Goal: Task Accomplishment & Management: Complete application form

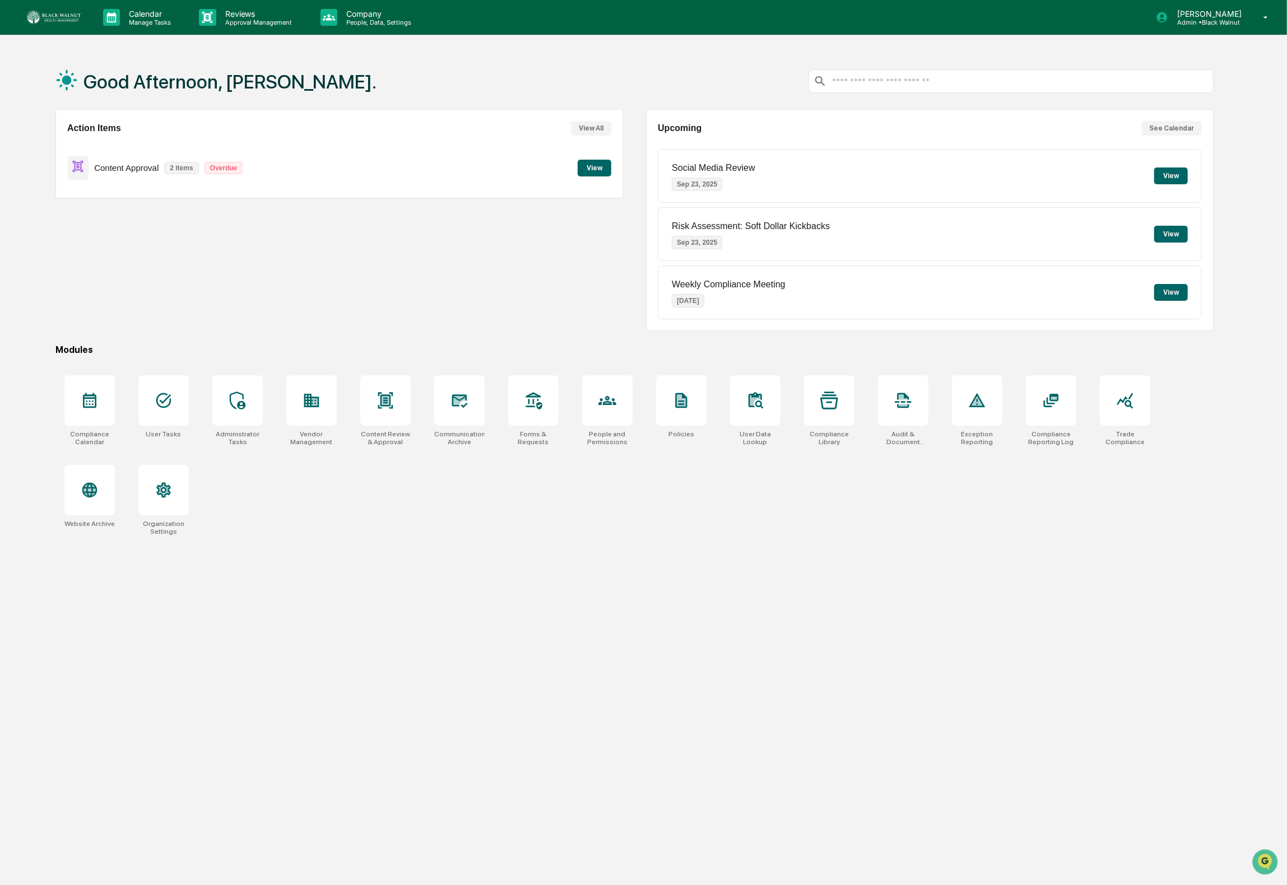
click at [583, 171] on button "View" at bounding box center [595, 168] width 34 height 17
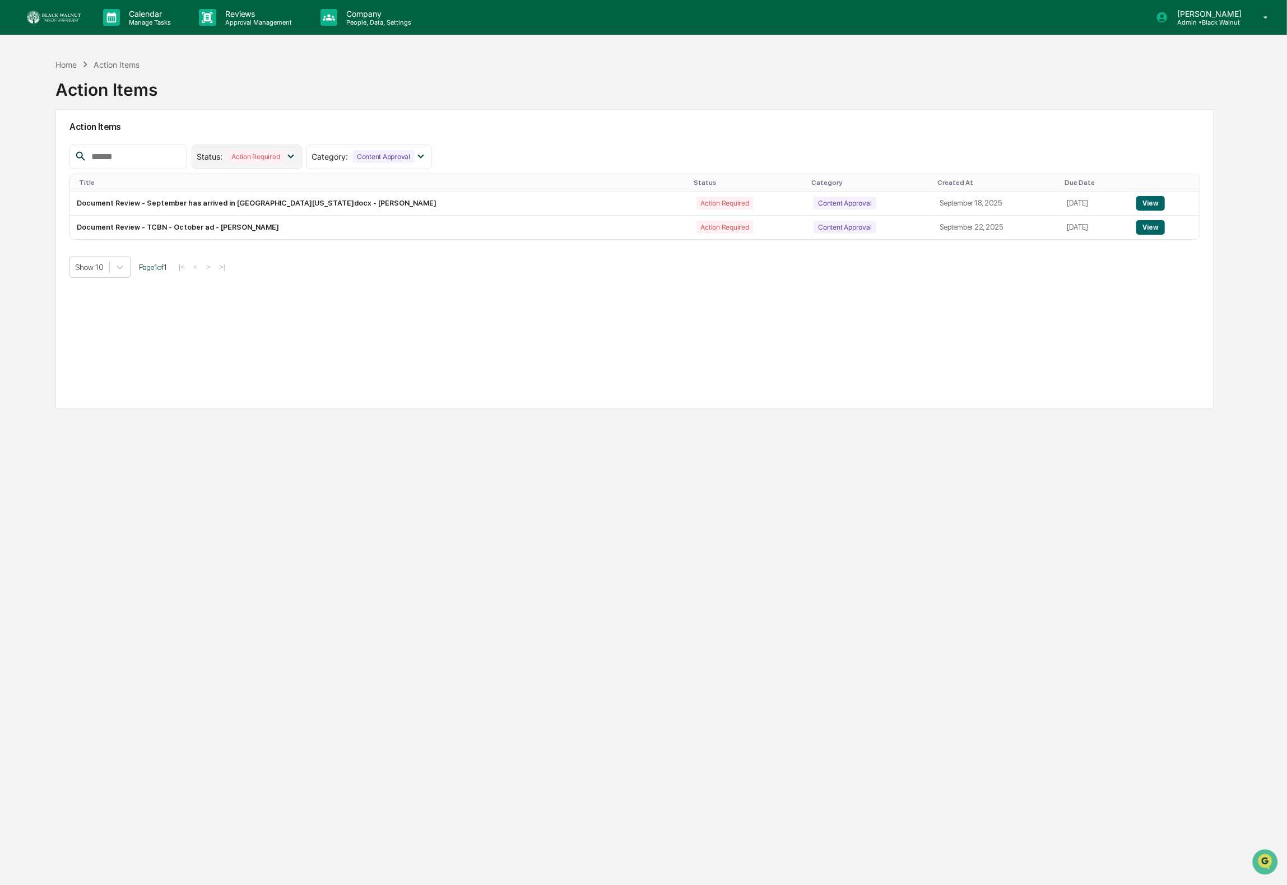
click at [302, 164] on div "Status : Action Required" at bounding box center [247, 157] width 110 height 25
click at [206, 231] on div at bounding box center [206, 229] width 10 height 10
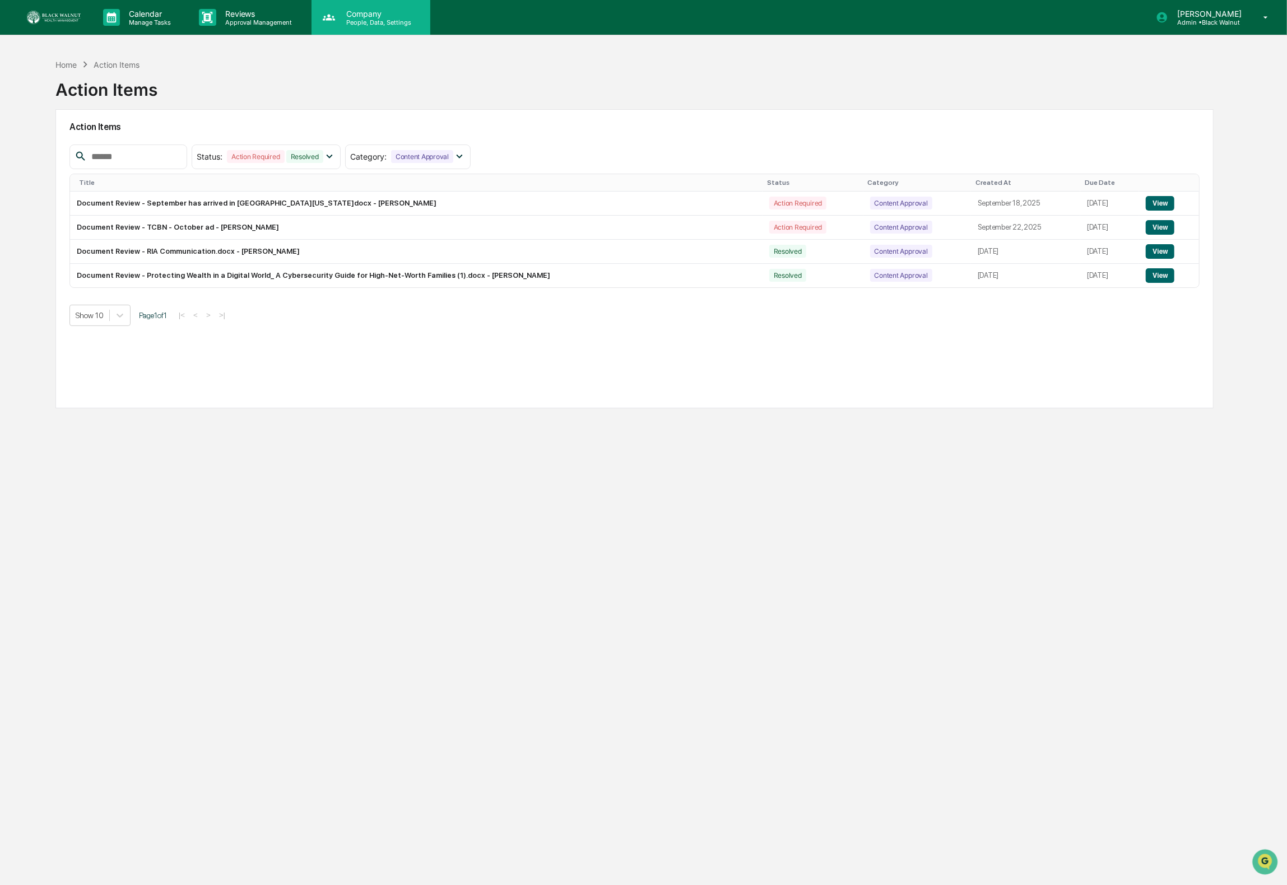
click at [363, 22] on p "People, Data, Settings" at bounding box center [377, 22] width 80 height 8
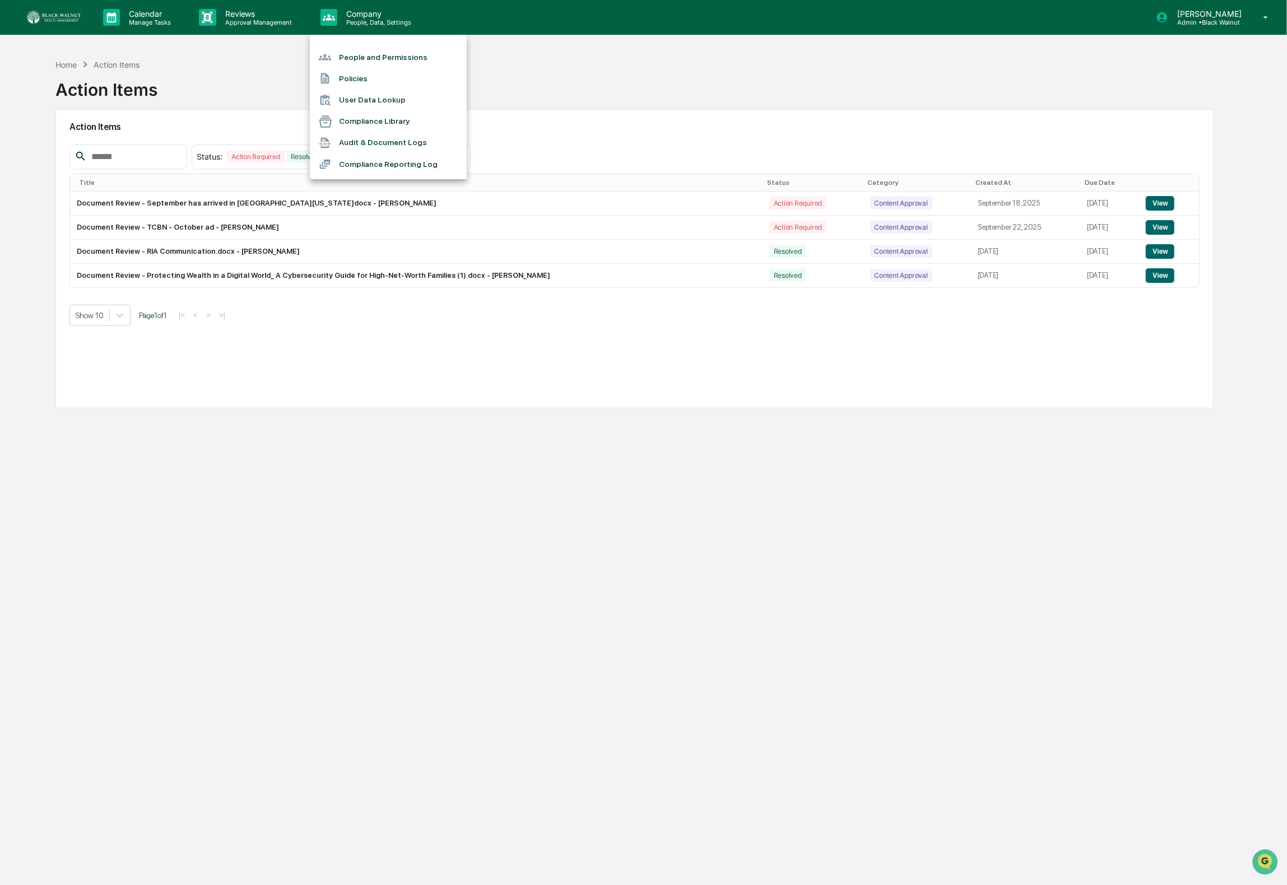
click at [361, 58] on li "People and Permissions" at bounding box center [388, 57] width 157 height 21
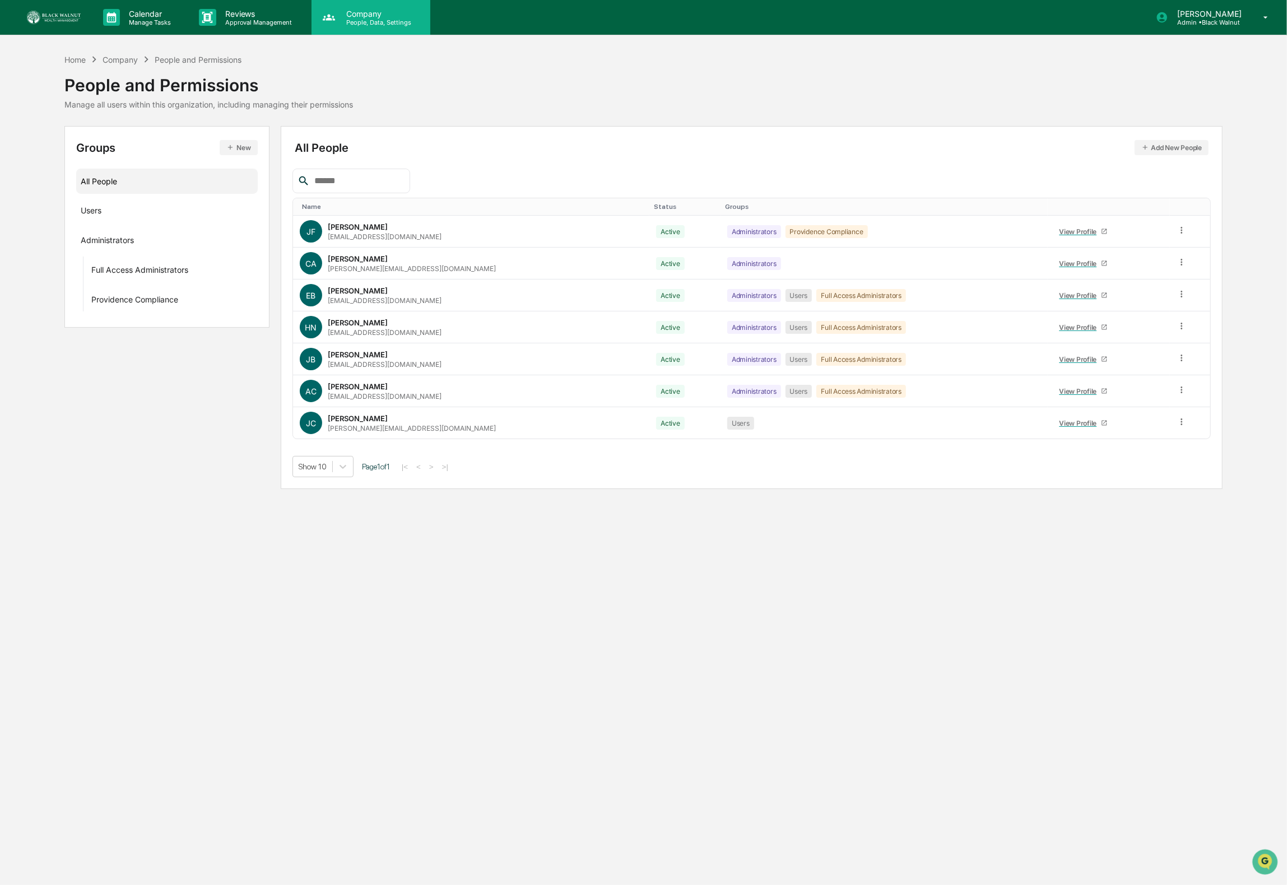
click at [355, 30] on div "Company People, Data, Settings" at bounding box center [371, 17] width 119 height 35
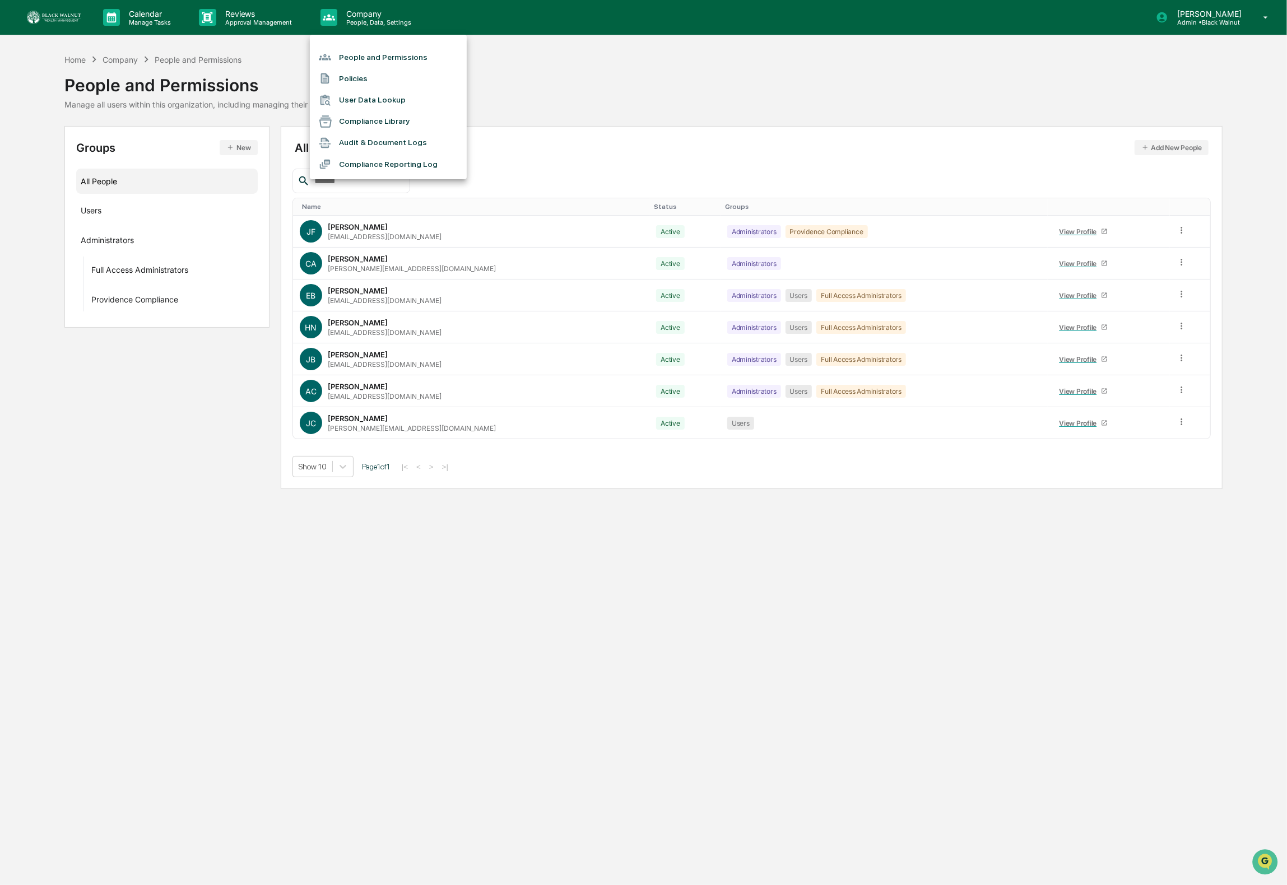
click at [262, 15] on div at bounding box center [643, 442] width 1287 height 885
click at [236, 16] on p "Reviews" at bounding box center [257, 14] width 82 height 10
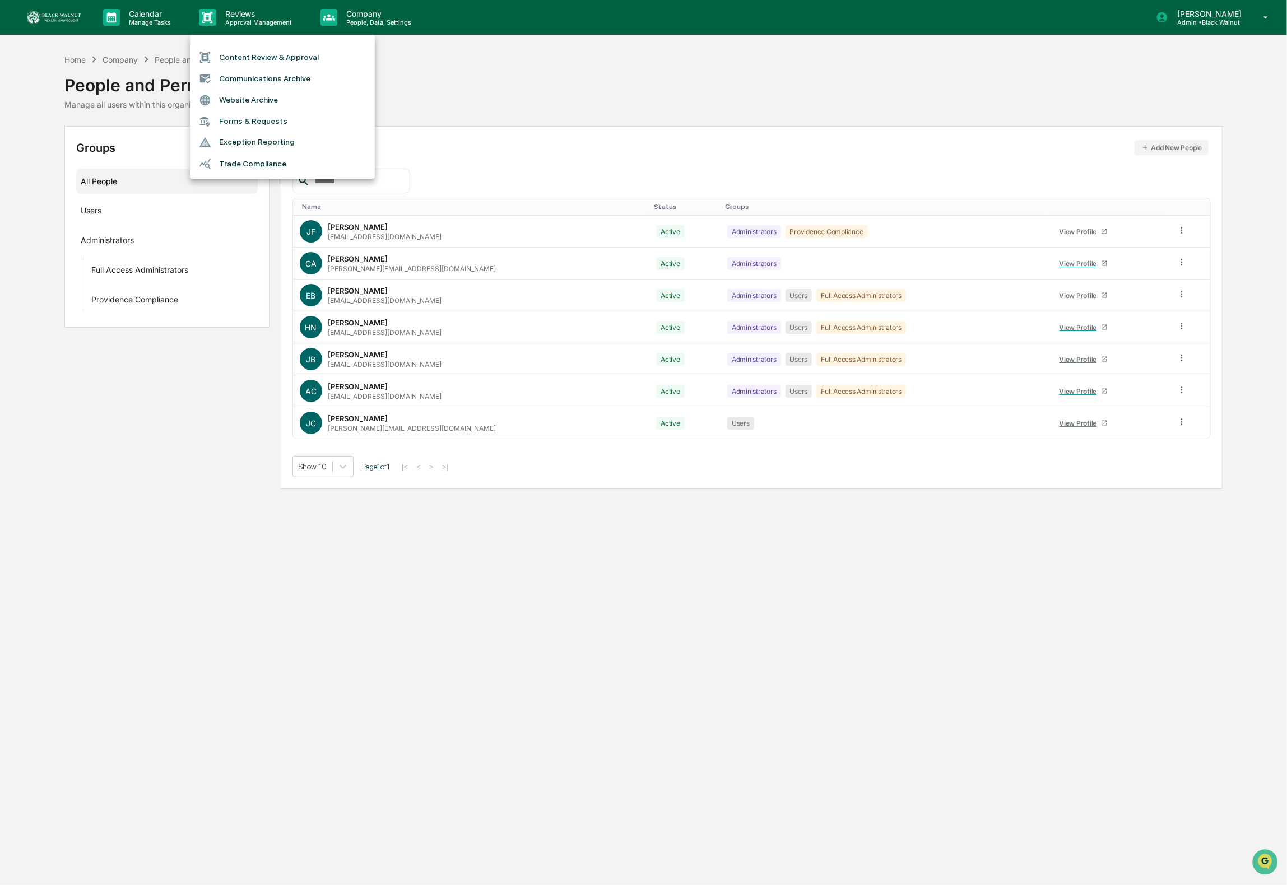
click at [234, 22] on div at bounding box center [643, 442] width 1287 height 885
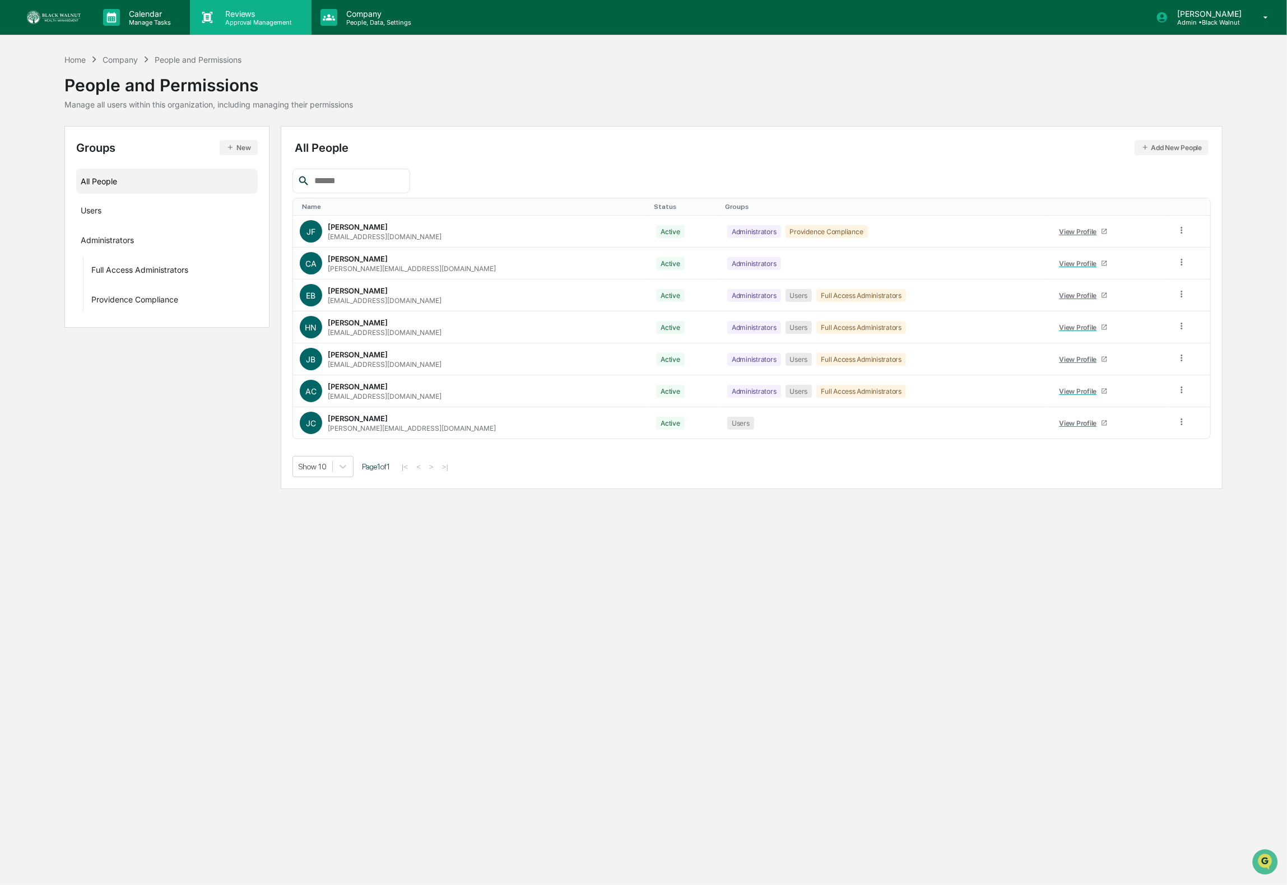
click at [237, 27] on div "Reviews Approval Management" at bounding box center [250, 17] width 121 height 35
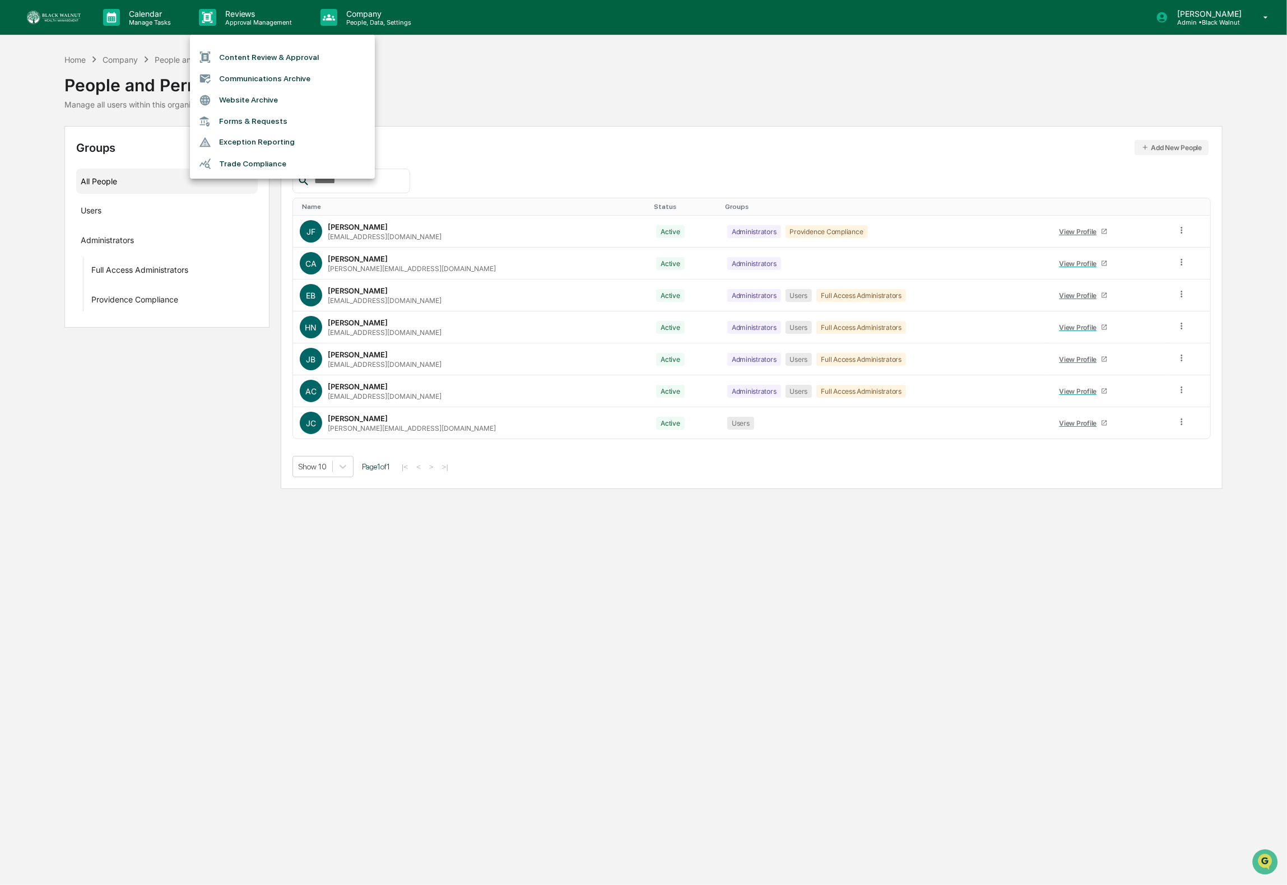
click at [146, 16] on div at bounding box center [643, 442] width 1287 height 885
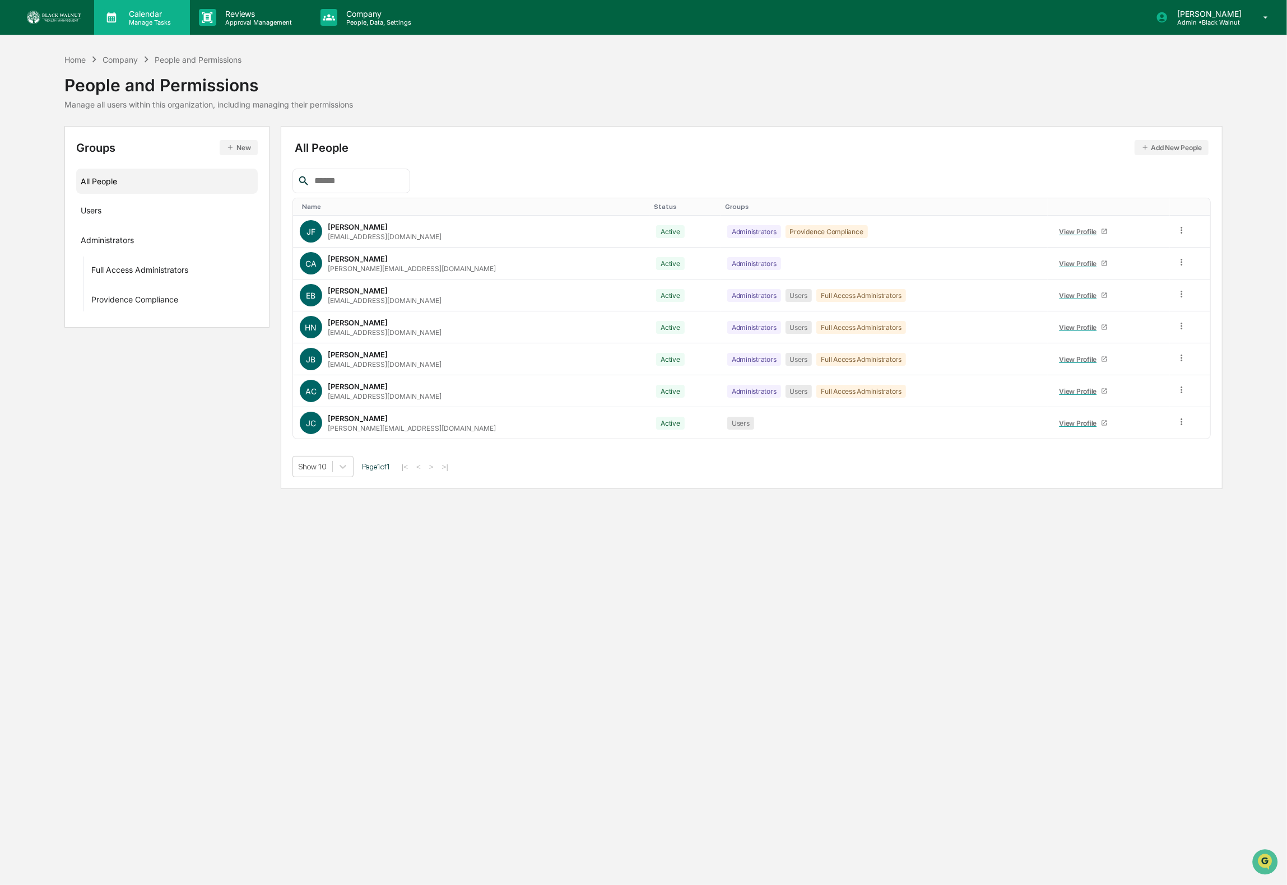
click at [129, 16] on p "Calendar" at bounding box center [148, 14] width 57 height 10
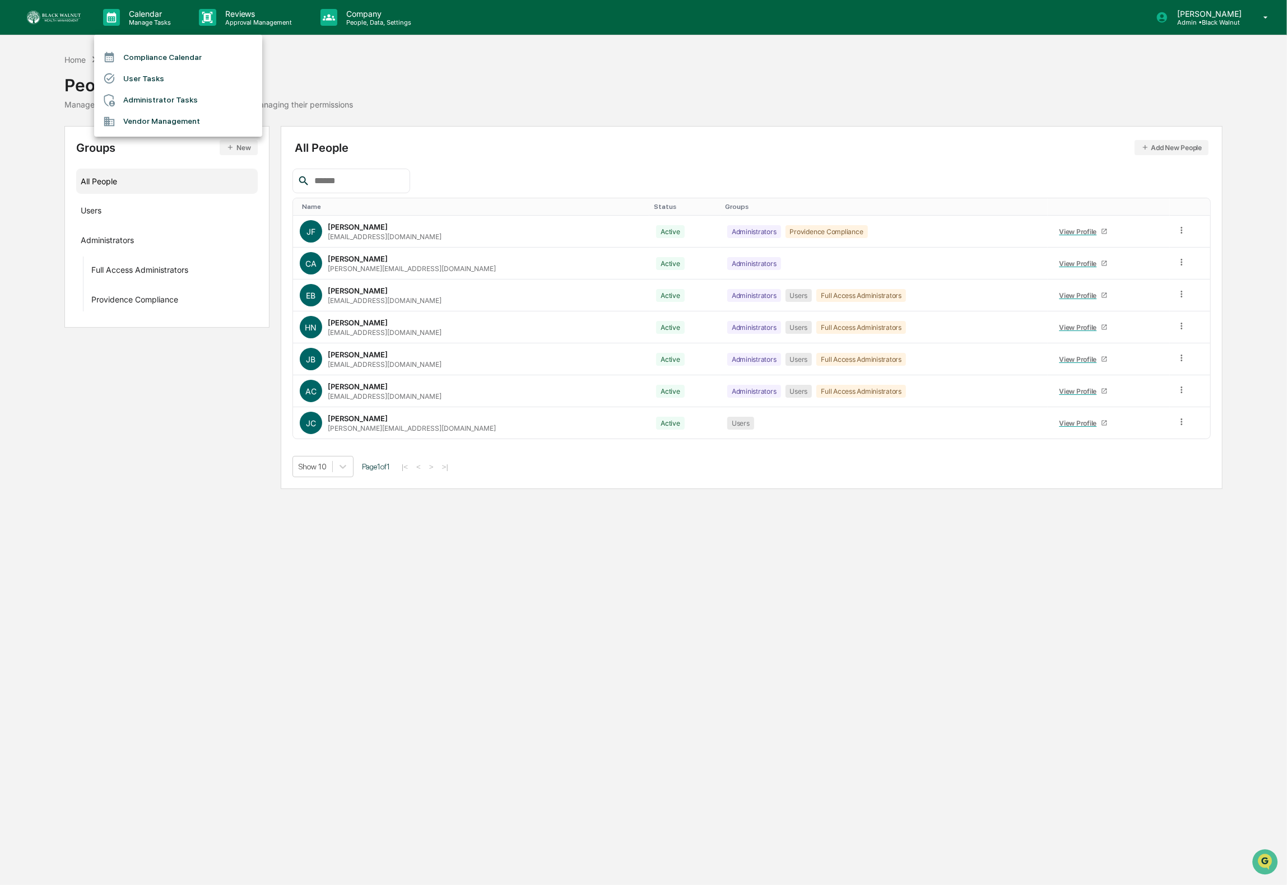
click at [168, 123] on li "Vendor Management" at bounding box center [178, 121] width 168 height 21
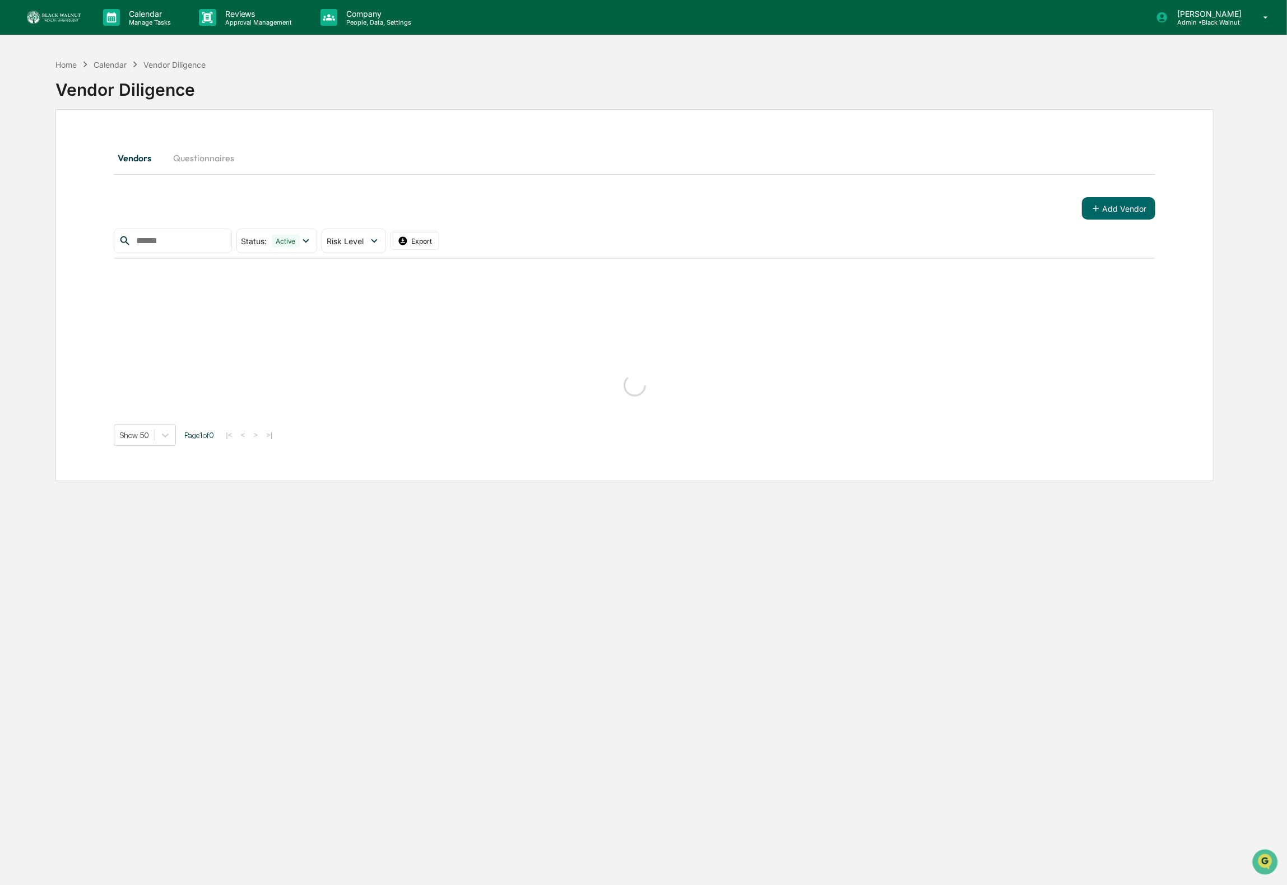
scroll to position [11, 0]
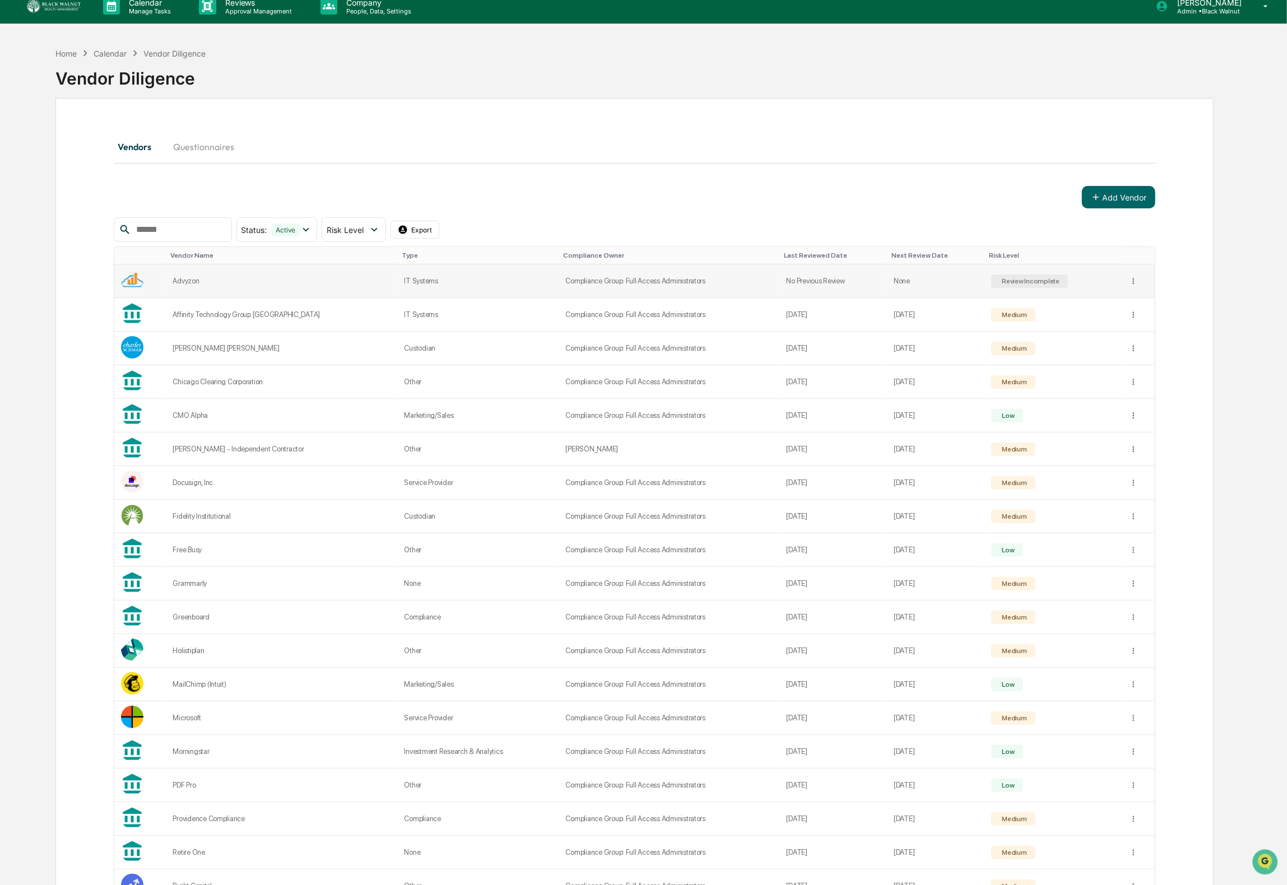
click at [196, 281] on div "Advyzon" at bounding box center [282, 281] width 218 height 8
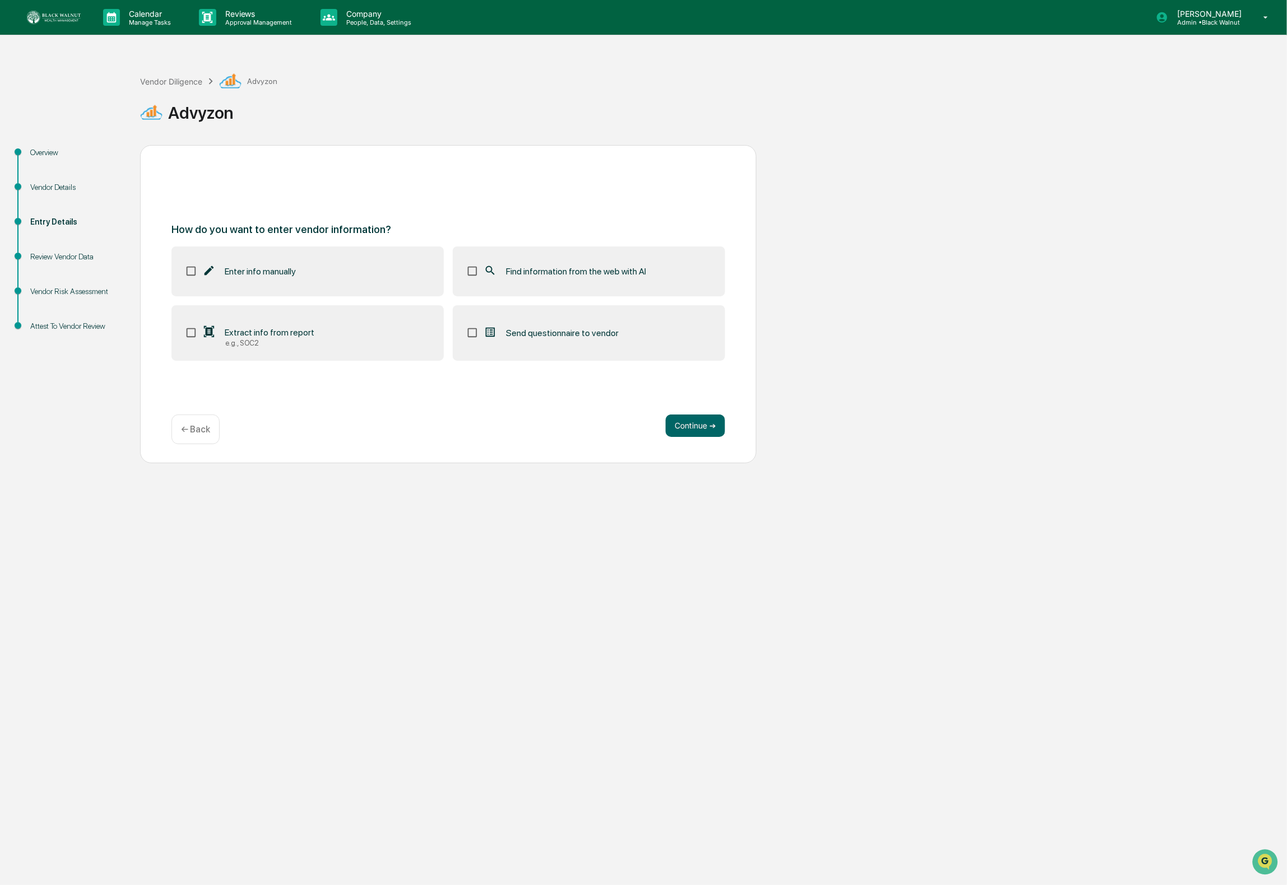
click at [613, 268] on span "Find information from the web with AI" at bounding box center [576, 271] width 140 height 11
click at [271, 330] on span "Extract info from report" at bounding box center [270, 332] width 90 height 11
click at [685, 428] on button "Continue ➔" at bounding box center [695, 426] width 59 height 22
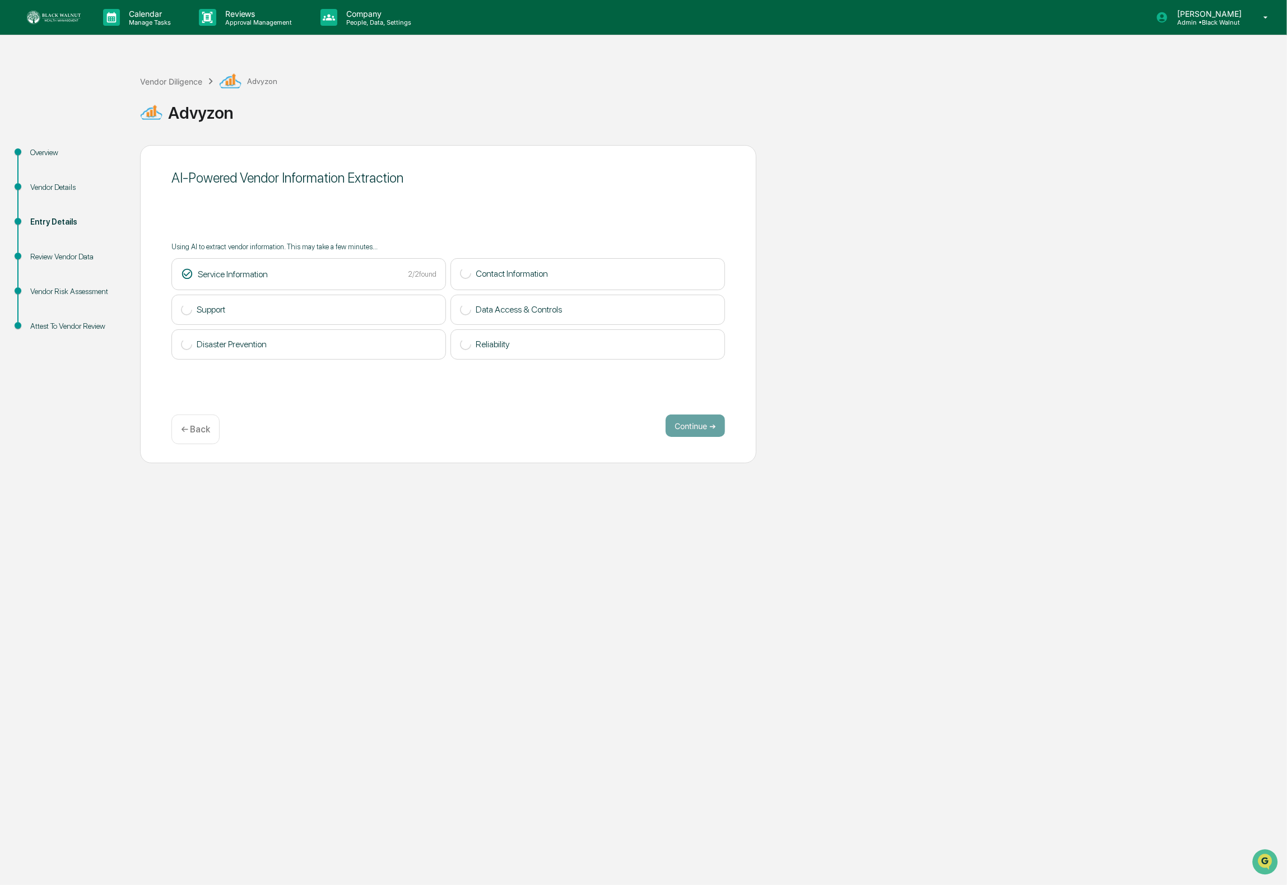
click at [213, 424] on div "← Back" at bounding box center [195, 430] width 48 height 30
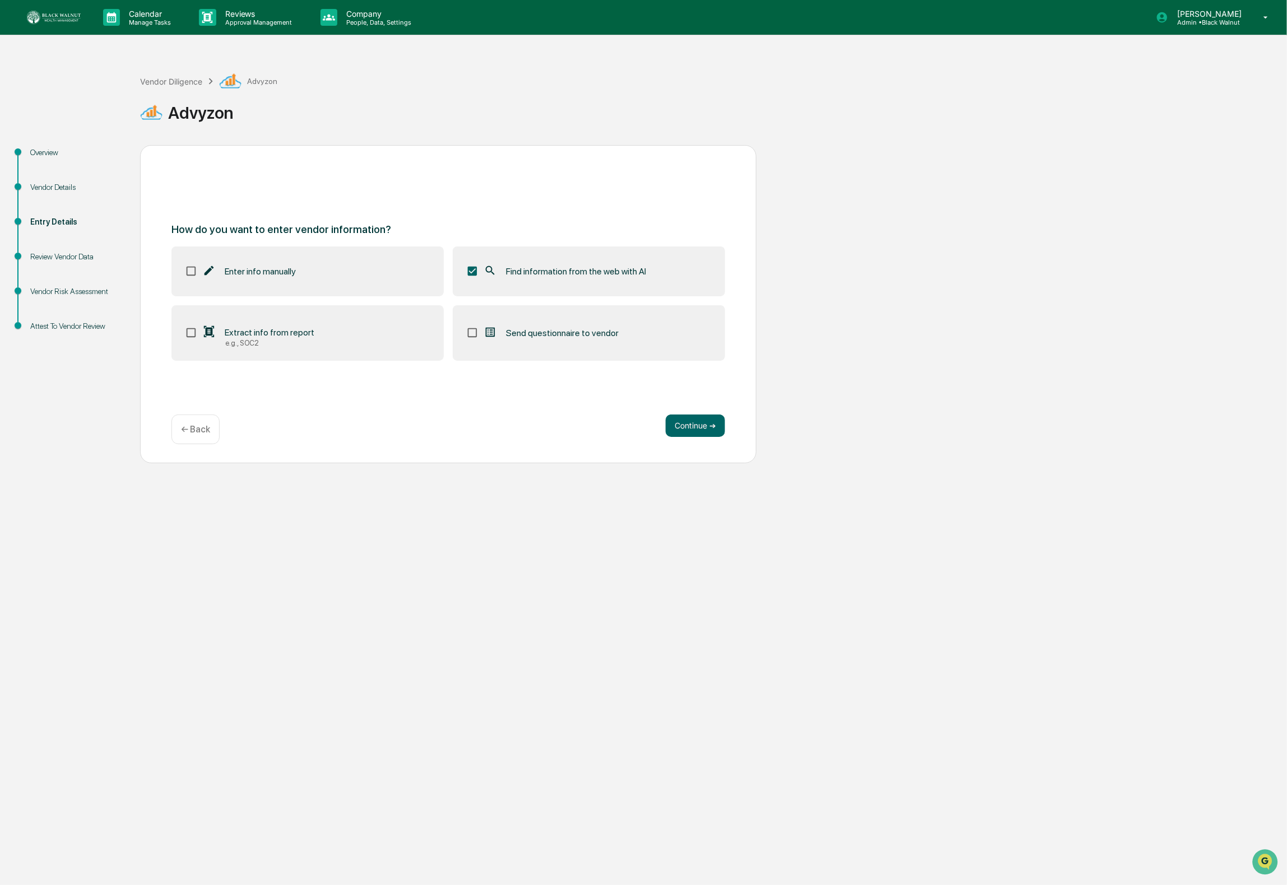
click at [333, 326] on label "Extract info from report e.g., SOC2" at bounding box center [307, 333] width 272 height 56
click at [340, 336] on label "Extract info from report e.g., SOC2" at bounding box center [307, 333] width 272 height 56
click at [704, 419] on button "Continue ➔" at bounding box center [695, 426] width 59 height 22
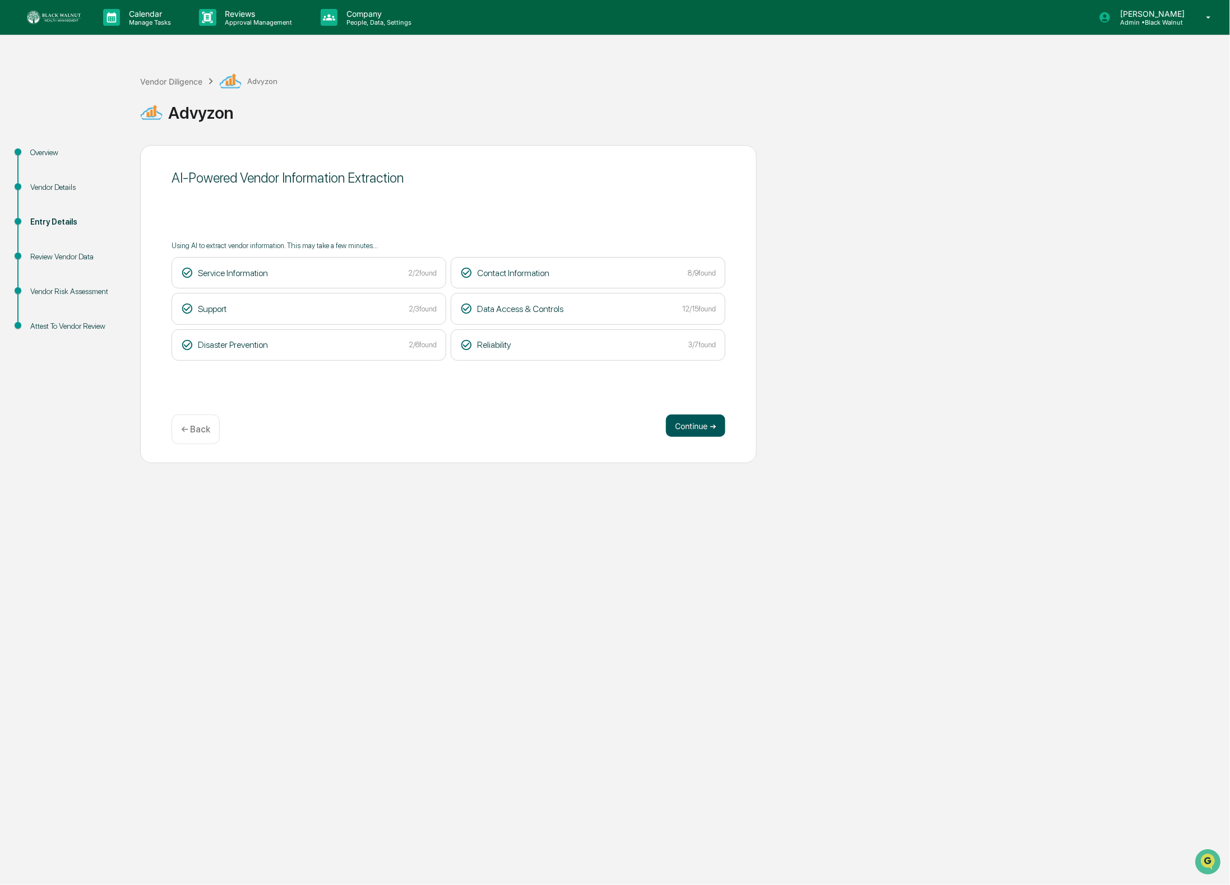
click at [710, 430] on button "Continue ➔" at bounding box center [695, 426] width 59 height 22
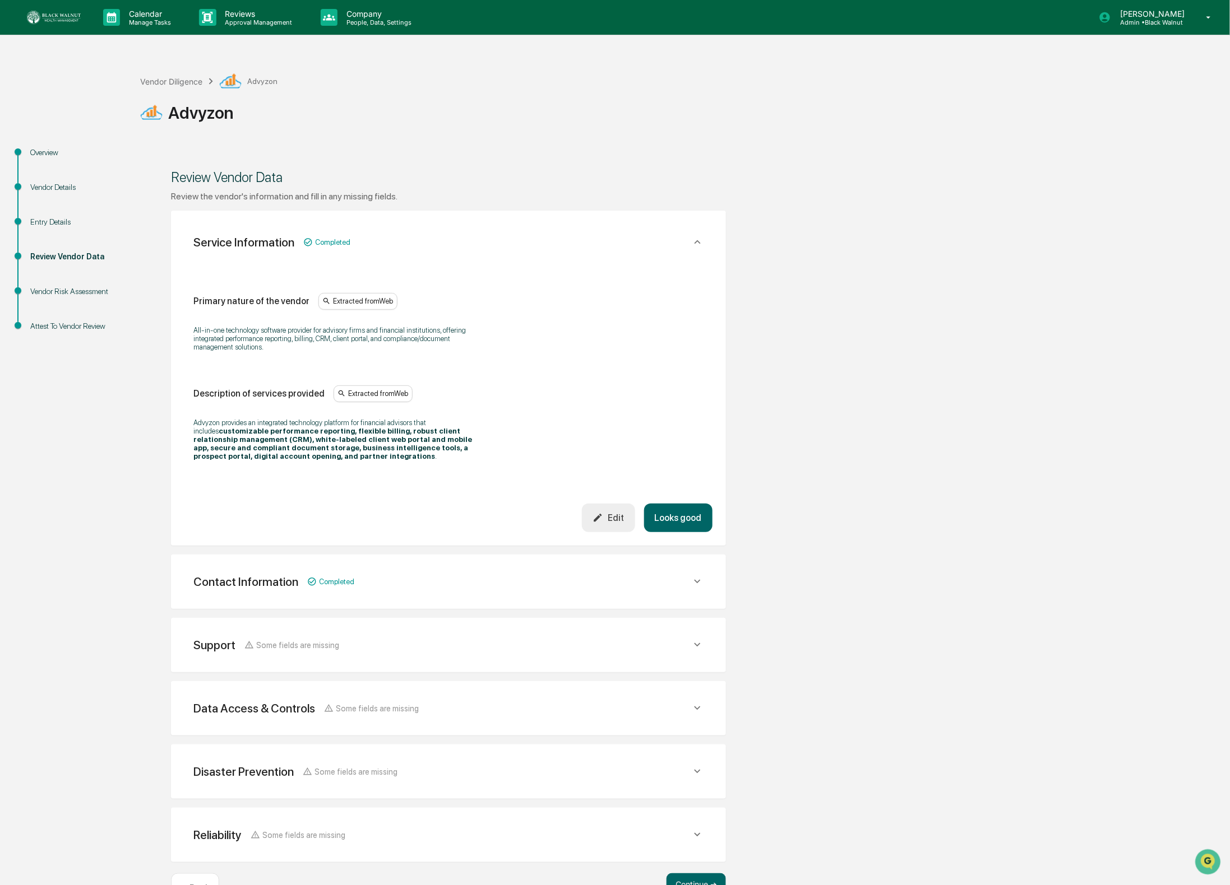
click at [693, 519] on button "Looks good" at bounding box center [678, 518] width 68 height 29
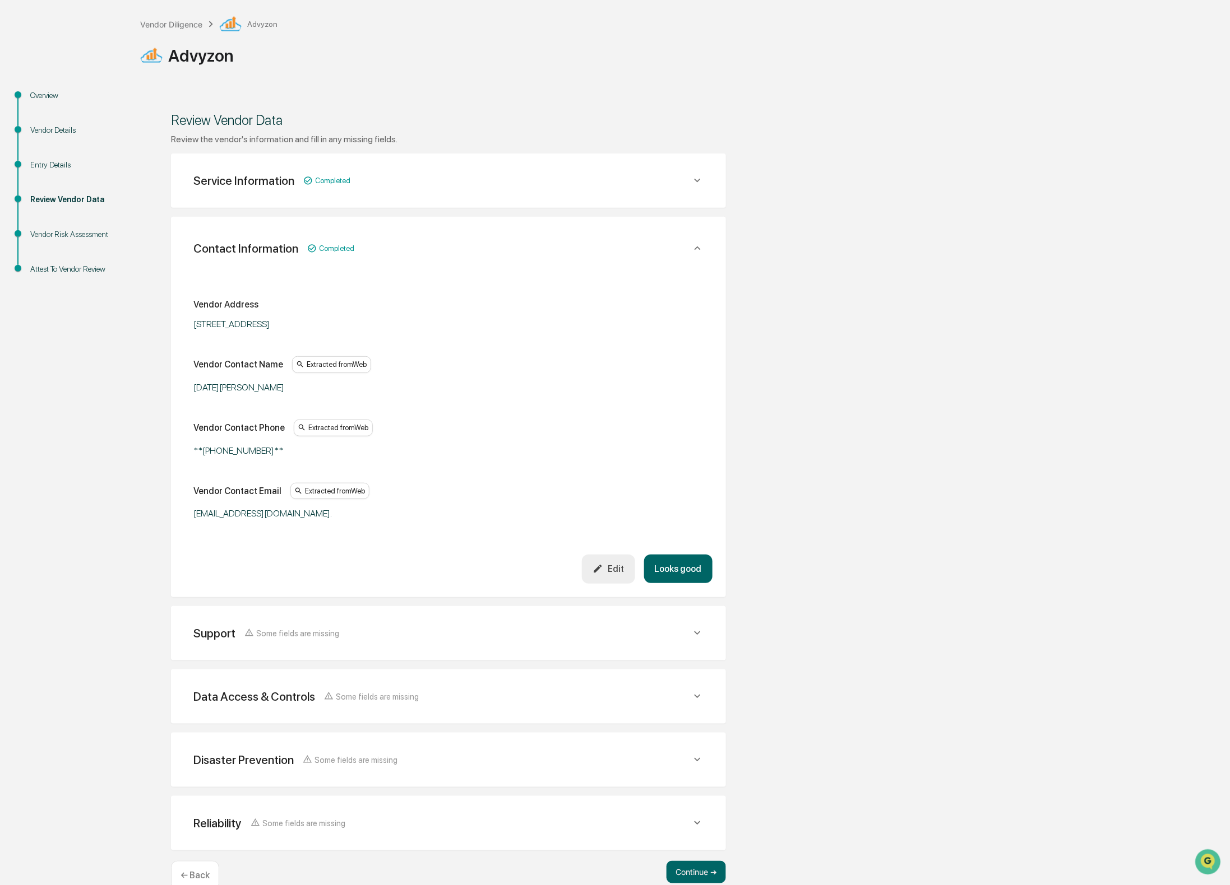
scroll to position [84, 0]
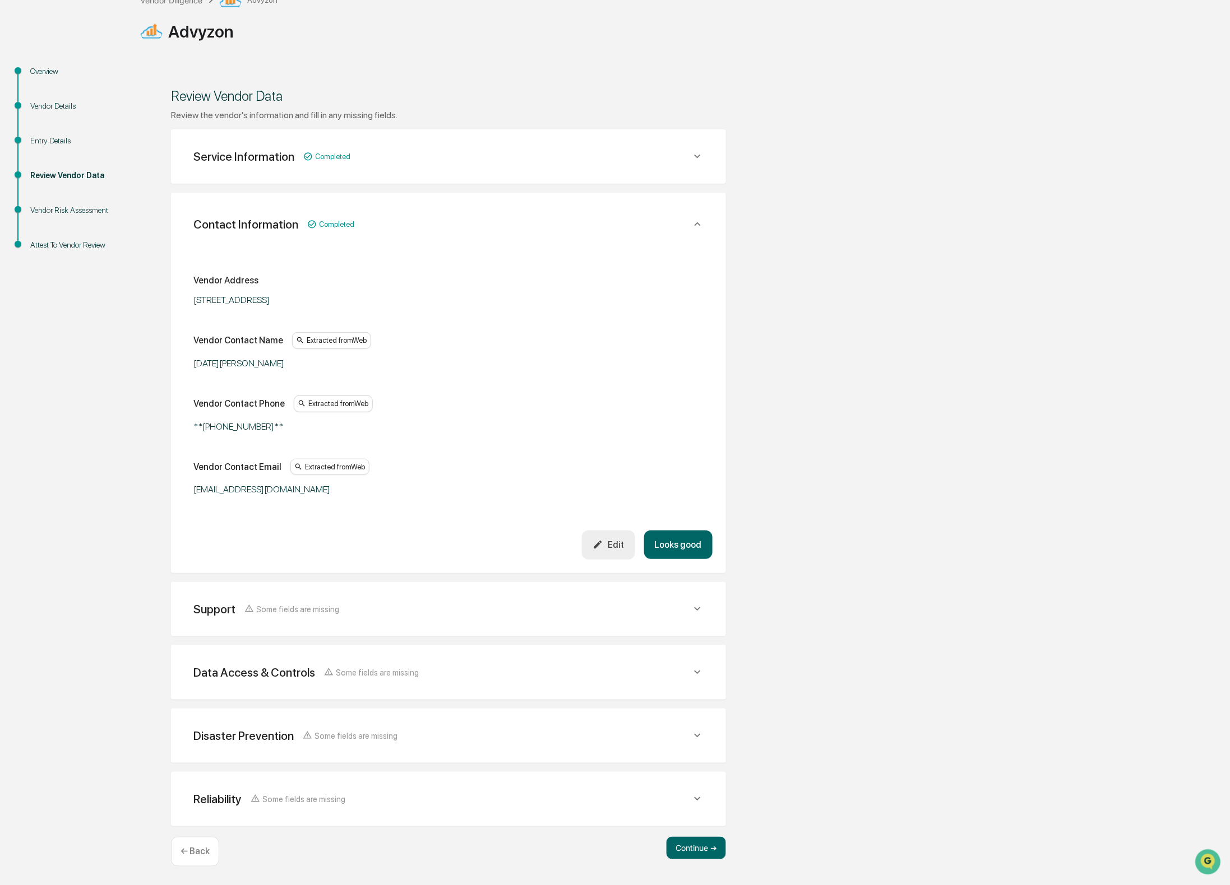
click at [690, 553] on button "Looks good" at bounding box center [678, 545] width 68 height 29
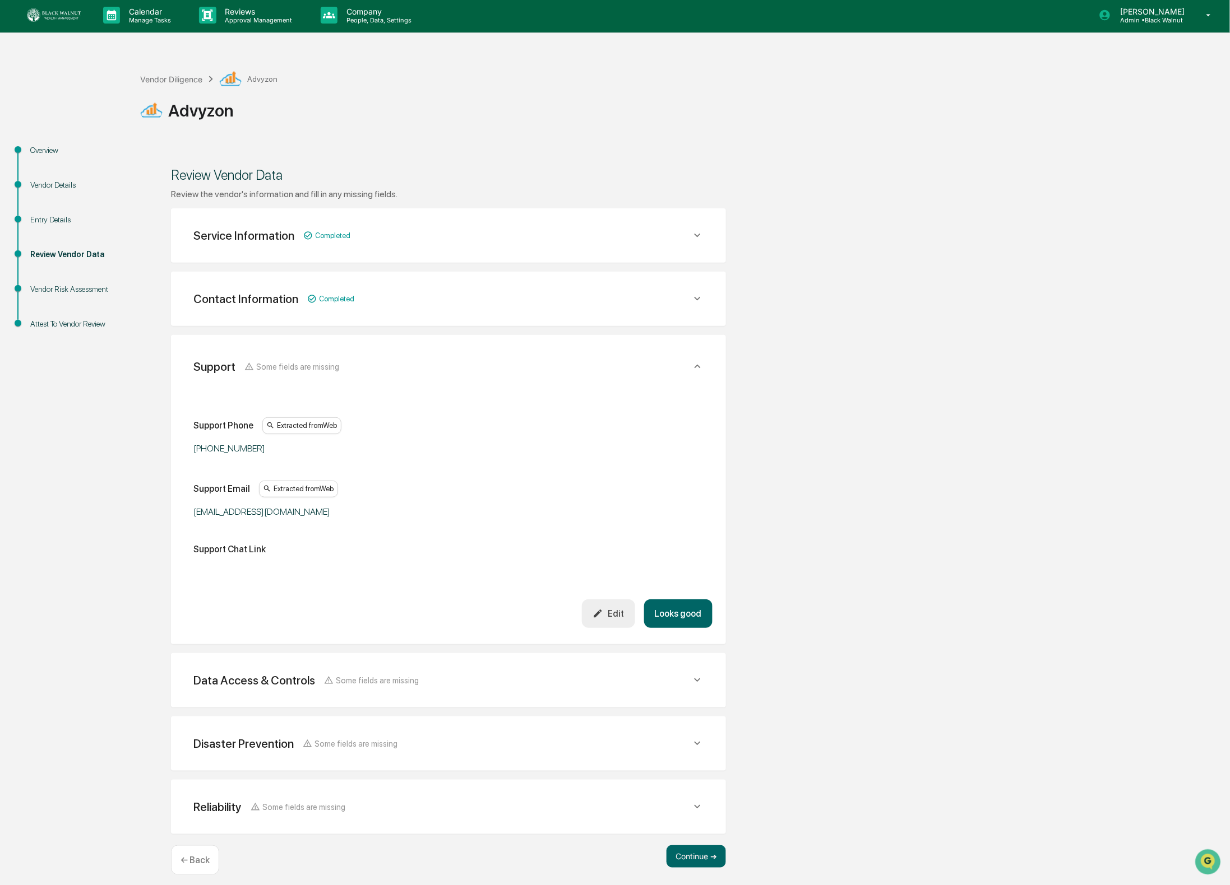
scroll to position [0, 0]
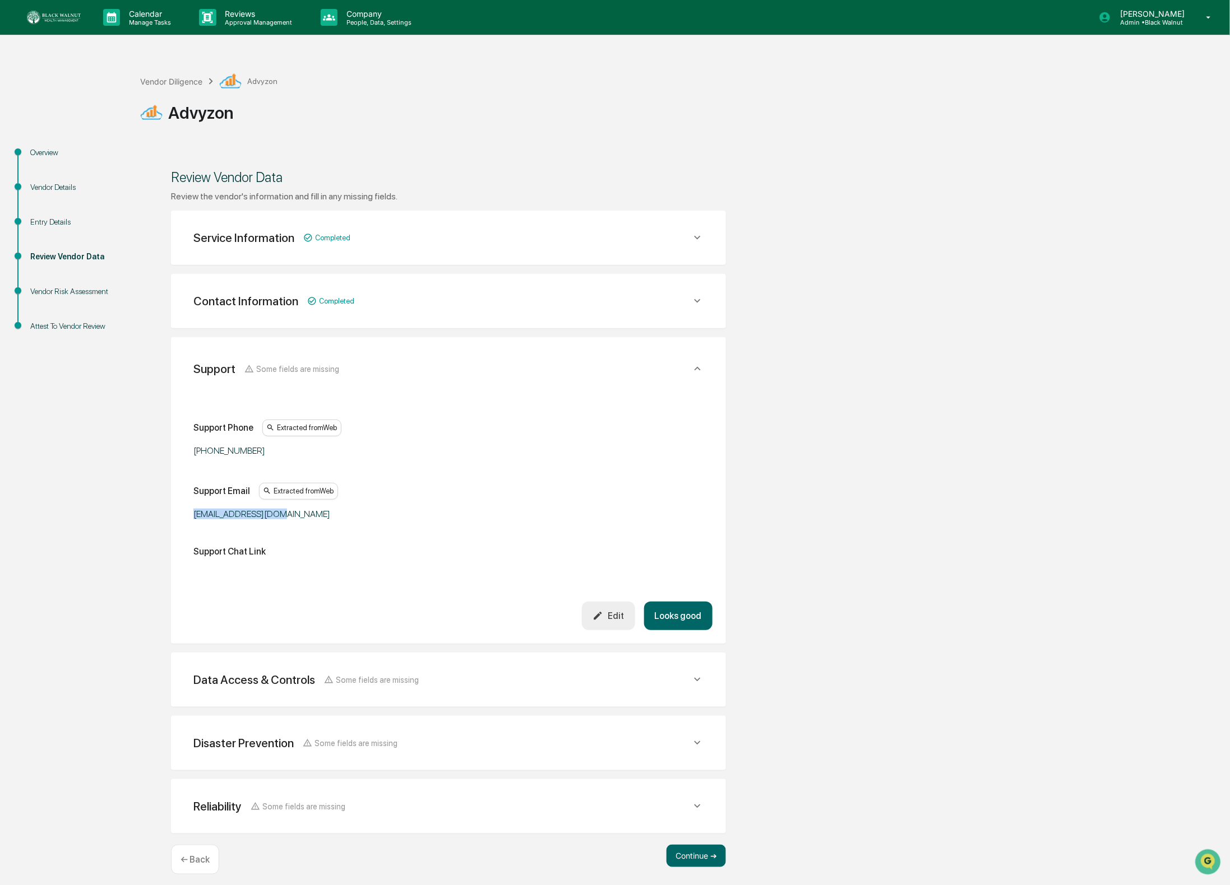
drag, startPoint x: 286, startPoint y: 516, endPoint x: 194, endPoint y: 513, distance: 92.5
click at [194, 513] on div "[EMAIL_ADDRESS][DOMAIN_NAME]" at bounding box center [333, 514] width 280 height 11
click at [680, 611] on button "Looks good" at bounding box center [678, 616] width 68 height 29
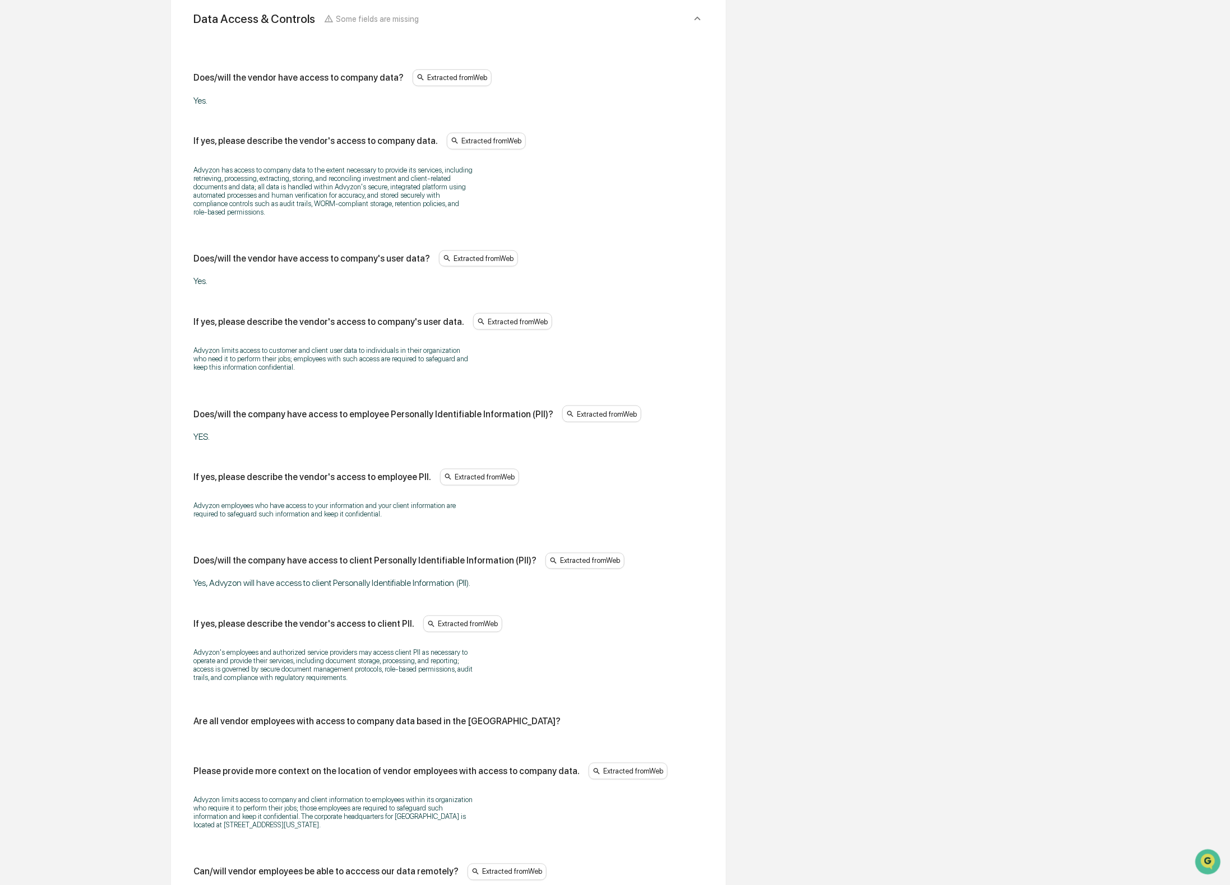
scroll to position [409, 0]
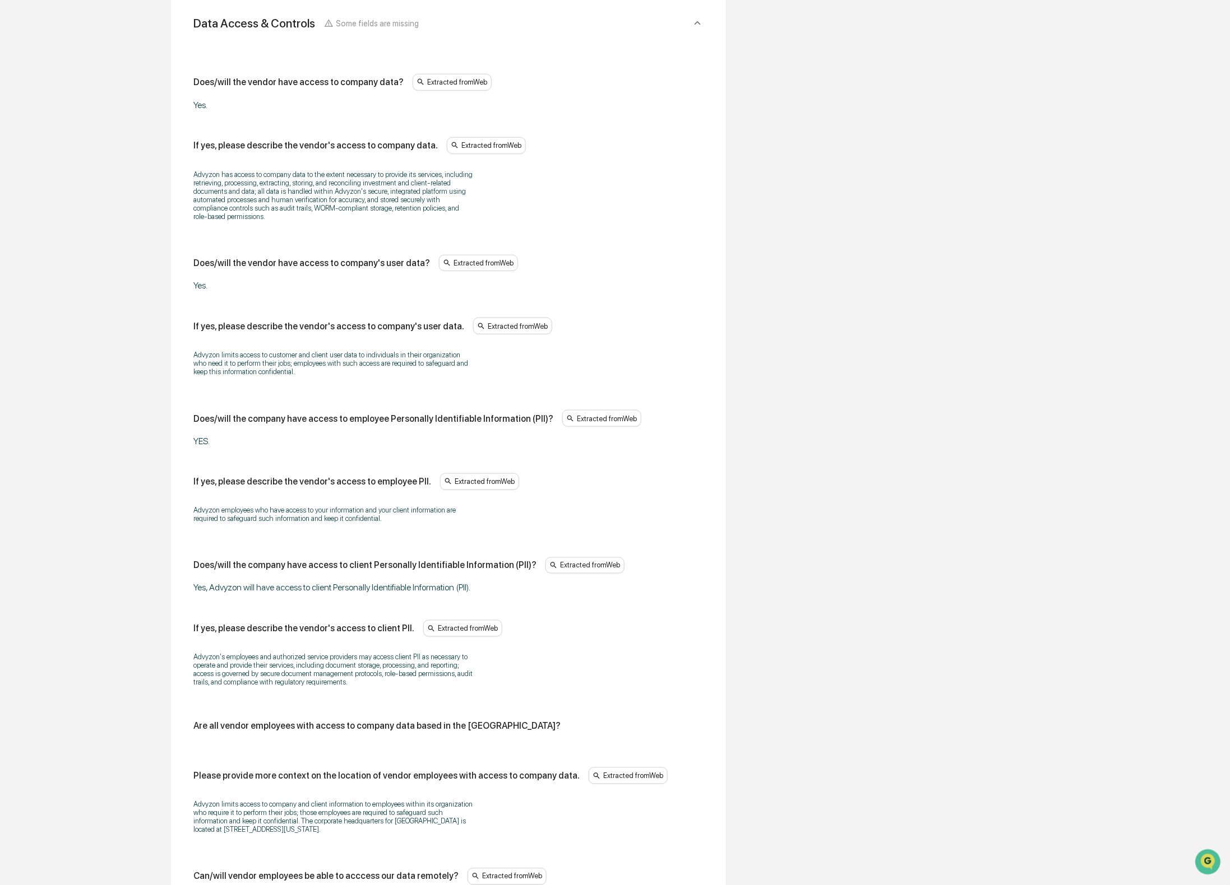
click at [318, 149] on div "If yes, please describe the vendor's access to company data." at bounding box center [315, 145] width 244 height 11
click at [249, 142] on div "If yes, please describe the vendor's access to company data." at bounding box center [315, 145] width 244 height 11
drag, startPoint x: 222, startPoint y: 147, endPoint x: 447, endPoint y: 151, distance: 225.3
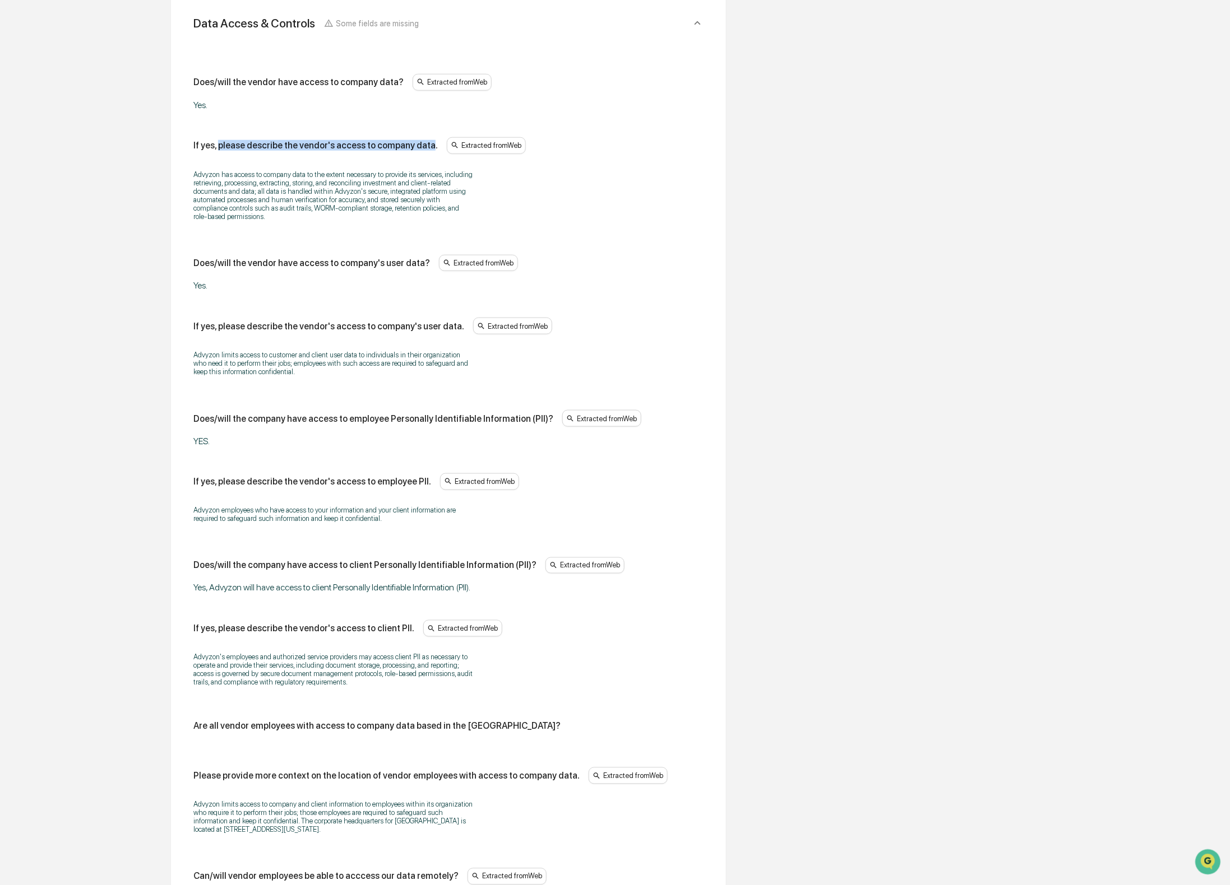
click at [438, 145] on div "If yes, please describe the vendor's access to company data." at bounding box center [315, 145] width 244 height 11
copy div "please describe the vendor's access to company data."
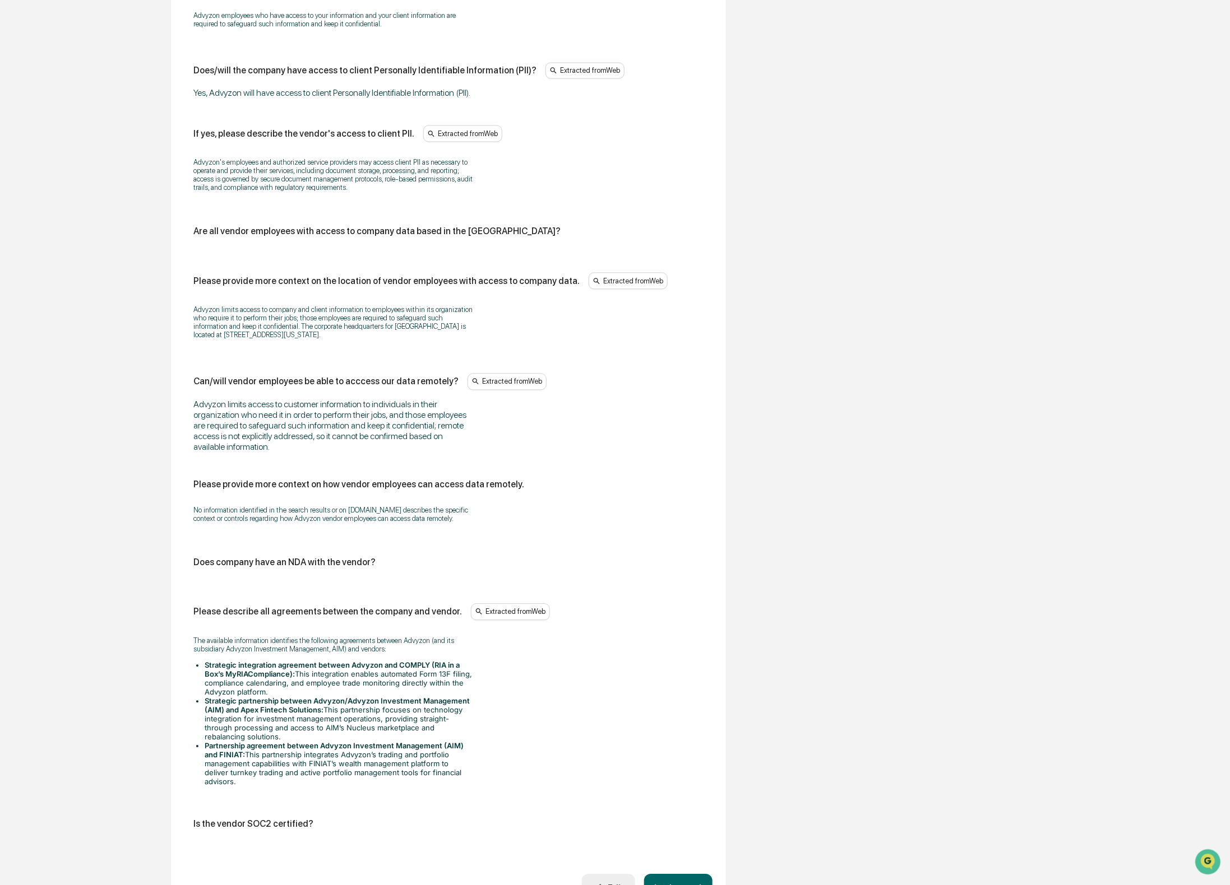
scroll to position [1004, 0]
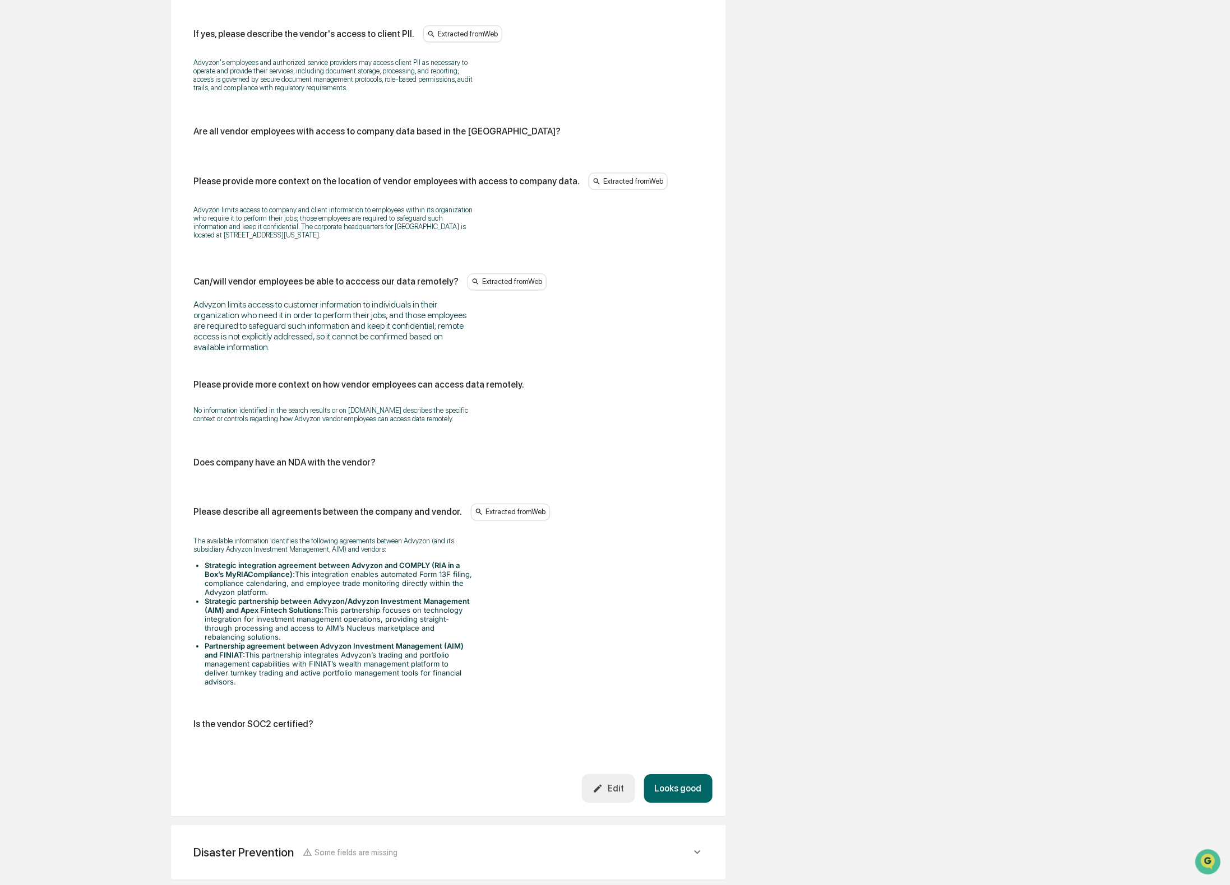
click at [610, 794] on div "Edit" at bounding box center [607, 788] width 31 height 11
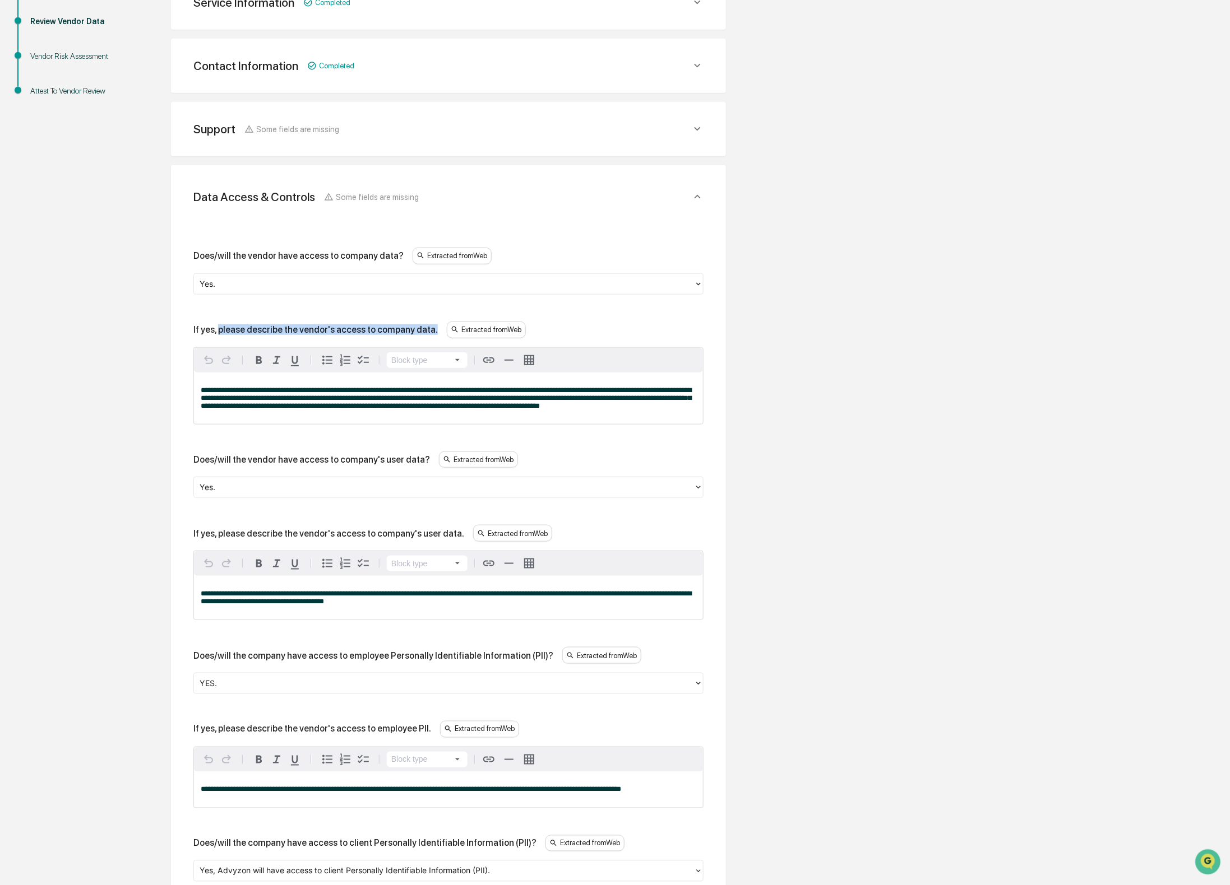
scroll to position [234, 0]
click at [490, 394] on span "**********" at bounding box center [446, 399] width 490 height 23
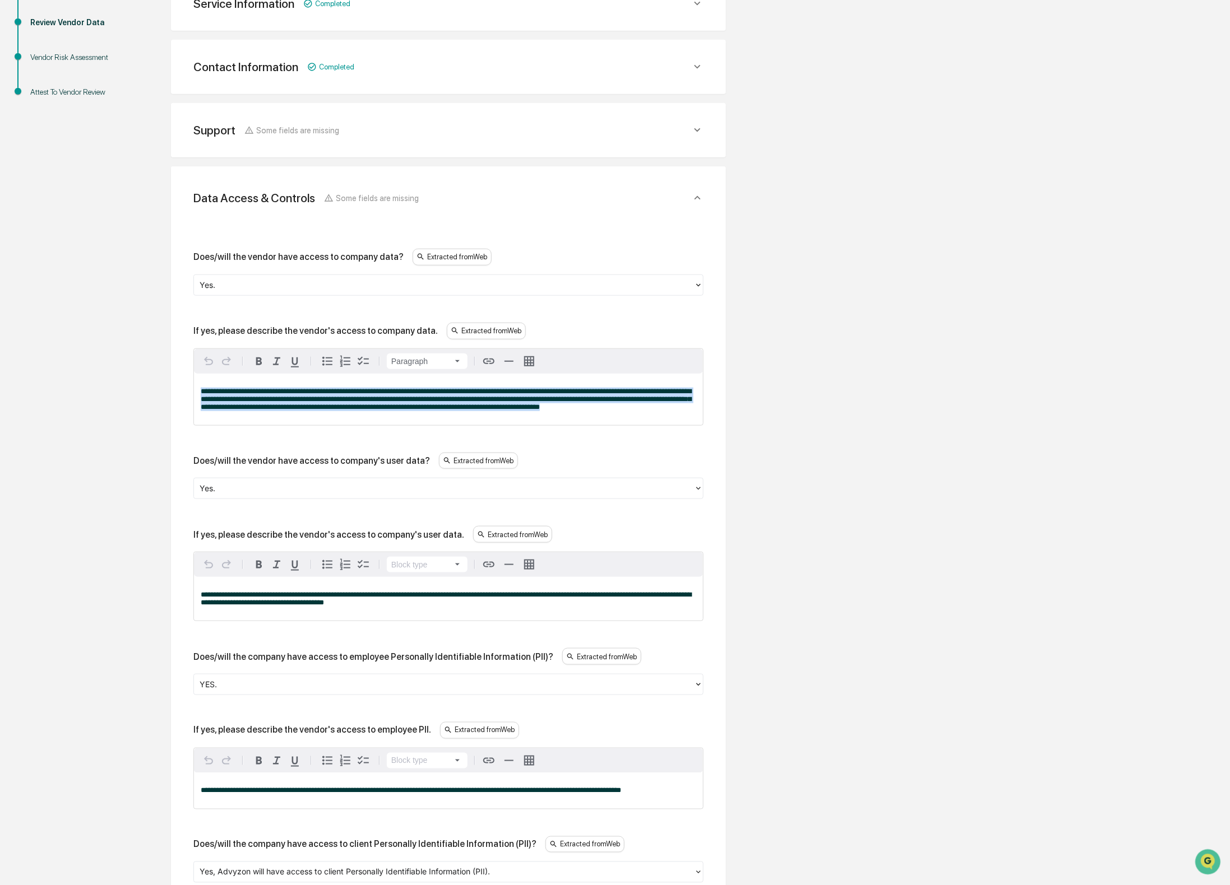
click at [490, 394] on span "**********" at bounding box center [446, 399] width 490 height 23
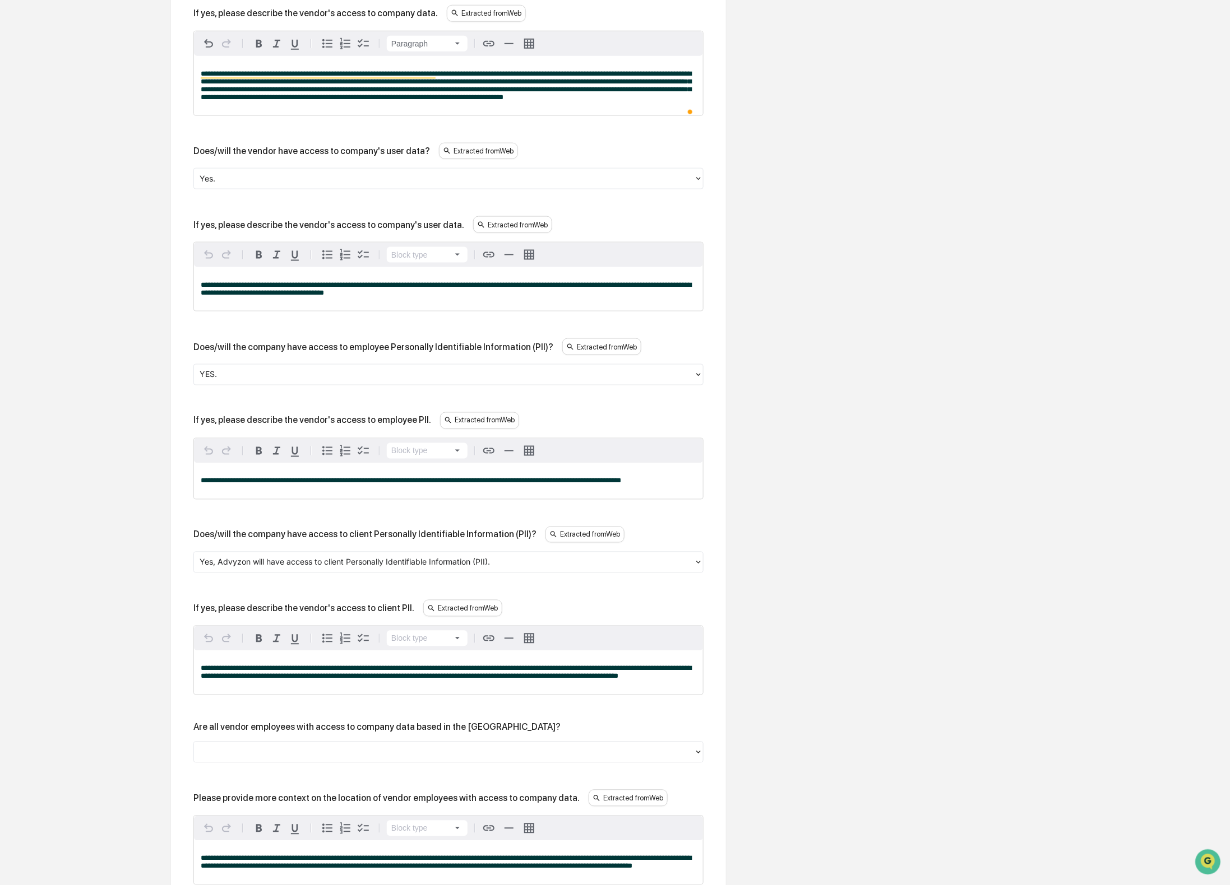
scroll to position [605, 0]
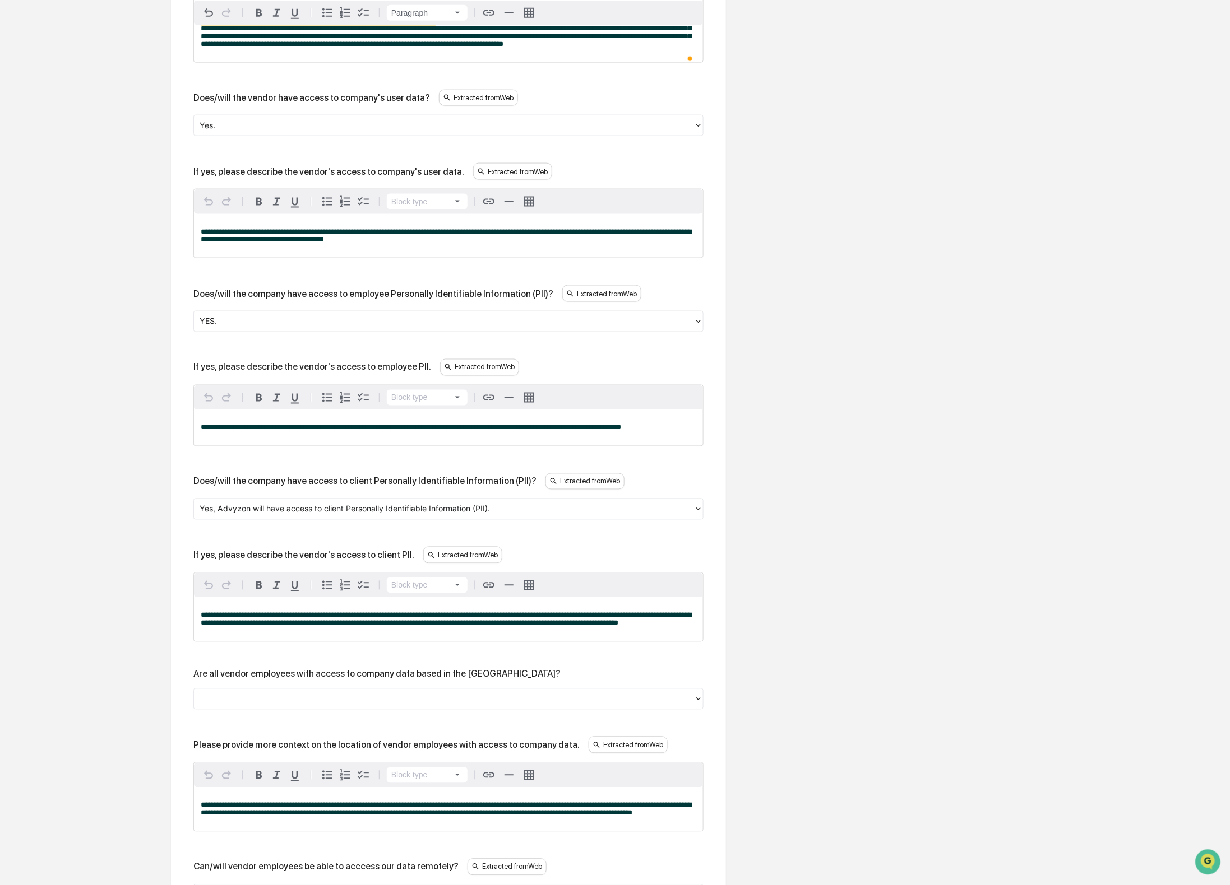
click at [307, 177] on div "If yes, please describe the vendor's access to company's user data." at bounding box center [328, 171] width 271 height 11
drag, startPoint x: 232, startPoint y: 182, endPoint x: 617, endPoint y: 250, distance: 391.0
click at [477, 180] on div "If yes, please describe the vendor's access to company's user data. Extracted f…" at bounding box center [448, 171] width 510 height 17
copy div "please describe the vendor's access to company's user data."
click at [368, 243] on span "**********" at bounding box center [446, 235] width 490 height 15
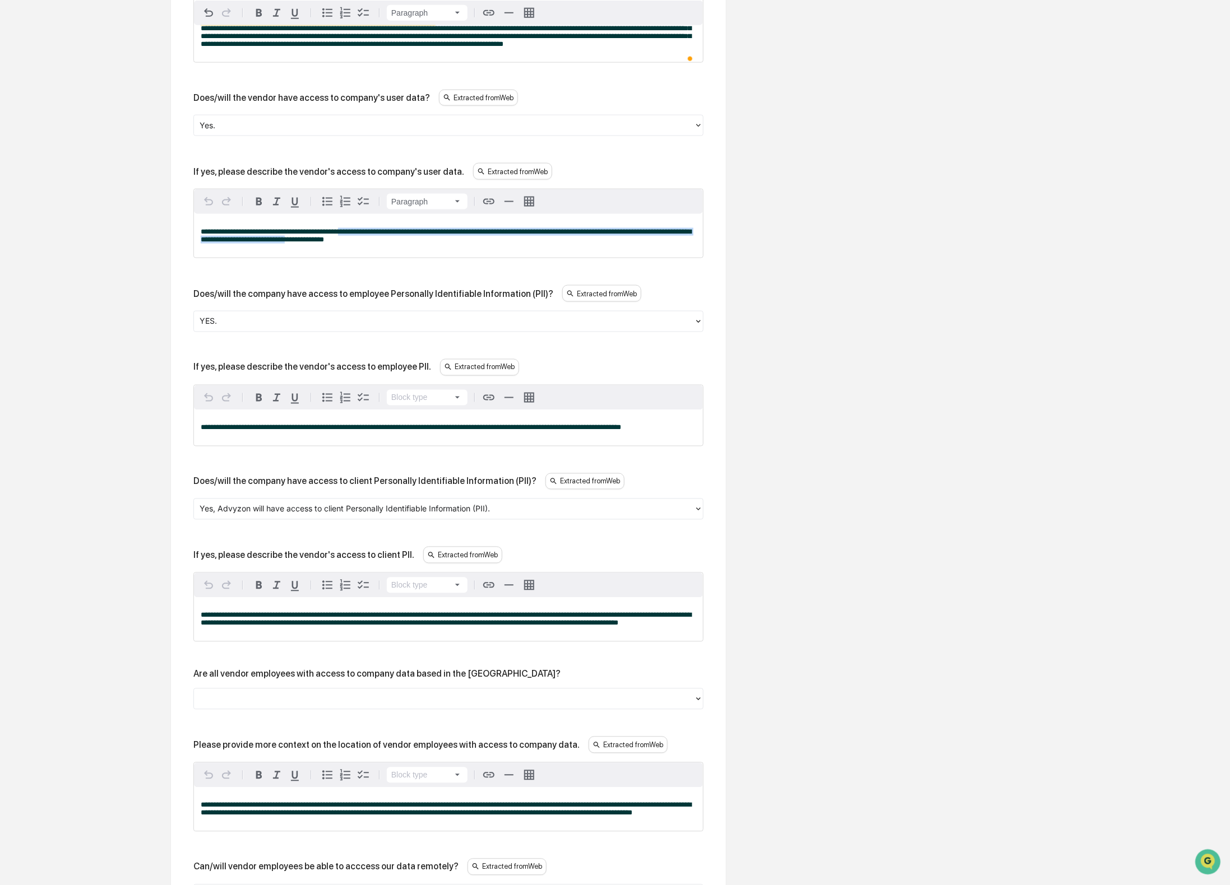
click at [368, 243] on span "**********" at bounding box center [446, 235] width 490 height 15
click at [367, 243] on span "**********" at bounding box center [446, 235] width 490 height 15
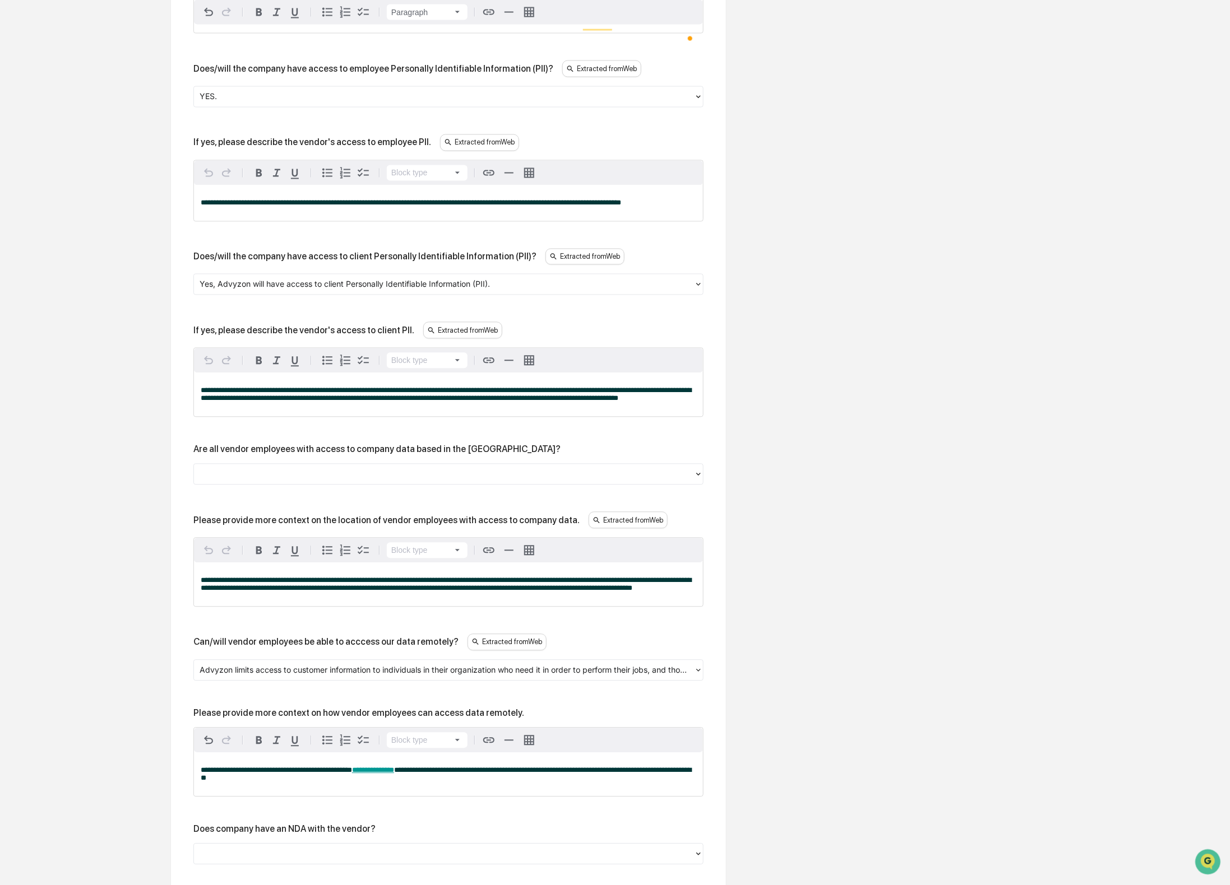
scroll to position [868, 0]
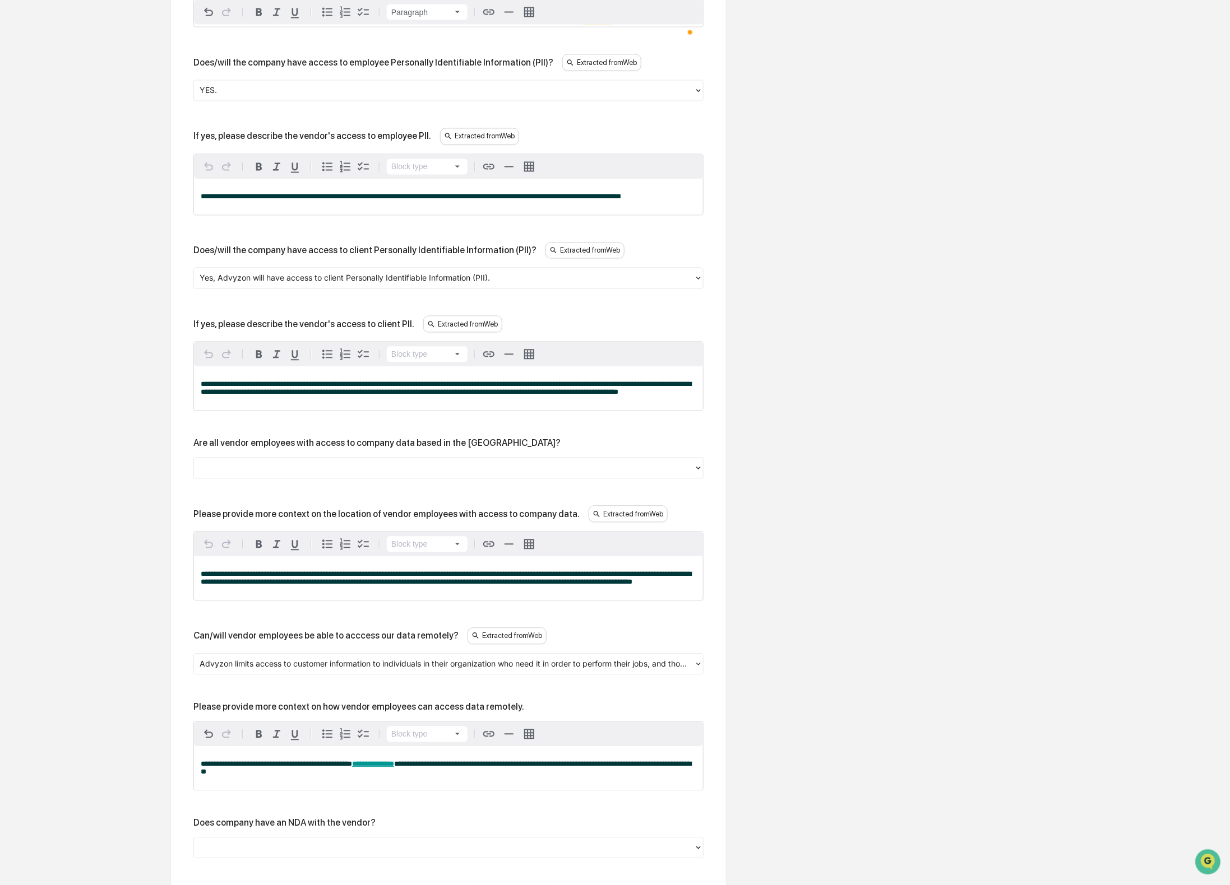
click at [284, 142] on div "If yes, please describe the vendor's access to employee PII." at bounding box center [312, 136] width 238 height 11
drag, startPoint x: 224, startPoint y: 166, endPoint x: 439, endPoint y: 166, distance: 215.2
click at [431, 142] on div "If yes, please describe the vendor's access to employee PII." at bounding box center [312, 136] width 238 height 11
copy div "please describe the vendor's access to employee PII."
click at [303, 201] on span "**********" at bounding box center [411, 196] width 420 height 7
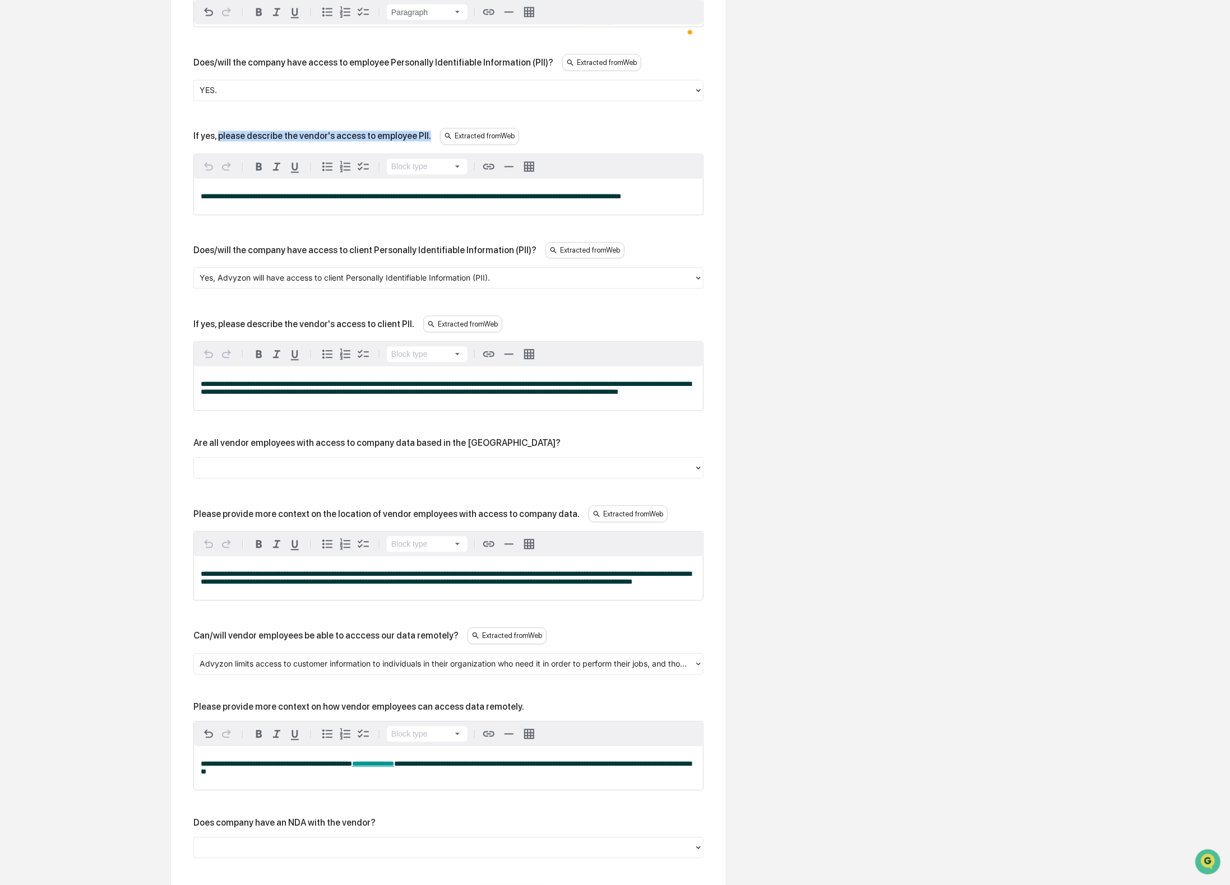
click at [303, 201] on span "**********" at bounding box center [411, 196] width 420 height 7
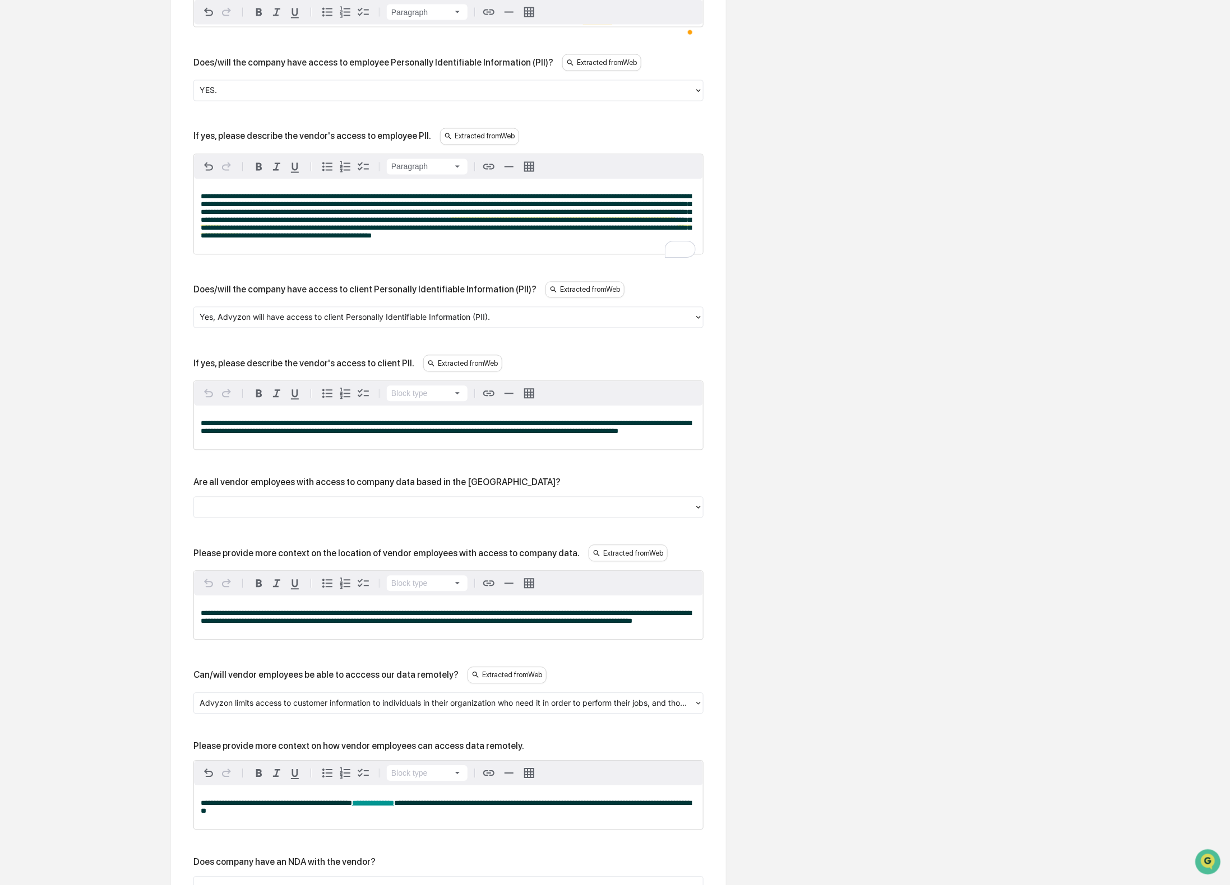
click at [265, 97] on div at bounding box center [444, 90] width 489 height 13
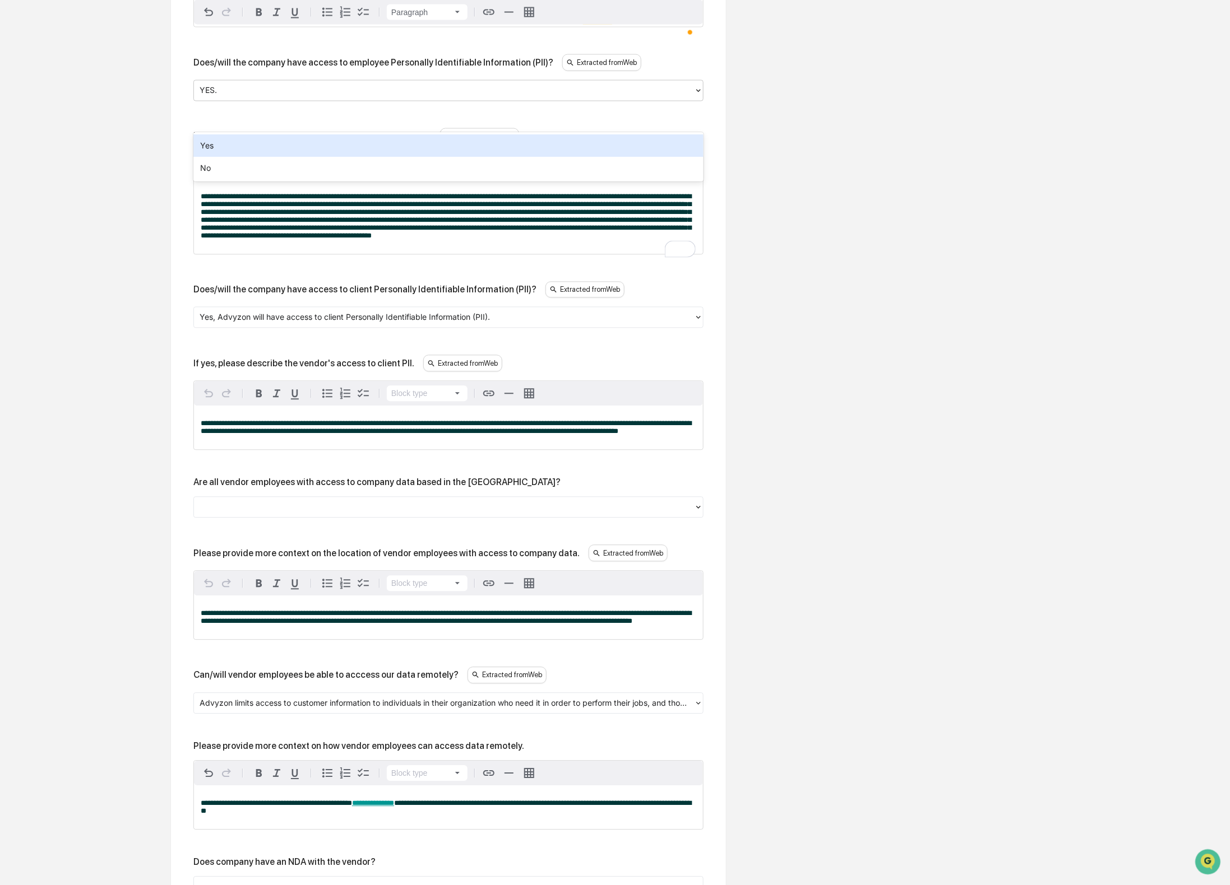
click at [253, 140] on div "Yes" at bounding box center [448, 146] width 510 height 22
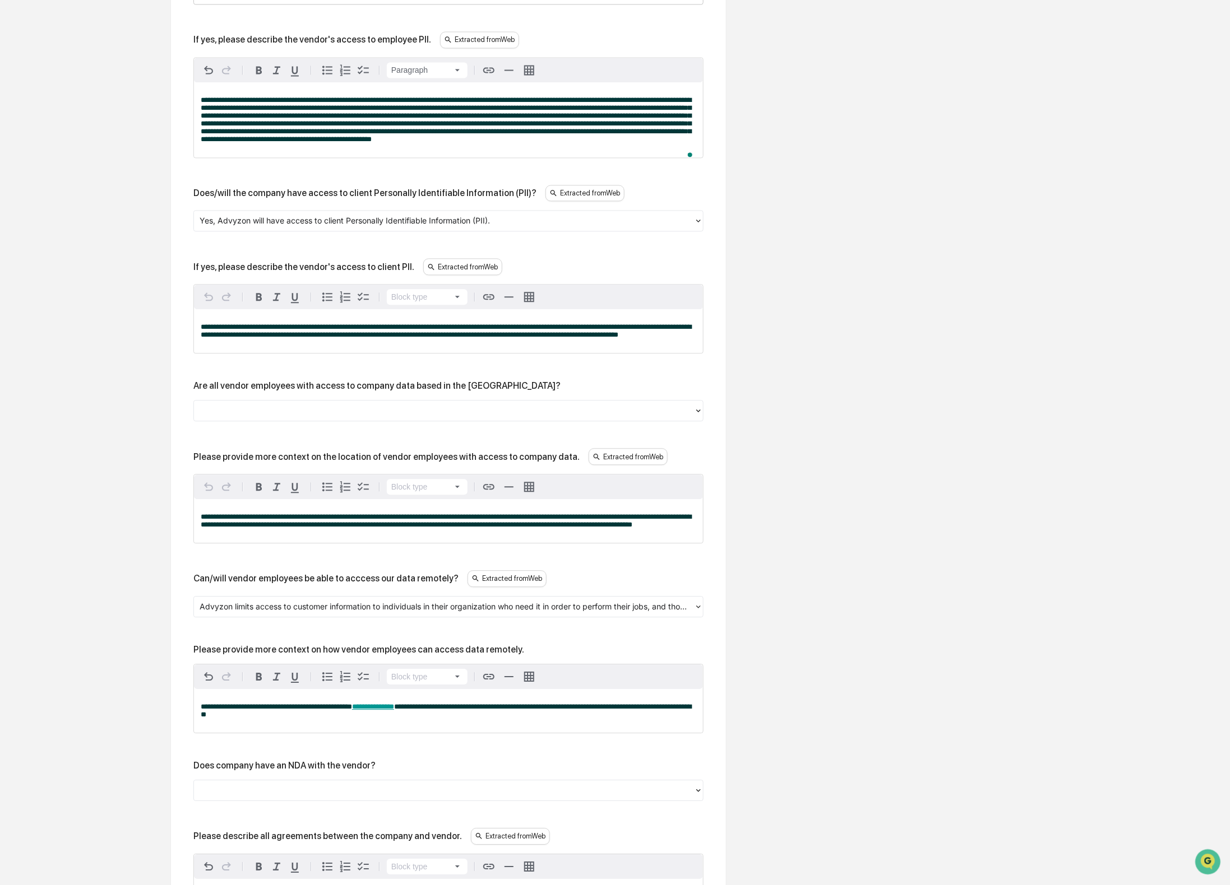
scroll to position [1101, 0]
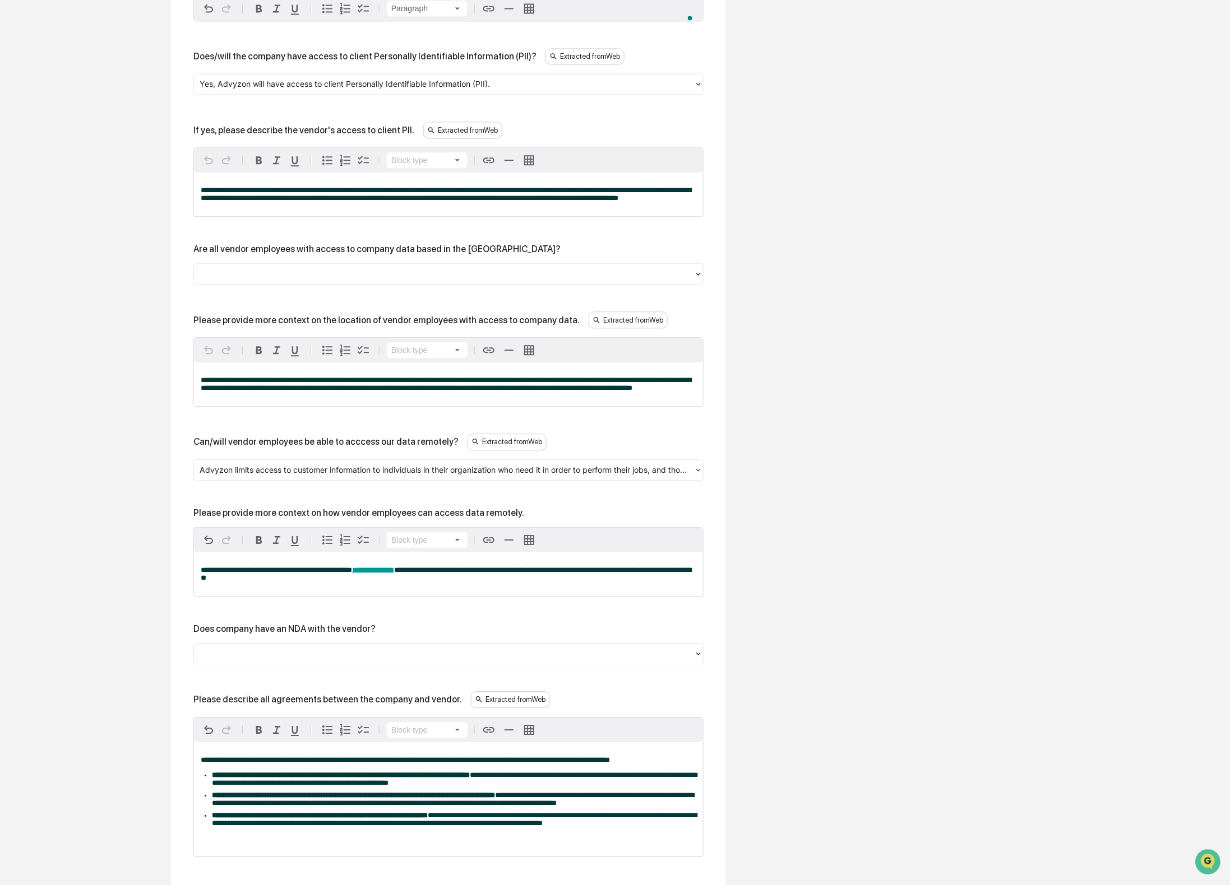
click at [223, 136] on div "If yes, please describe the vendor's access to client PII." at bounding box center [303, 130] width 221 height 11
drag, startPoint x: 221, startPoint y: 171, endPoint x: 426, endPoint y: 171, distance: 205.1
click at [425, 138] on div "If yes, please describe the vendor's access to client PII. Extracted from Web" at bounding box center [448, 130] width 510 height 17
copy div "please describe the vendor's access to client PII."
click at [370, 216] on div "**********" at bounding box center [448, 195] width 509 height 44
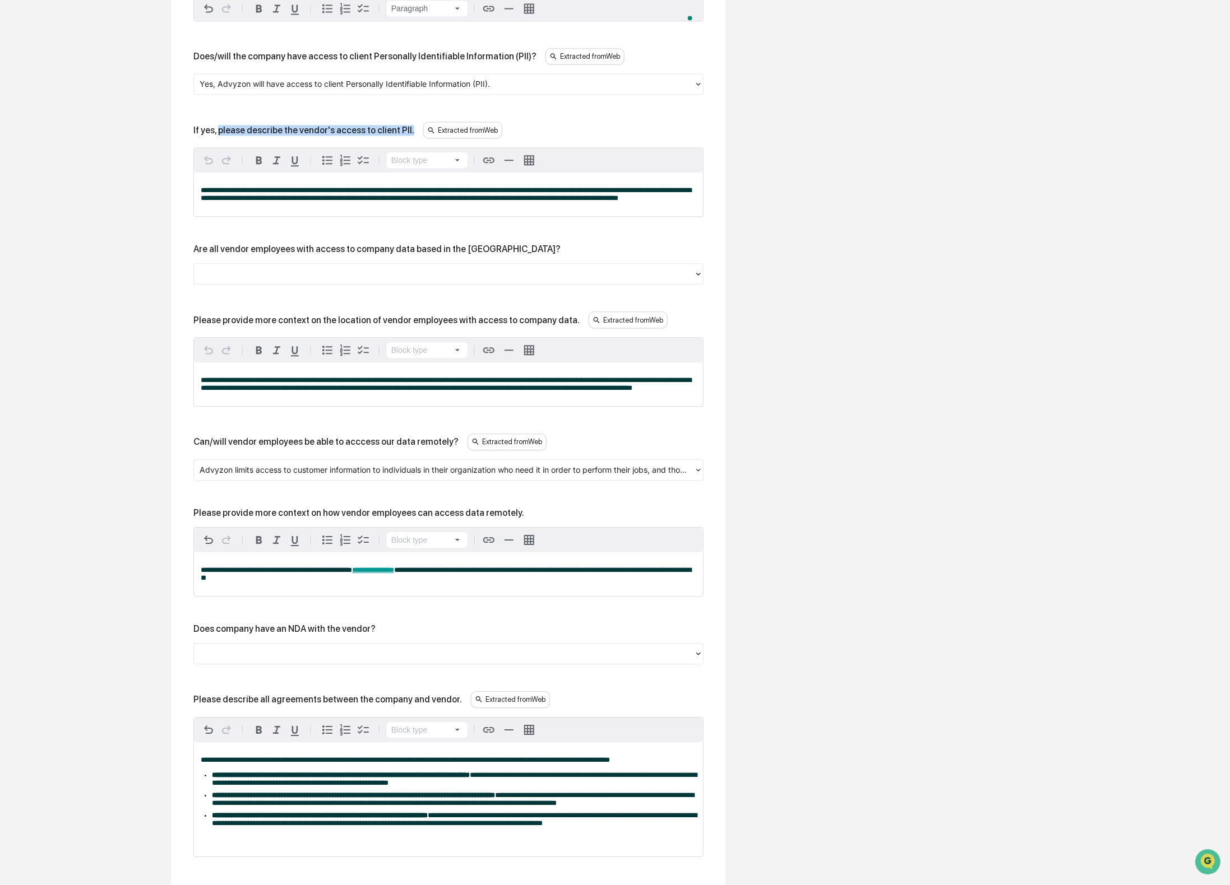
click at [370, 216] on div "**********" at bounding box center [448, 195] width 509 height 44
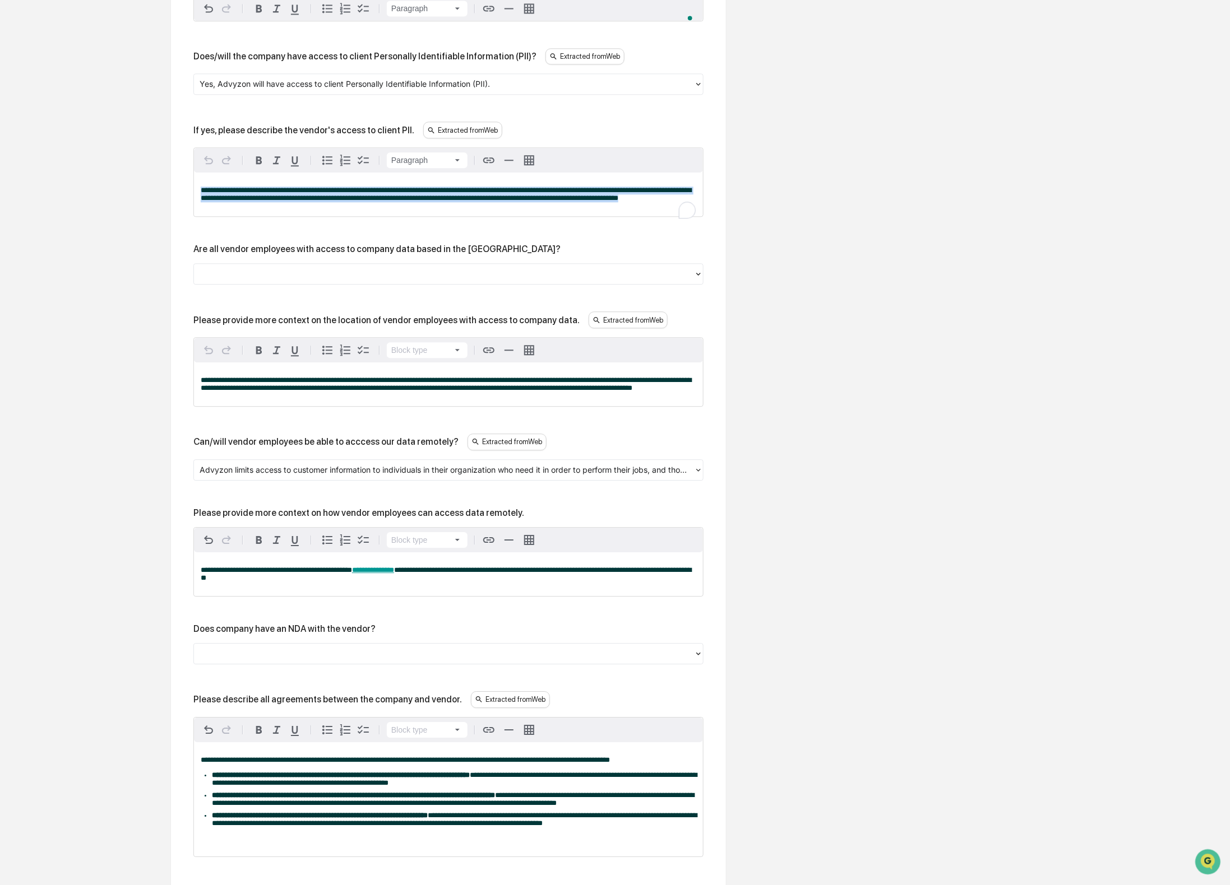
click at [369, 216] on div "**********" at bounding box center [448, 195] width 509 height 44
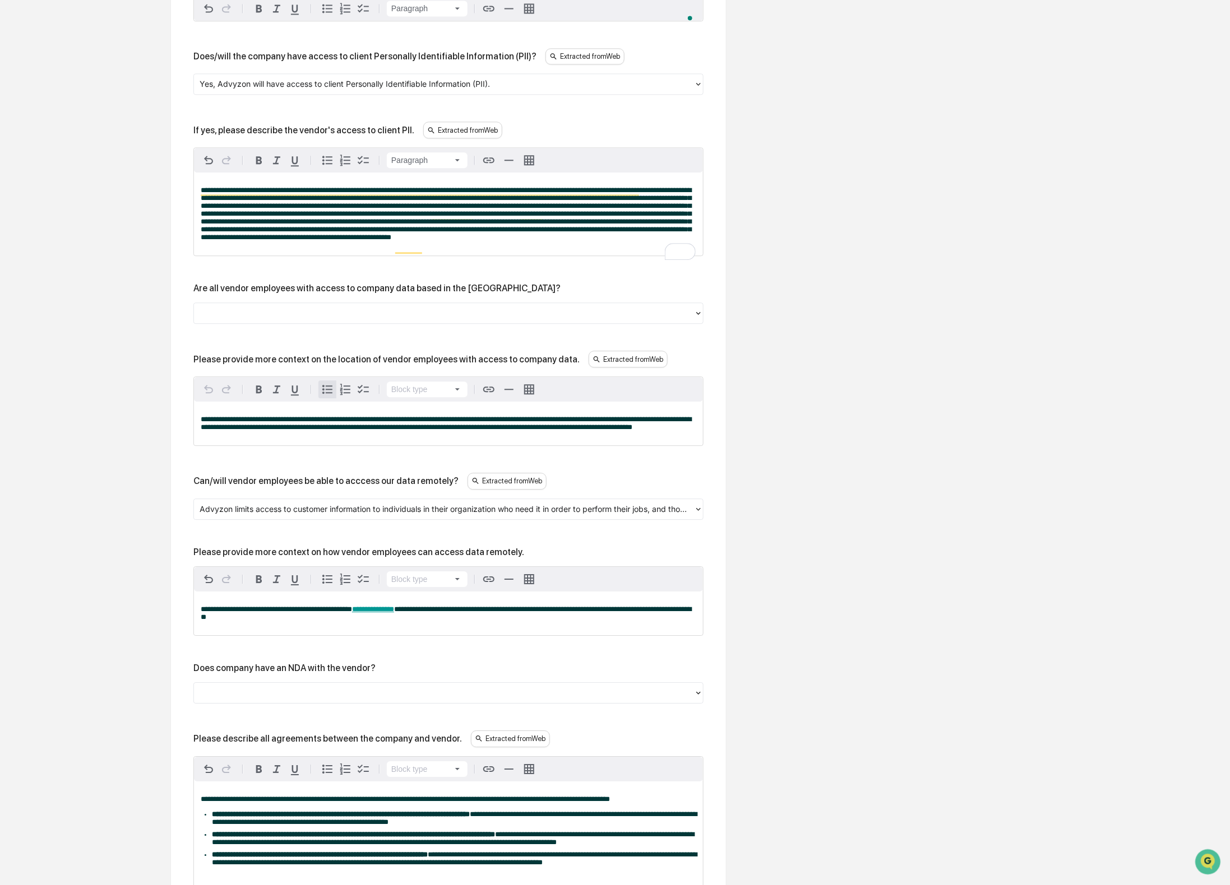
scroll to position [1098, 0]
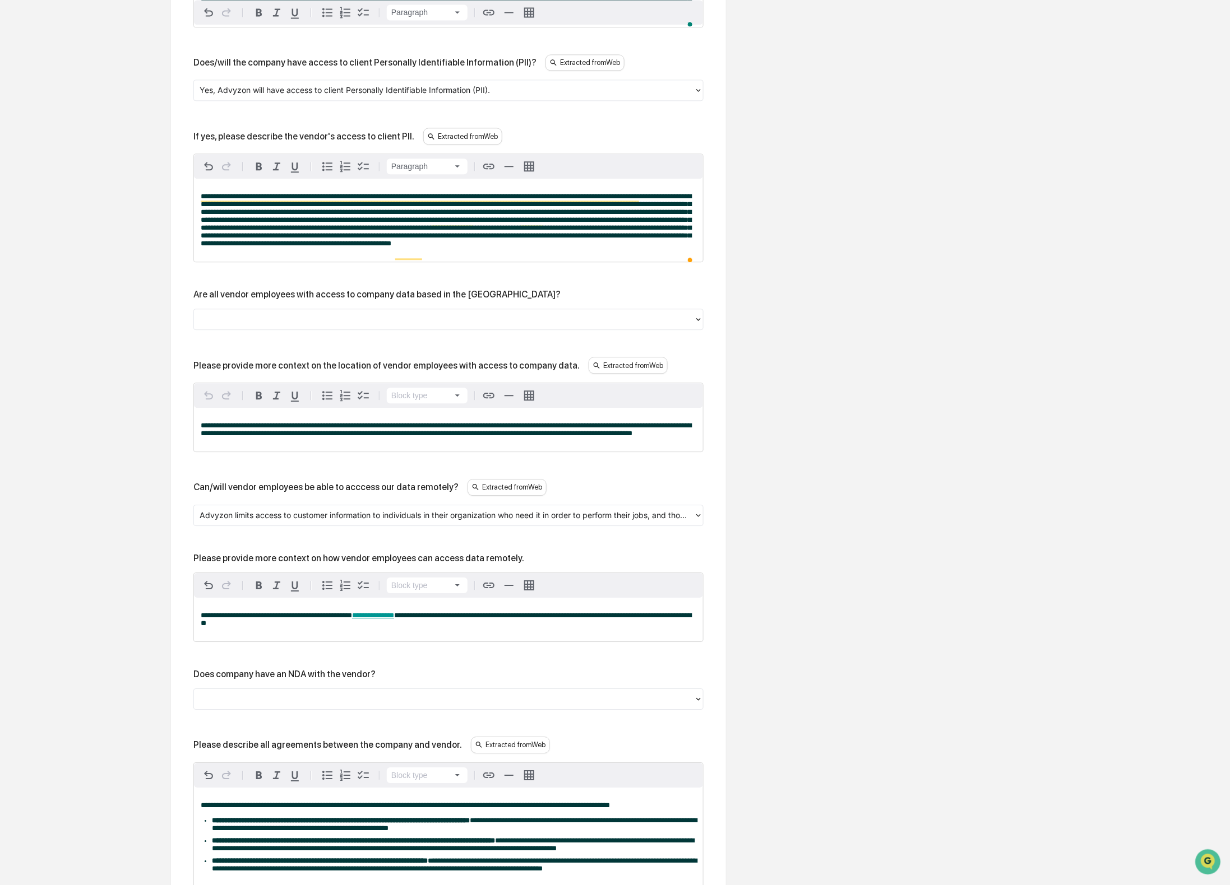
drag, startPoint x: 310, startPoint y: 411, endPoint x: 295, endPoint y: 414, distance: 15.5
click at [310, 374] on div "Please provide more context on the location of vendor employees with access to …" at bounding box center [448, 365] width 510 height 17
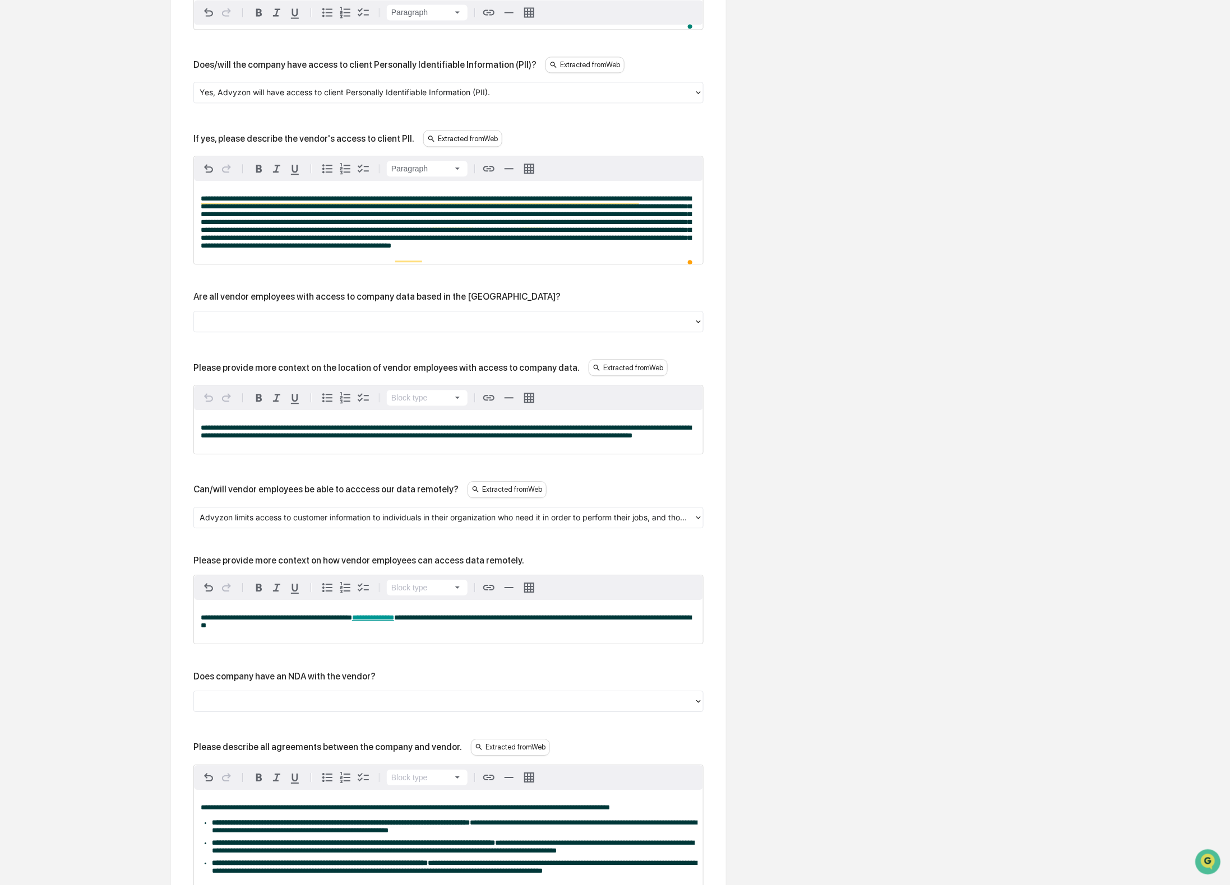
click at [376, 373] on div "Please provide more context on the location of vendor employees with access to …" at bounding box center [386, 368] width 386 height 11
click at [289, 344] on div "**********" at bounding box center [448, 182] width 510 height 1583
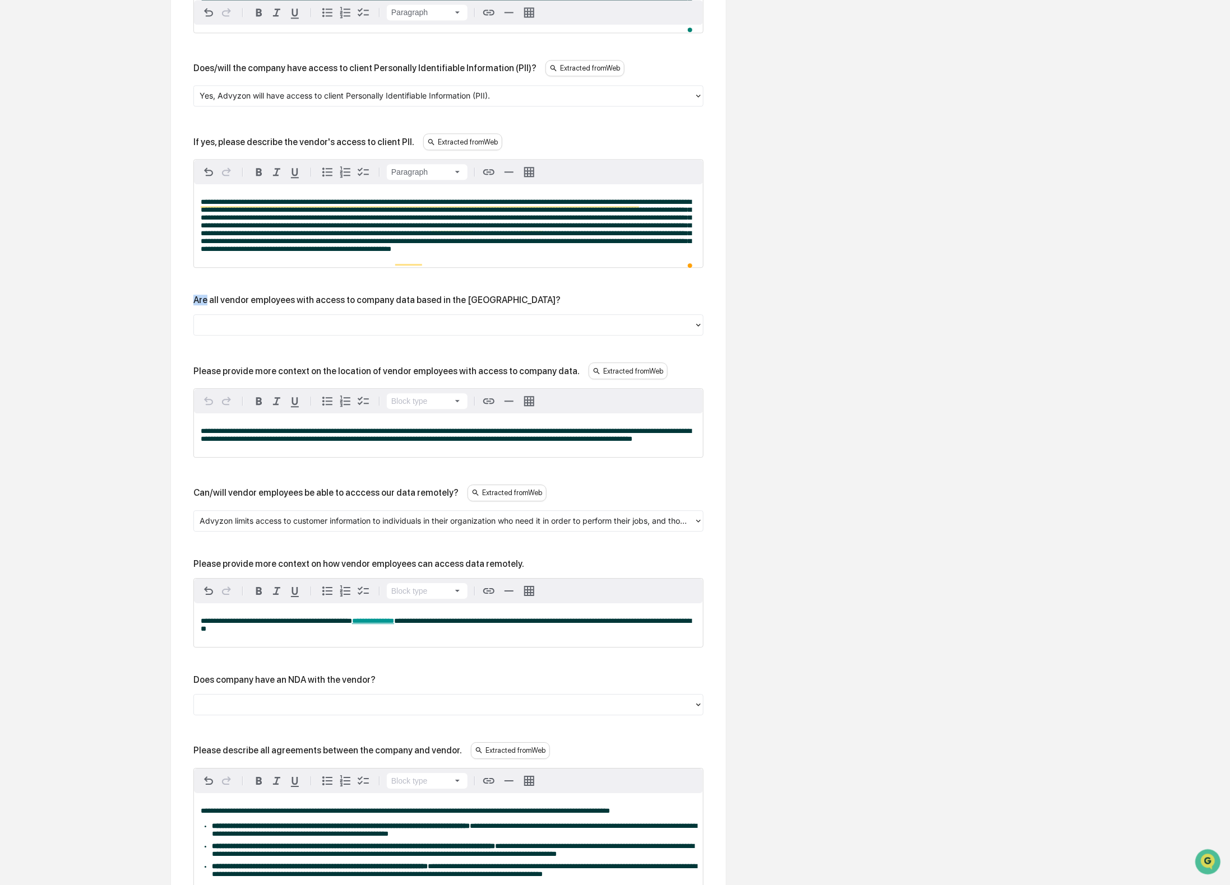
click at [289, 344] on div "**********" at bounding box center [448, 185] width 510 height 1583
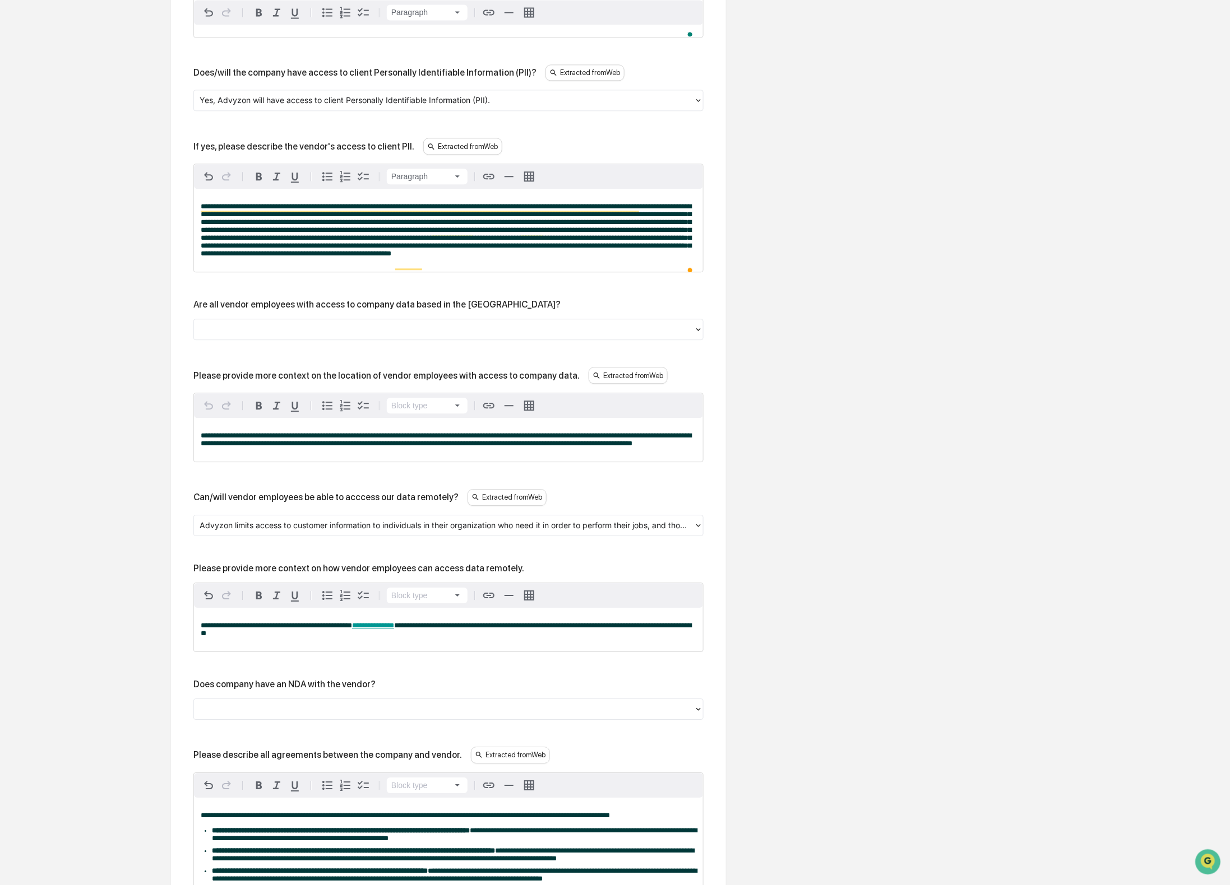
click at [289, 310] on div "Are all vendor employees with access to company data based in the [GEOGRAPHIC_D…" at bounding box center [376, 304] width 367 height 11
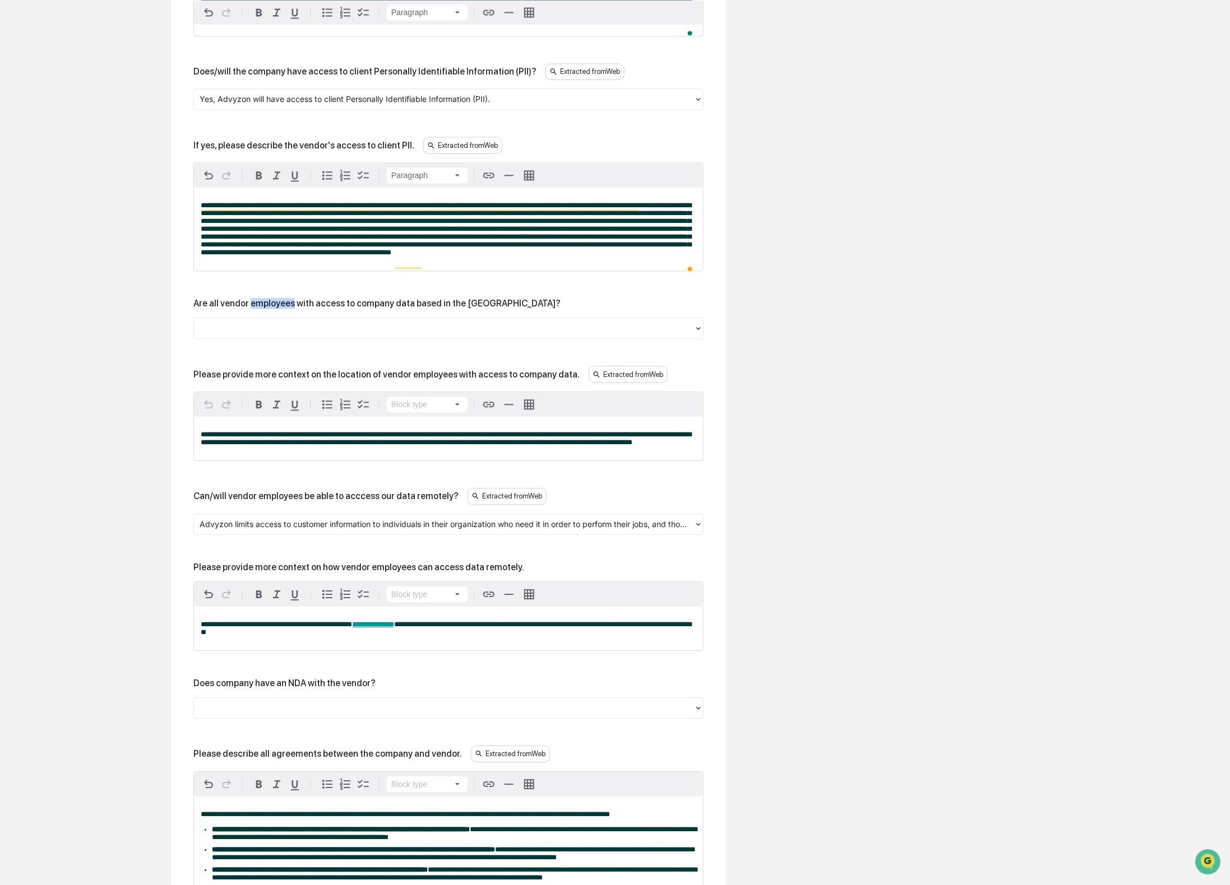
click at [289, 309] on div "Are all vendor employees with access to company data based in the [GEOGRAPHIC_D…" at bounding box center [376, 303] width 367 height 11
copy div "Are all vendor employees with access to company data based in the [GEOGRAPHIC_D…"
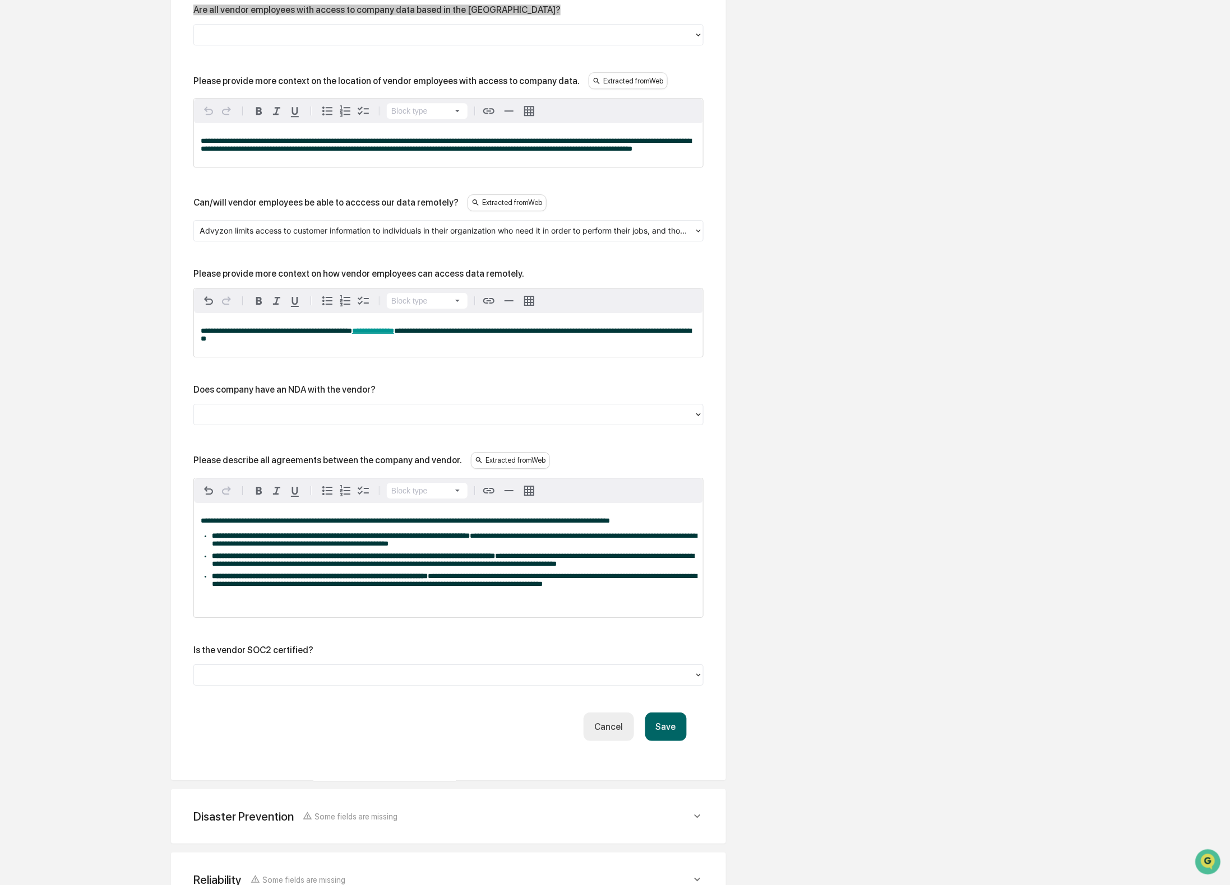
scroll to position [1383, 0]
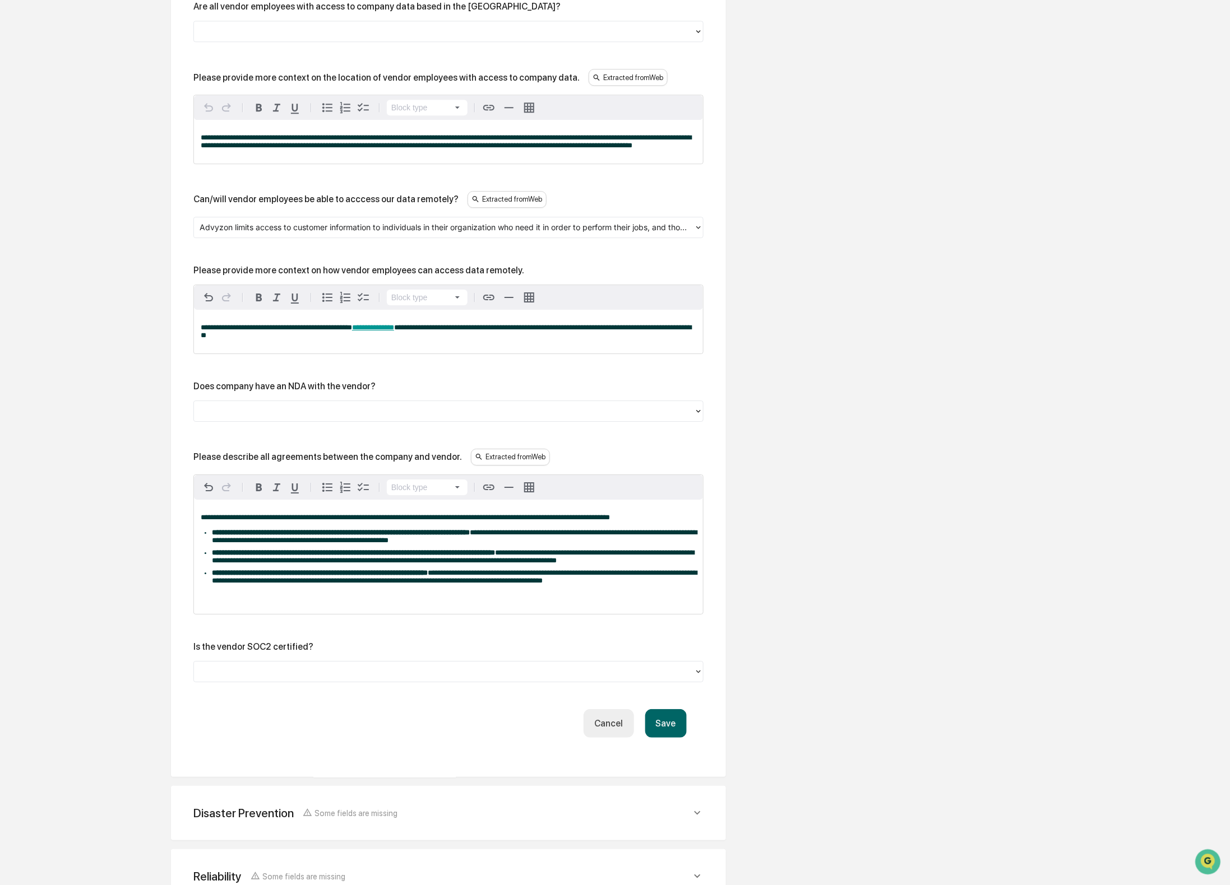
click at [387, 38] on div at bounding box center [444, 31] width 489 height 13
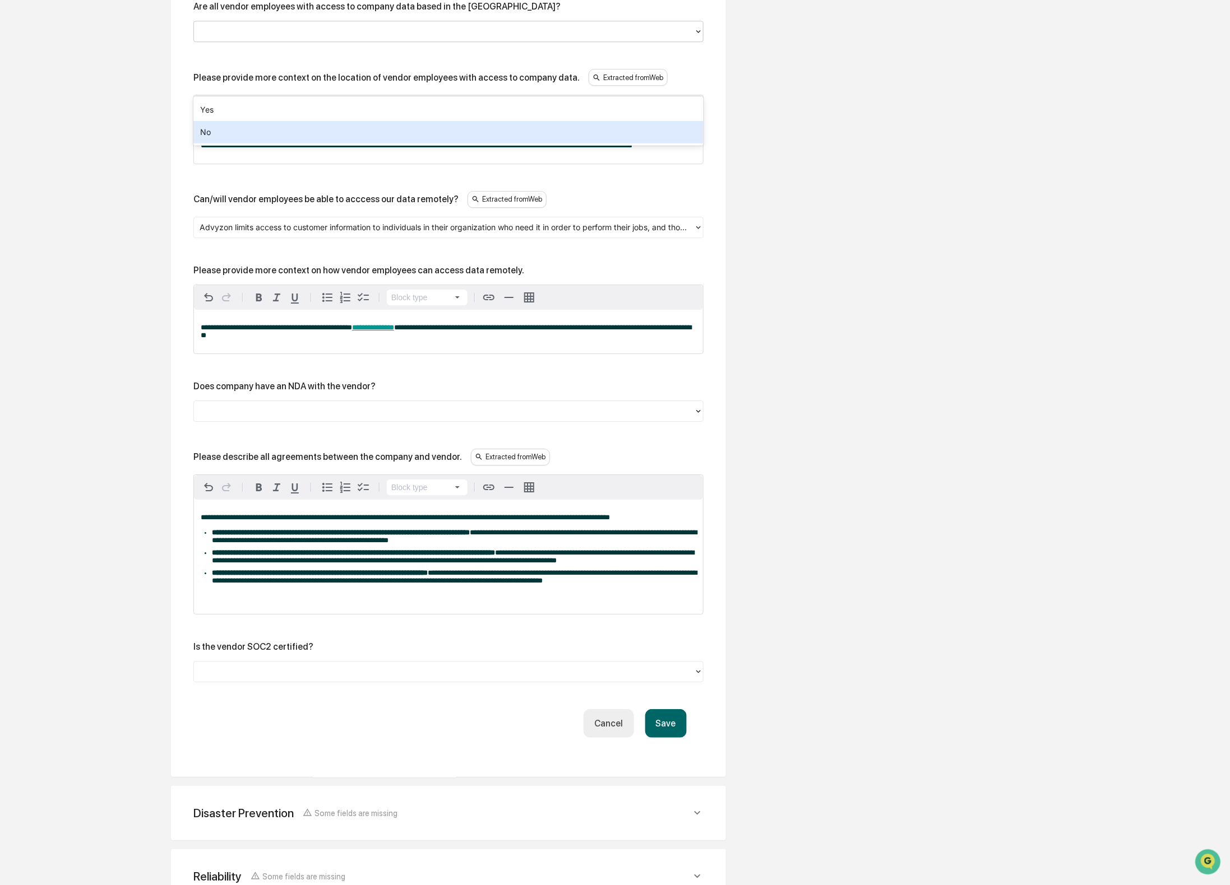
click at [376, 122] on div "No" at bounding box center [448, 132] width 510 height 22
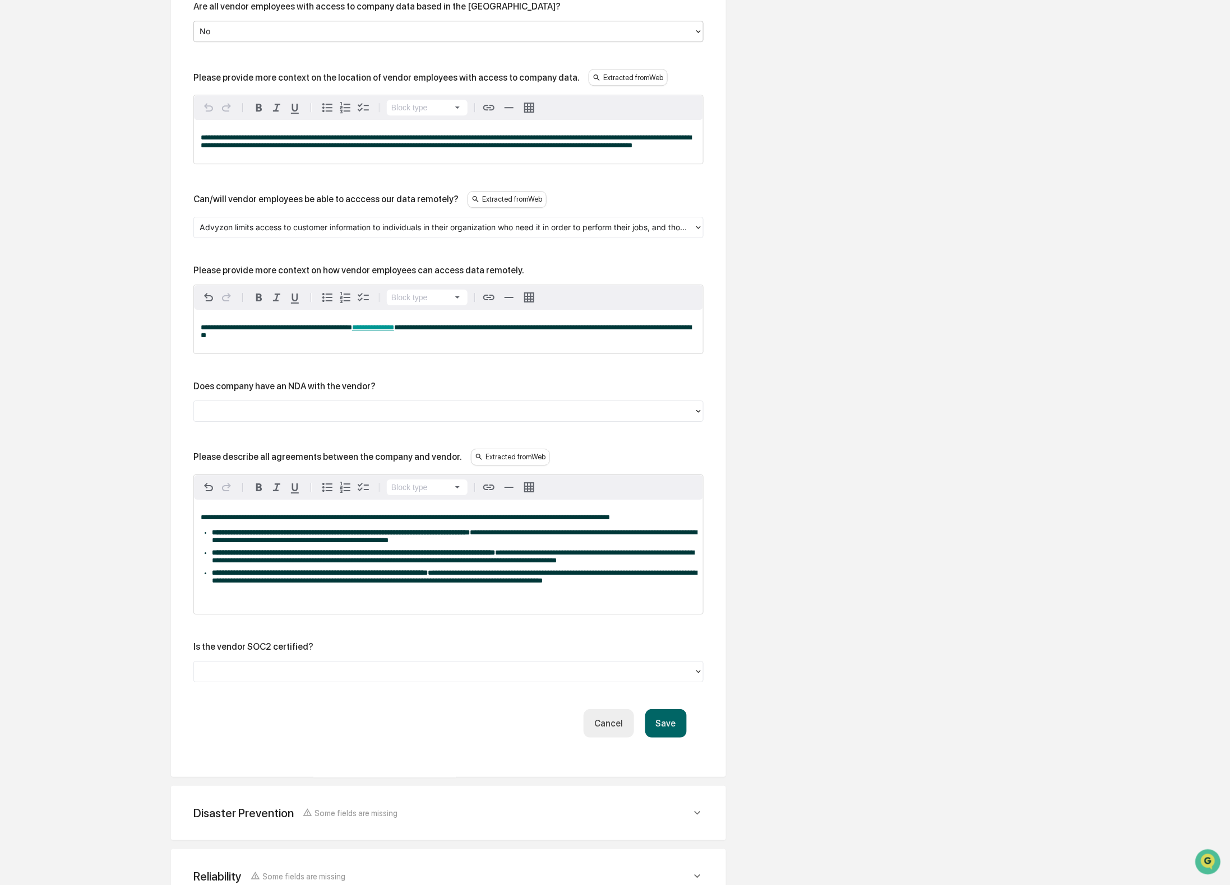
drag, startPoint x: 370, startPoint y: 95, endPoint x: 370, endPoint y: 88, distance: 6.7
click at [370, 42] on div "No" at bounding box center [448, 31] width 510 height 21
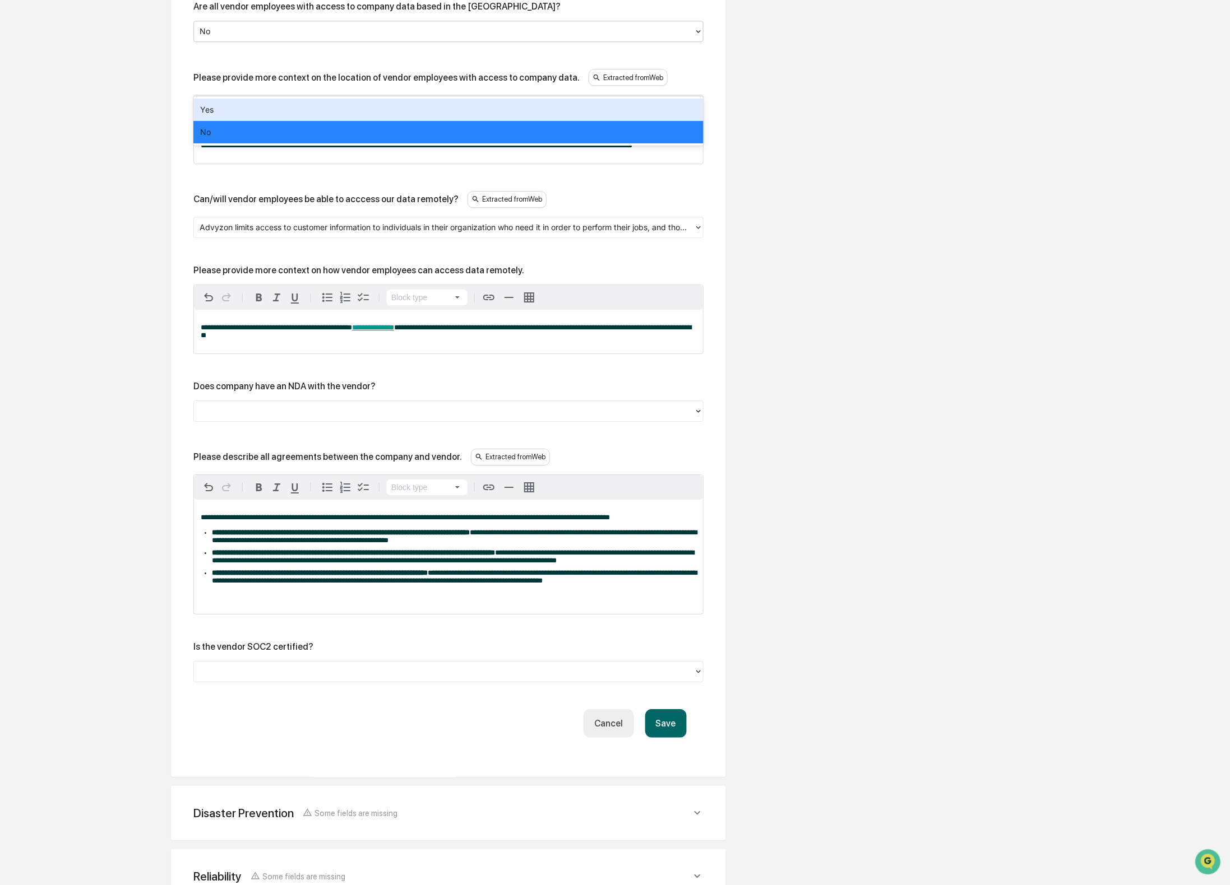
drag, startPoint x: 363, startPoint y: 108, endPoint x: 372, endPoint y: 108, distance: 9.0
click at [363, 108] on div "Yes" at bounding box center [448, 110] width 510 height 22
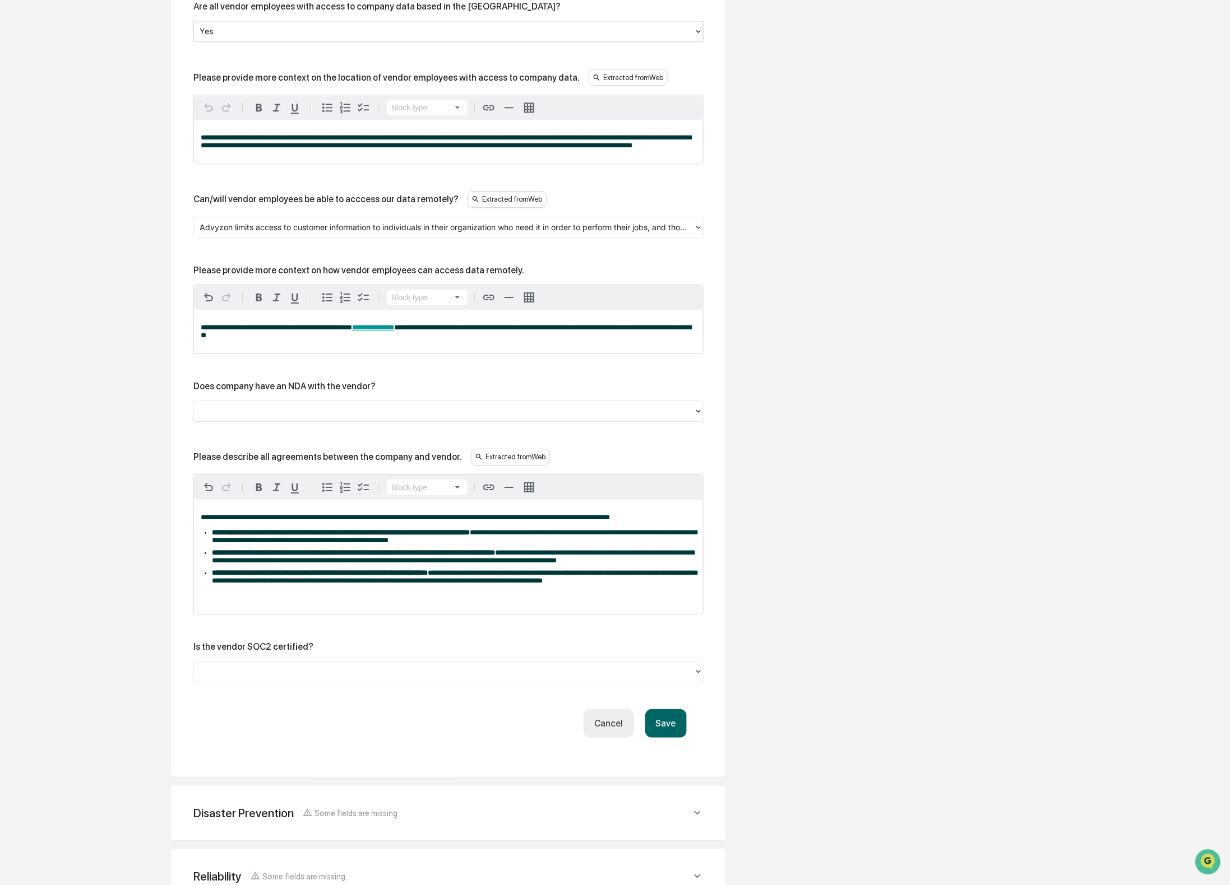
click at [295, 38] on div at bounding box center [444, 31] width 489 height 13
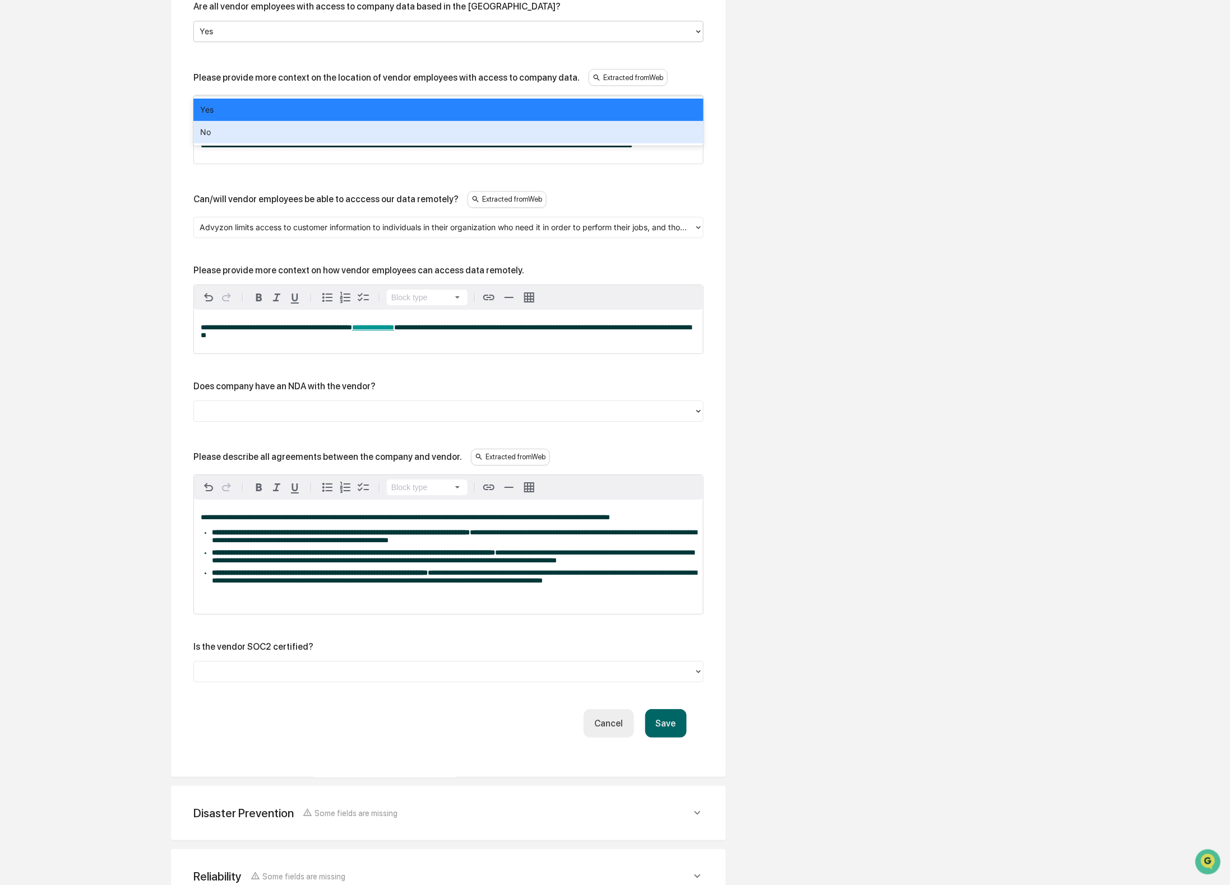
click at [263, 130] on div "No" at bounding box center [448, 132] width 510 height 22
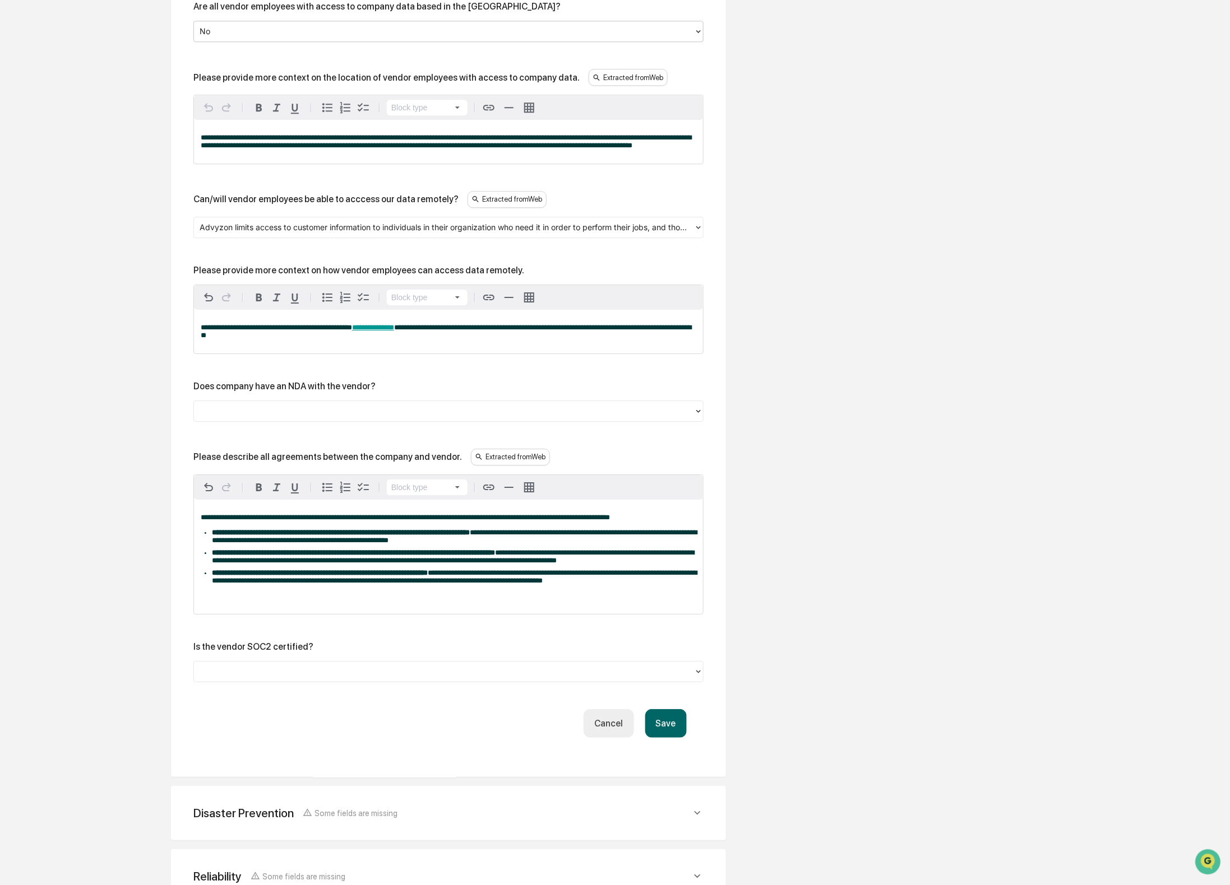
click at [456, 150] on p "**********" at bounding box center [448, 142] width 495 height 16
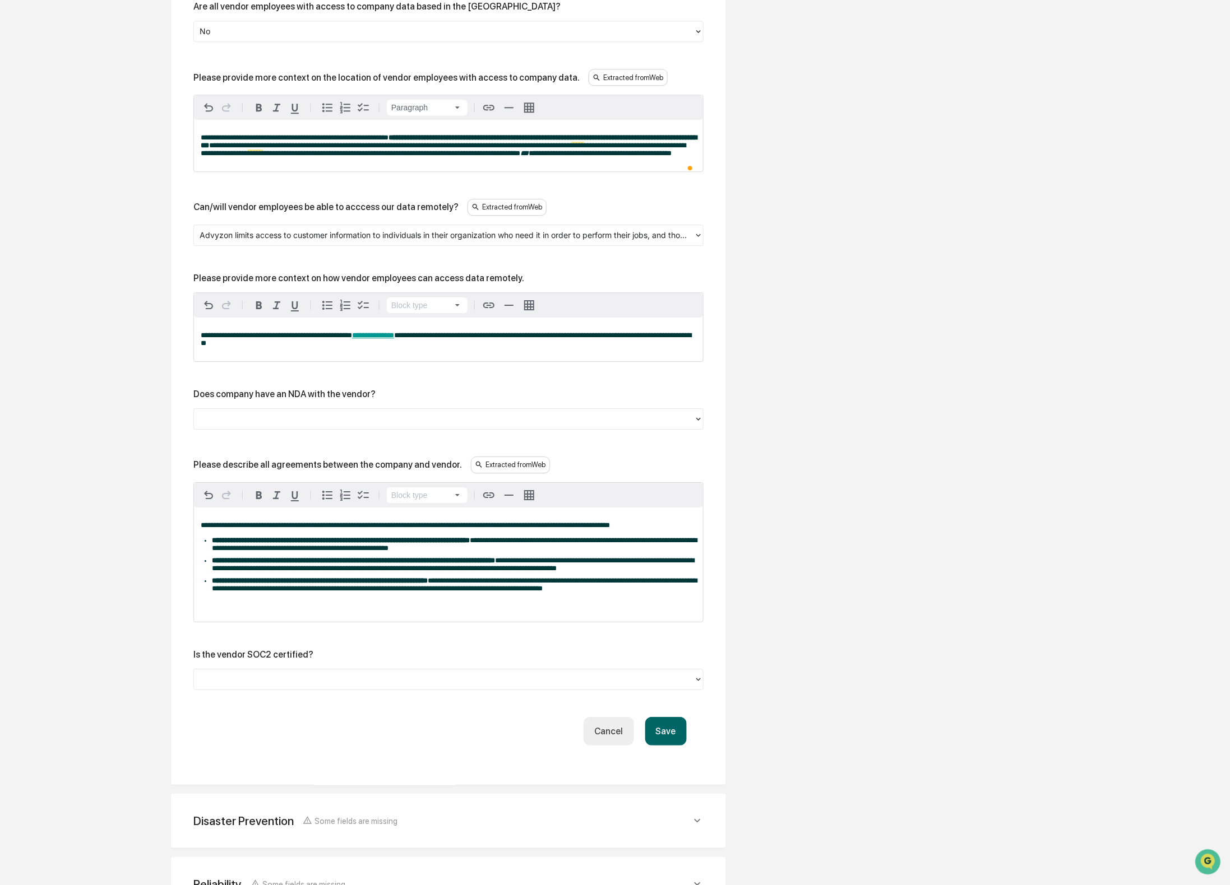
click at [466, 157] on span "**********" at bounding box center [443, 149] width 485 height 15
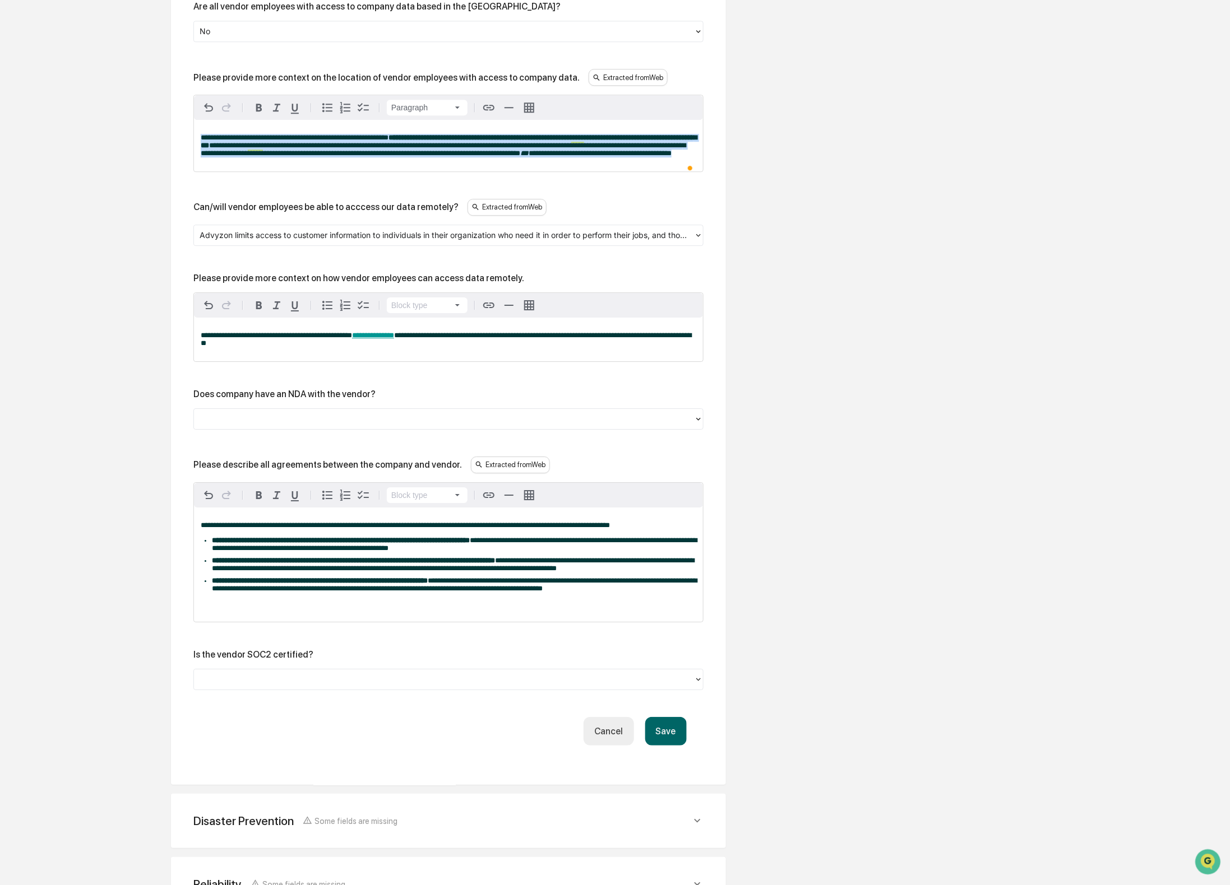
click at [466, 157] on span "**********" at bounding box center [443, 149] width 485 height 15
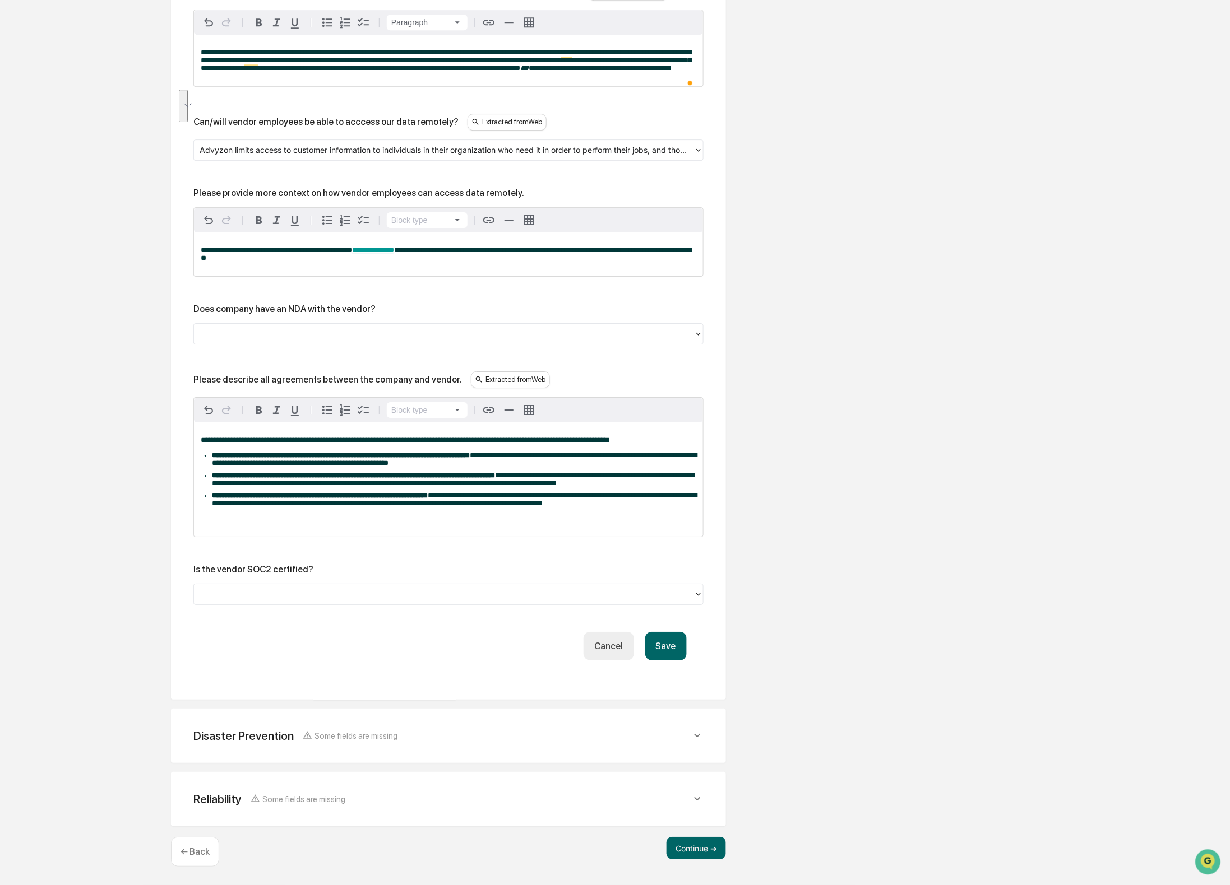
scroll to position [1563, 0]
click at [389, 143] on div at bounding box center [444, 149] width 489 height 13
drag, startPoint x: 379, startPoint y: 141, endPoint x: 374, endPoint y: 150, distance: 9.5
click at [379, 141] on div "Yes" at bounding box center [448, 144] width 510 height 22
click at [299, 188] on div "Please provide more context on how vendor employees can access data remotely." at bounding box center [358, 193] width 331 height 11
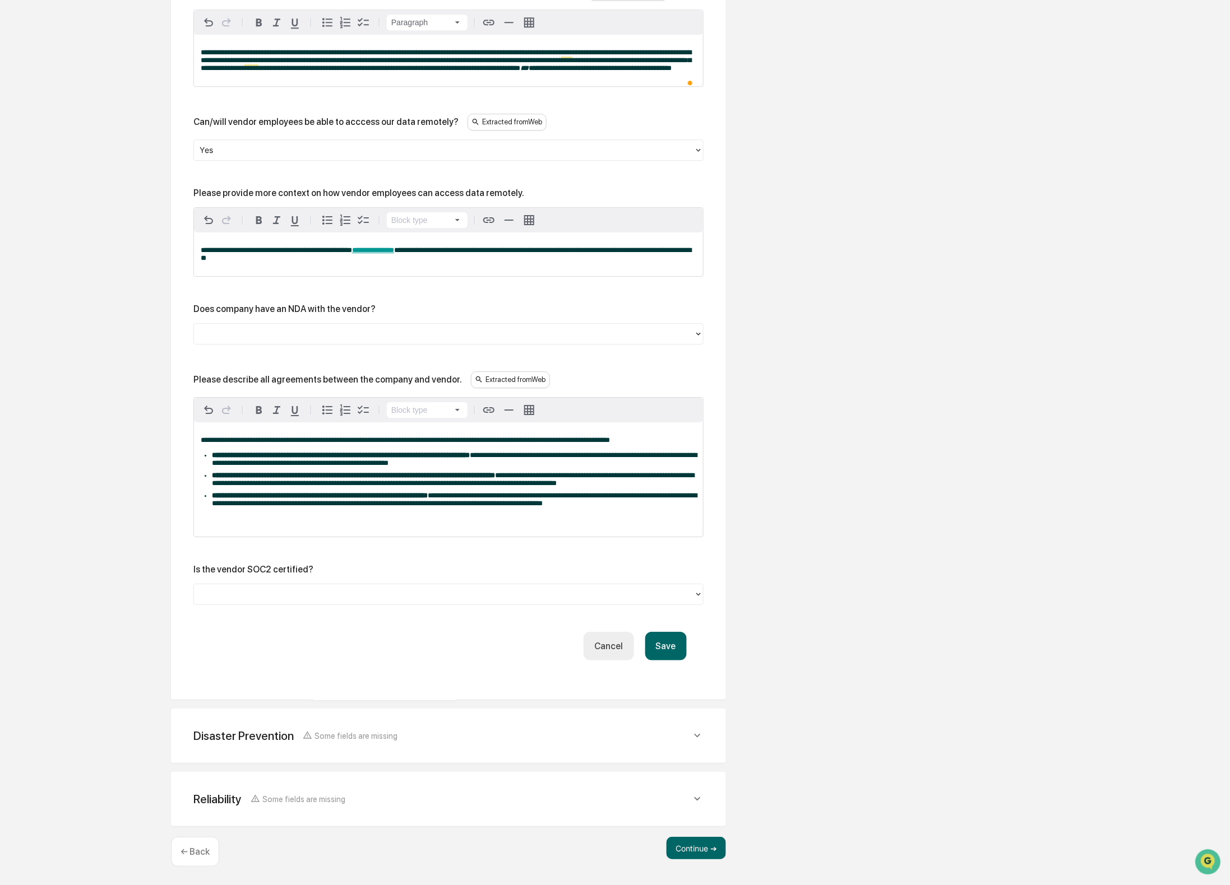
click at [193, 188] on div "Please provide more context on how vendor employees can access data remotely." at bounding box center [358, 193] width 331 height 11
copy div "Please provide more context on how vendor employees can access data remotely."
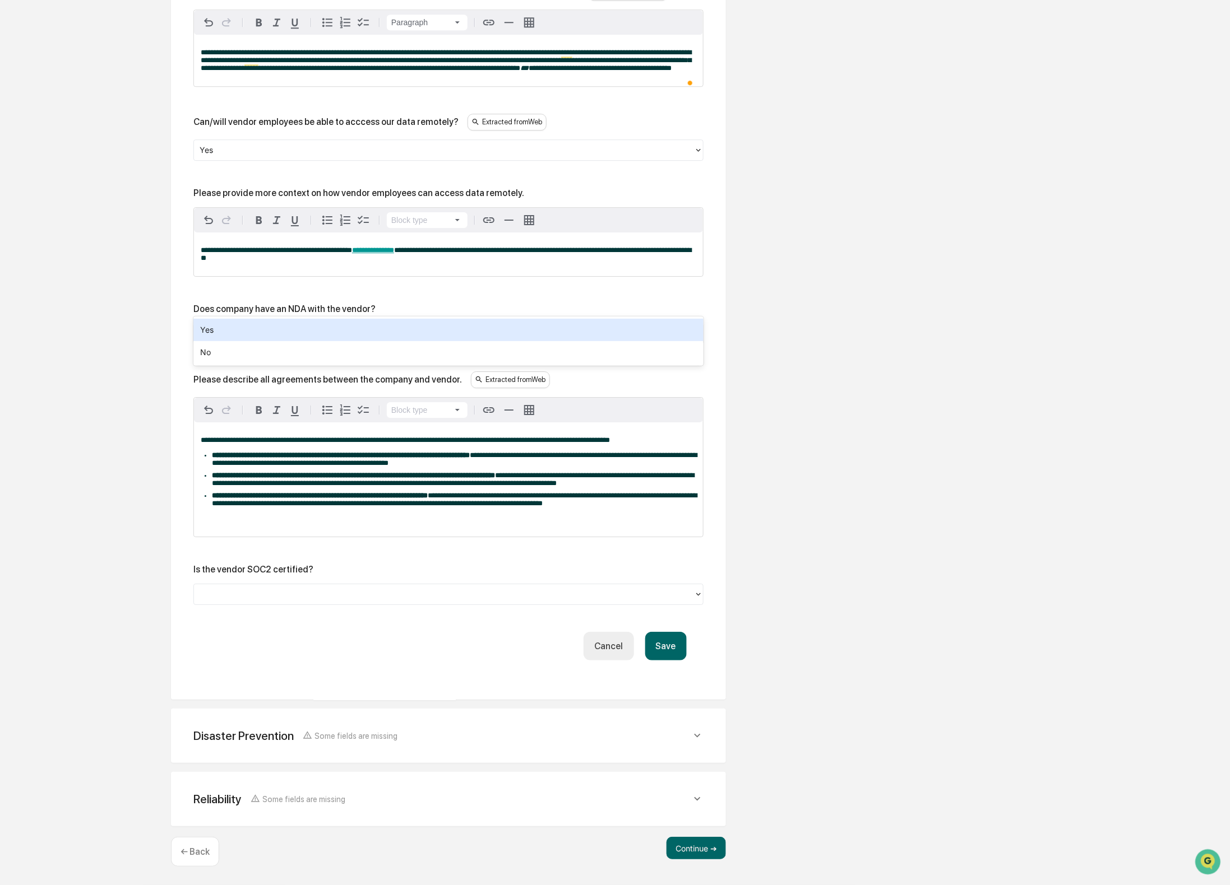
drag, startPoint x: 401, startPoint y: 308, endPoint x: 397, endPoint y: 320, distance: 13.1
click at [401, 327] on div at bounding box center [444, 333] width 489 height 13
click at [379, 338] on div "Yes" at bounding box center [448, 330] width 510 height 22
click at [308, 247] on span "**********" at bounding box center [446, 254] width 490 height 15
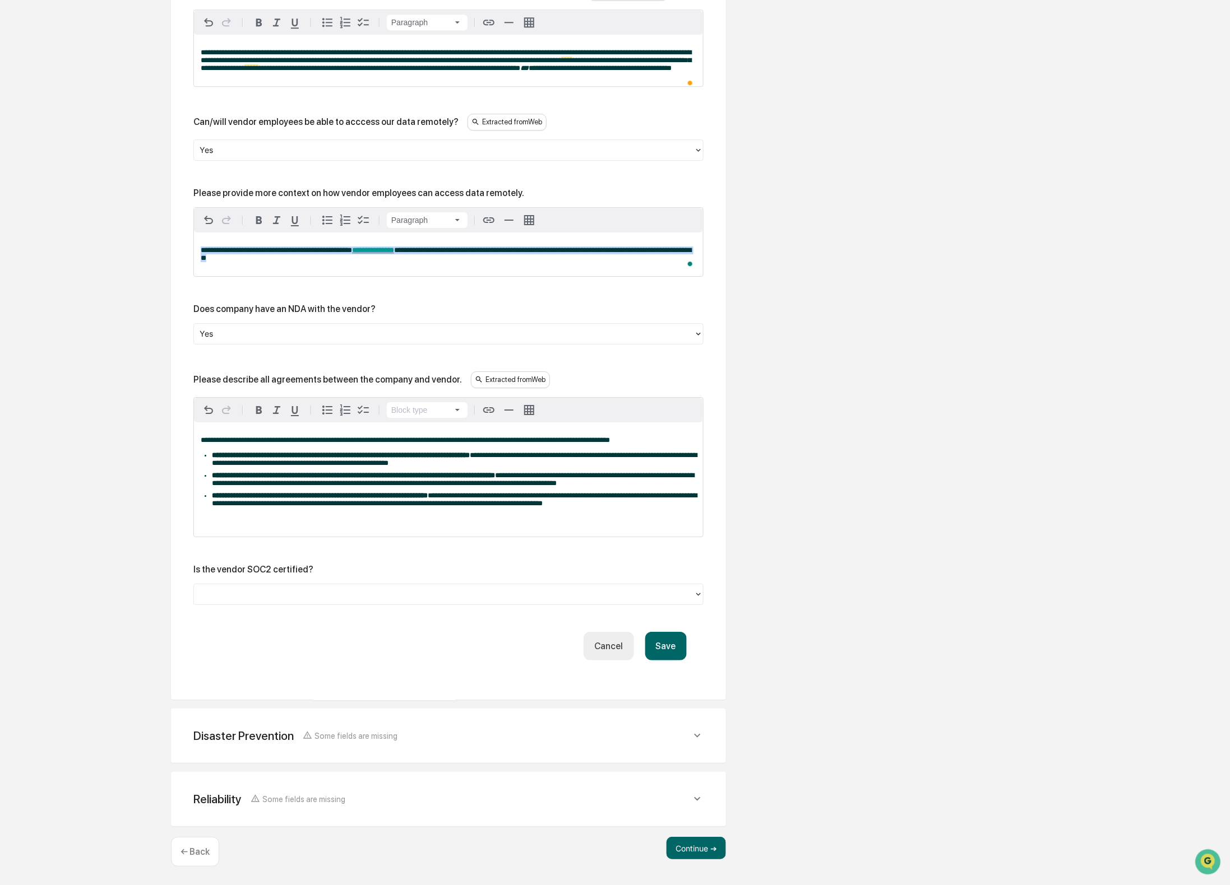
click at [308, 247] on span "**********" at bounding box center [446, 254] width 490 height 15
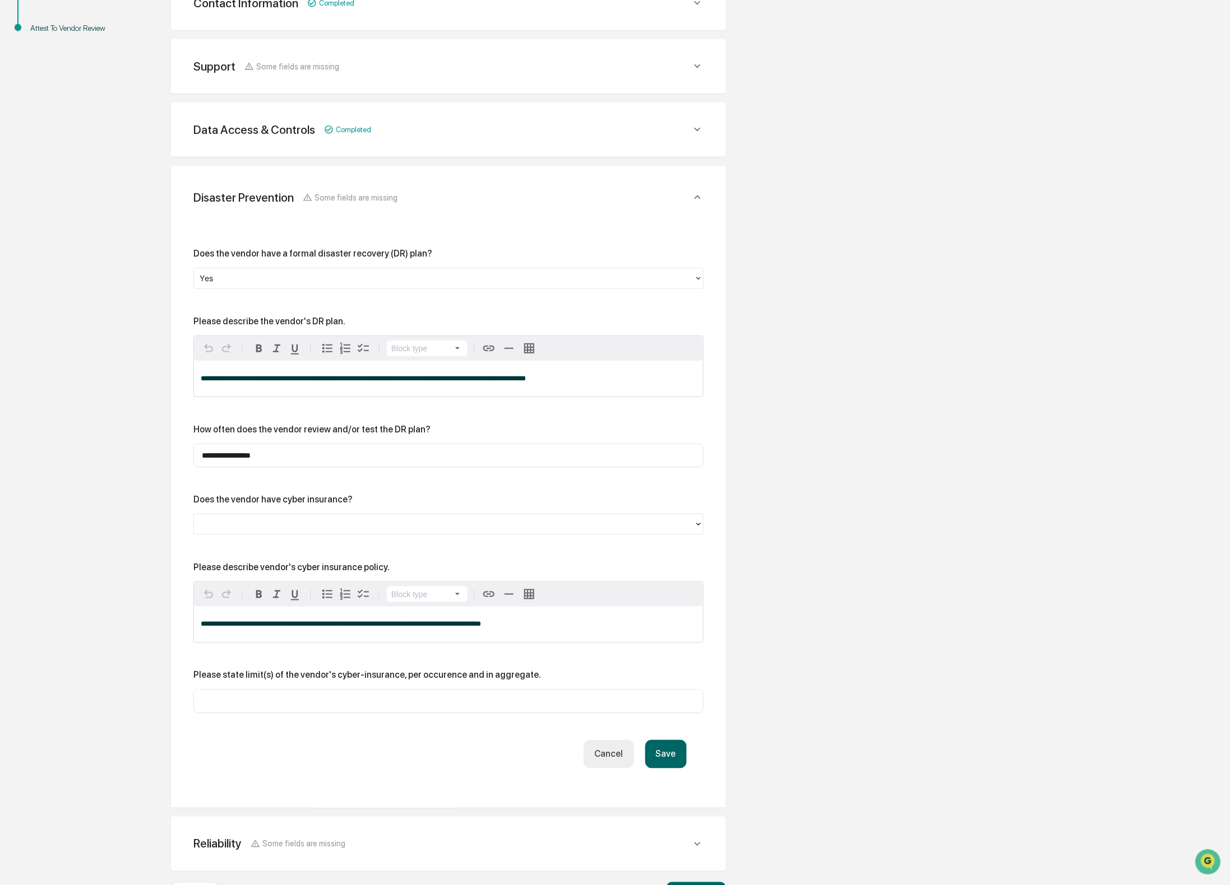
type input "**********"
click at [274, 387] on div "**********" at bounding box center [448, 379] width 509 height 36
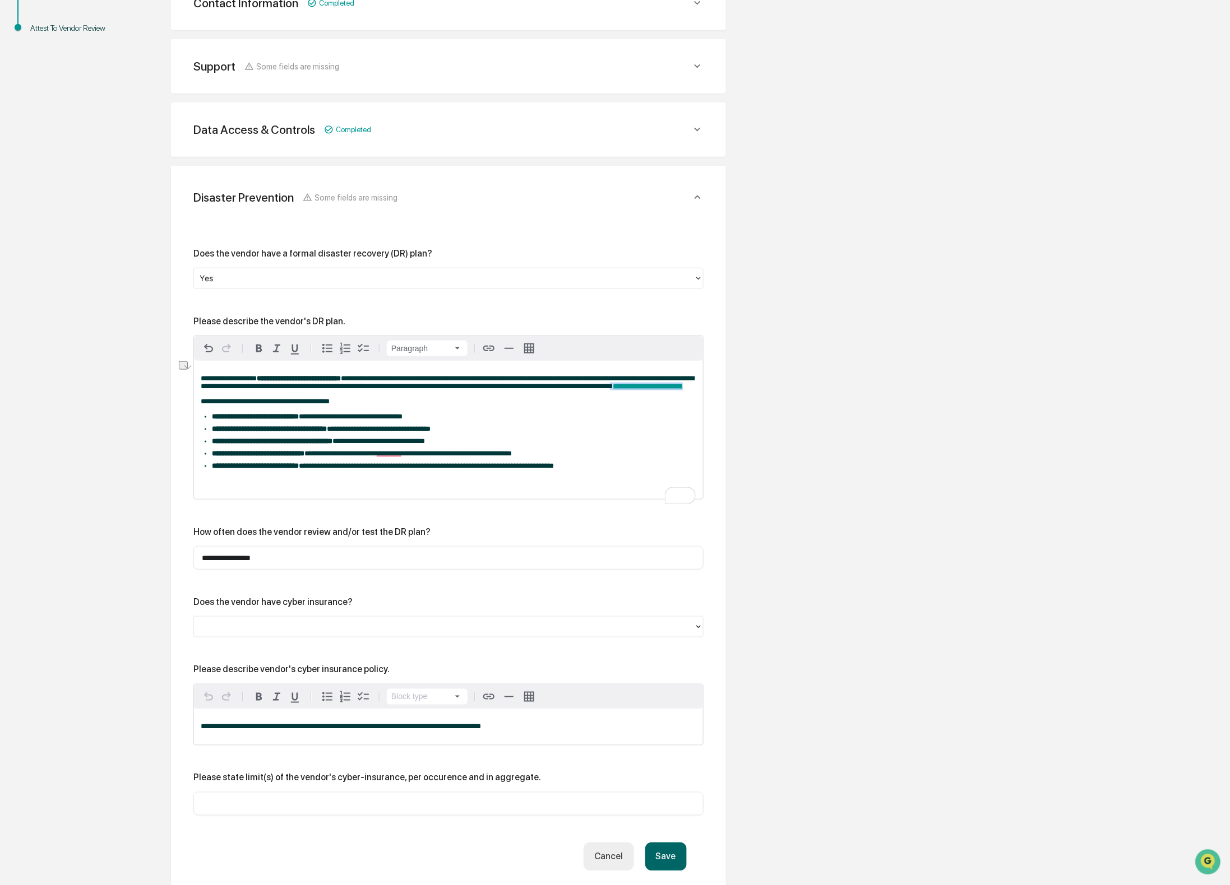
drag, startPoint x: 419, startPoint y: 396, endPoint x: 323, endPoint y: 397, distance: 96.4
click at [323, 391] on p "**********" at bounding box center [448, 383] width 495 height 16
drag, startPoint x: 438, startPoint y: 396, endPoint x: 253, endPoint y: 382, distance: 184.9
click at [253, 382] on p "**********" at bounding box center [448, 383] width 495 height 16
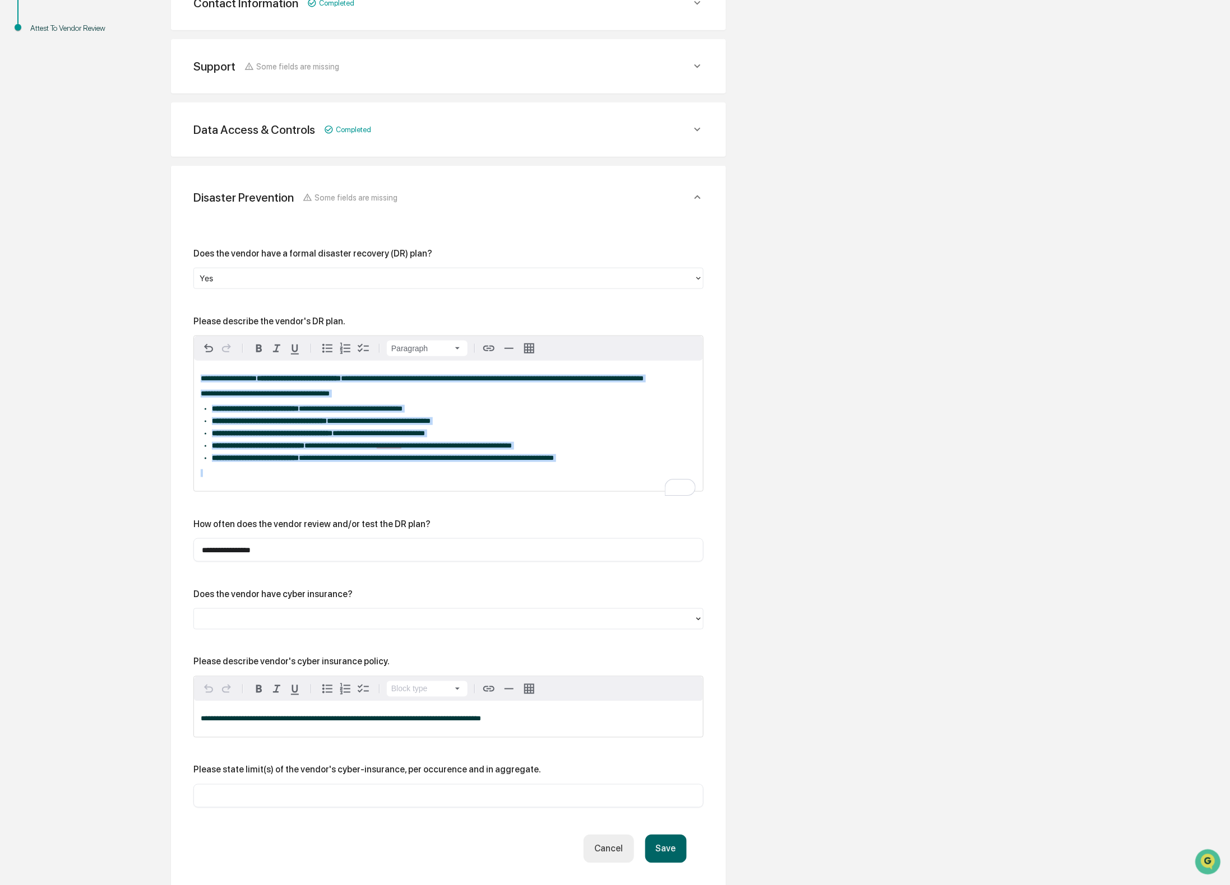
drag, startPoint x: 461, startPoint y: 452, endPoint x: 182, endPoint y: 355, distance: 294.9
click at [182, 355] on div "**********" at bounding box center [448, 534] width 555 height 737
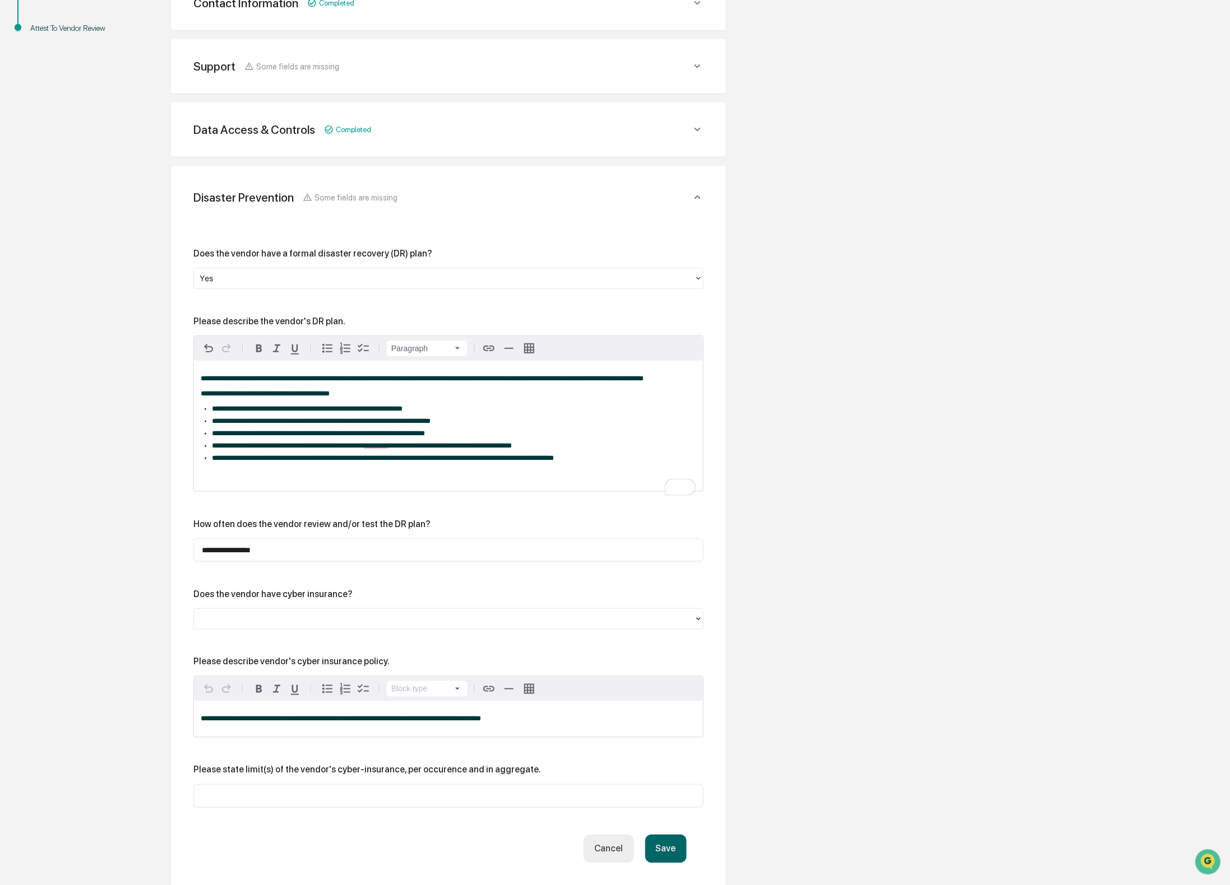
click at [601, 475] on div "**********" at bounding box center [448, 426] width 509 height 131
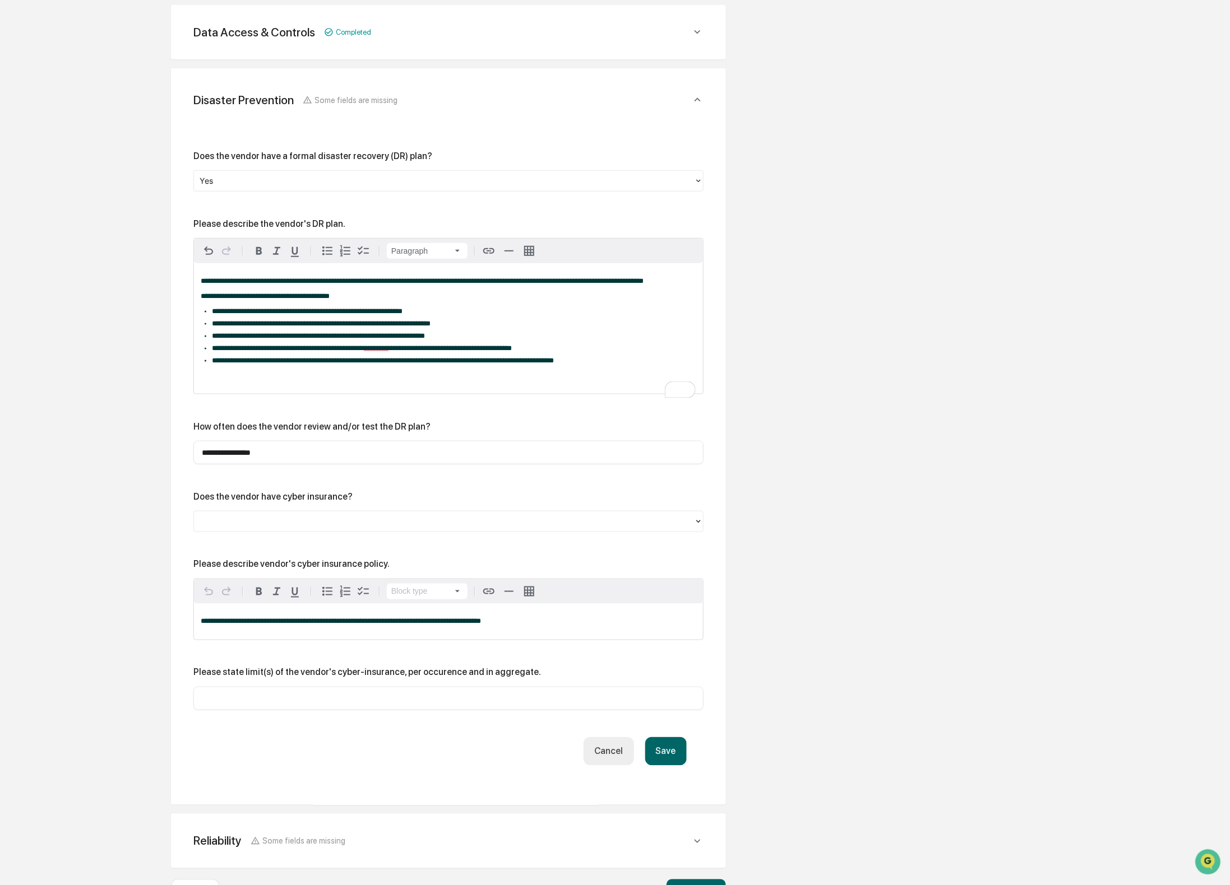
scroll to position [453, 0]
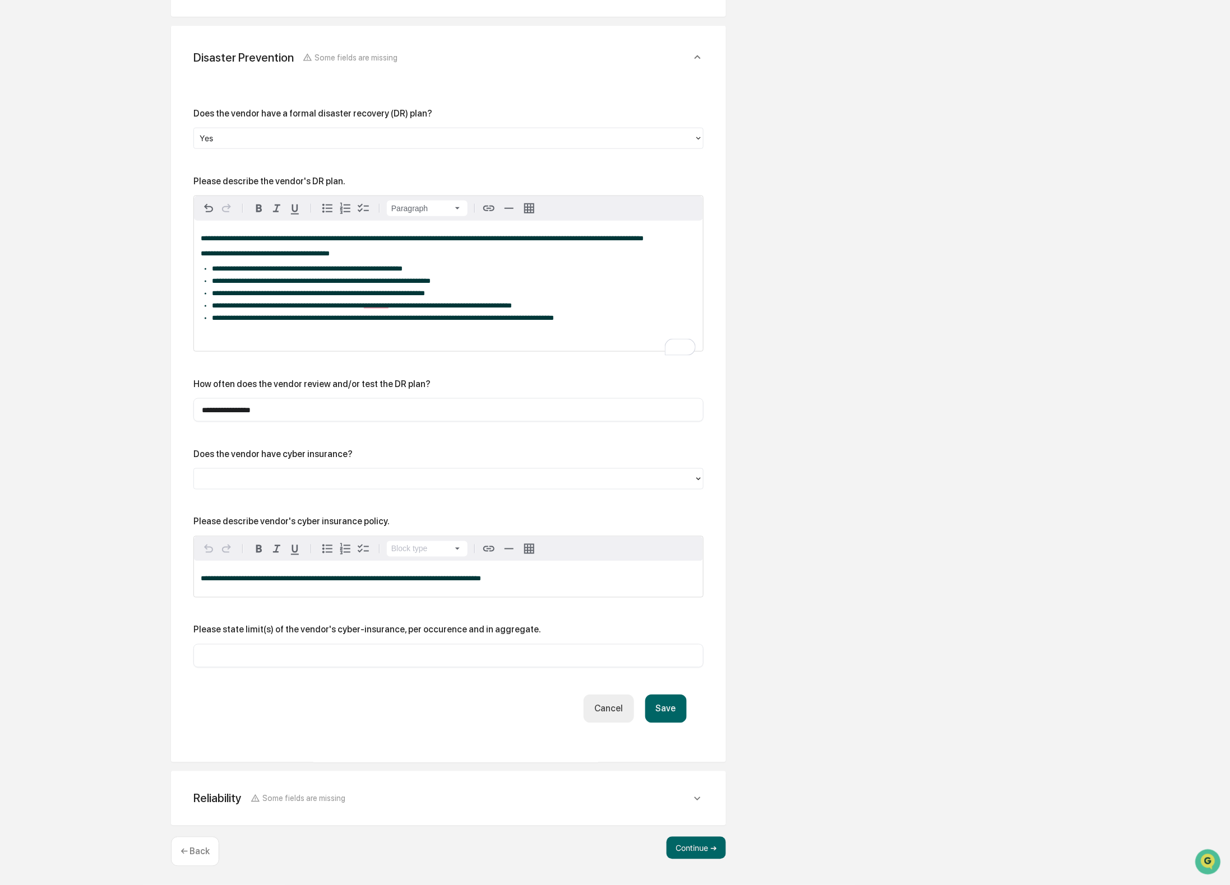
click at [347, 478] on div at bounding box center [444, 479] width 489 height 13
click at [326, 507] on div "Yes" at bounding box center [448, 502] width 510 height 22
click at [299, 523] on div "Please describe vendor's cyber insurance policy." at bounding box center [291, 522] width 196 height 11
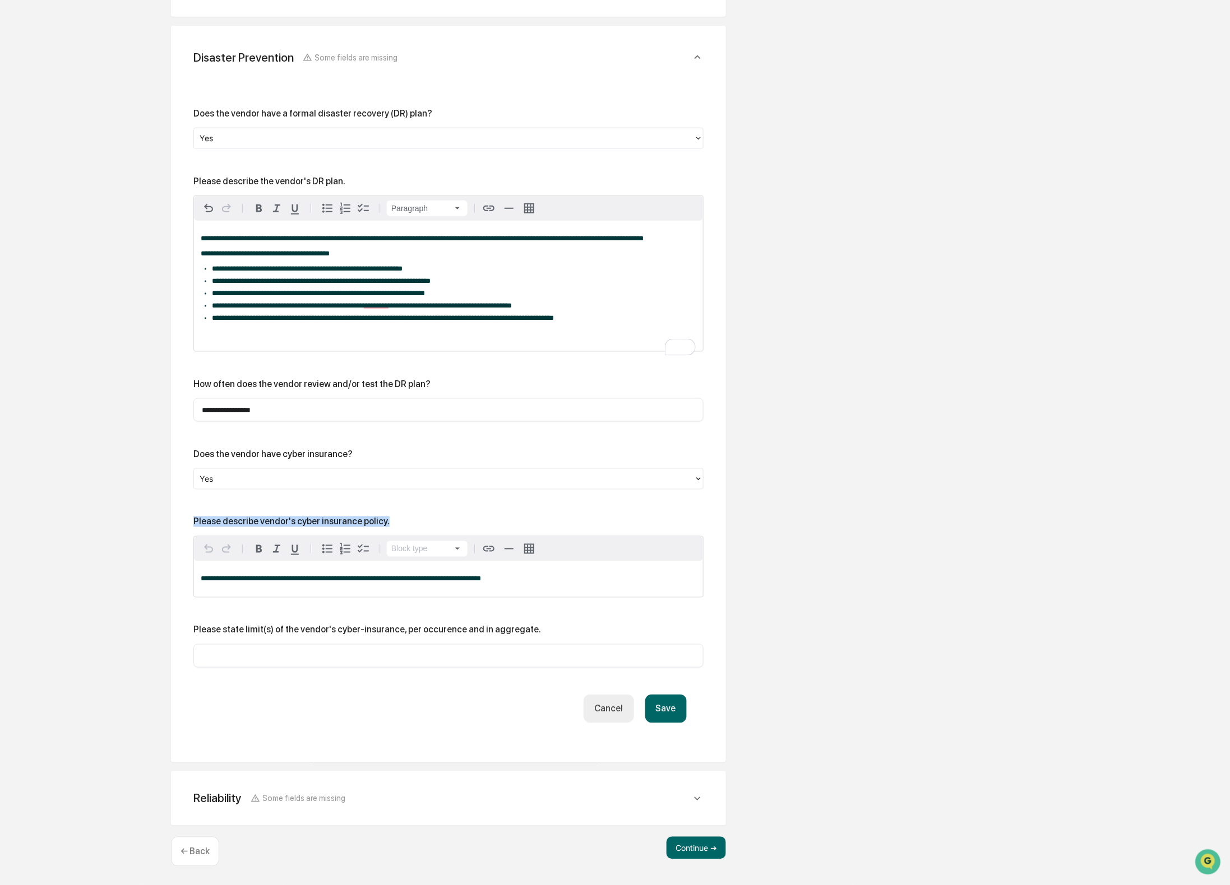
copy div "Please describe vendor's cyber insurance policy."
drag, startPoint x: 551, startPoint y: 576, endPoint x: 508, endPoint y: 558, distance: 46.4
click at [451, 576] on p "**********" at bounding box center [448, 580] width 495 height 8
click at [415, 651] on input "text" at bounding box center [448, 656] width 493 height 11
type input "***"
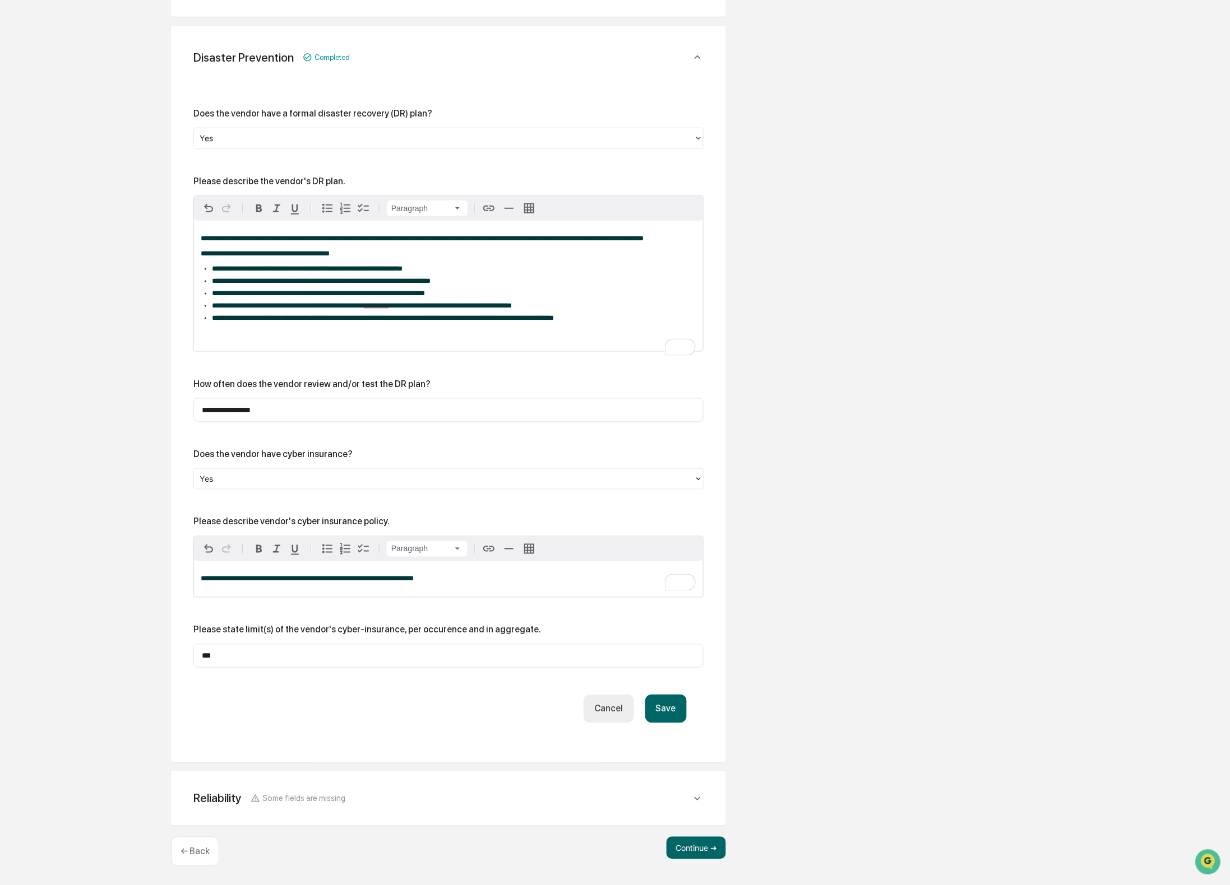
click at [681, 708] on button "Save" at bounding box center [665, 709] width 41 height 29
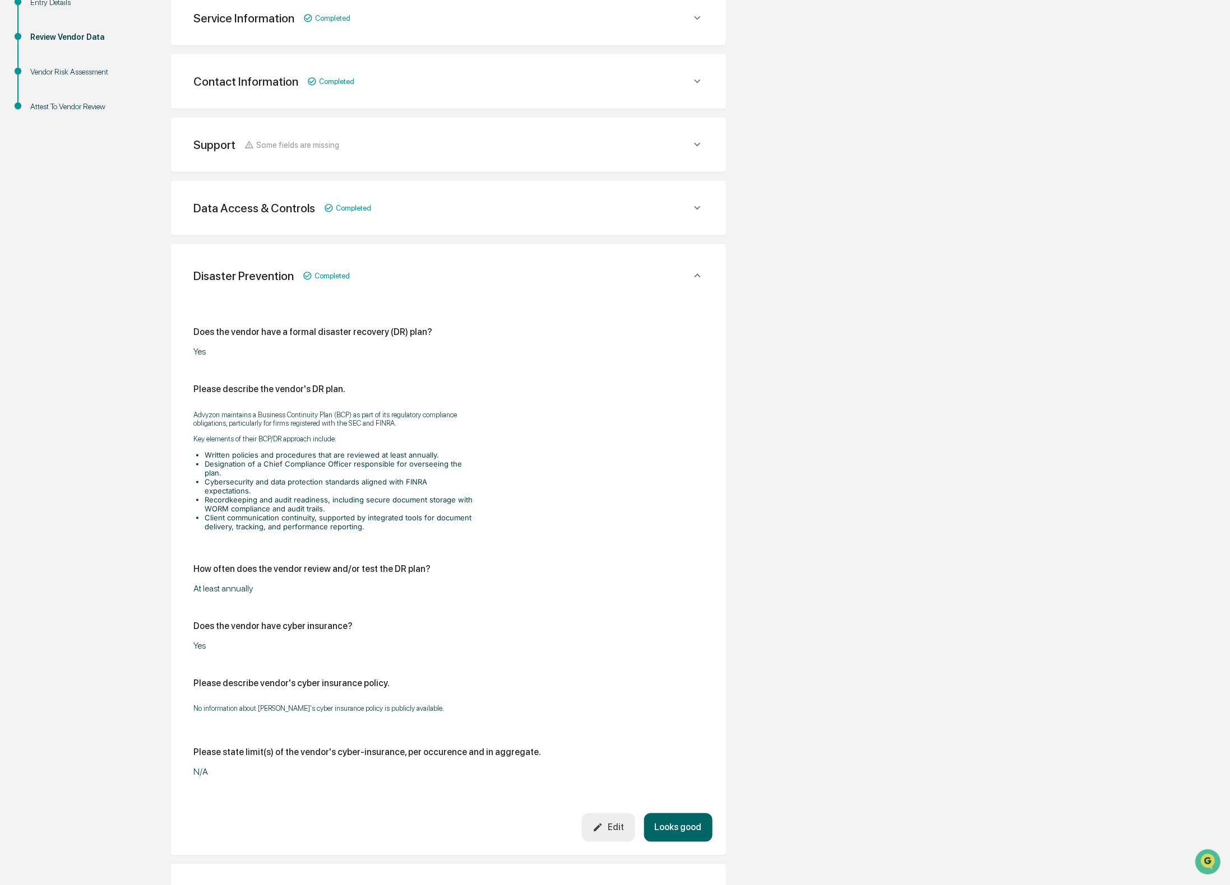
scroll to position [293, 0]
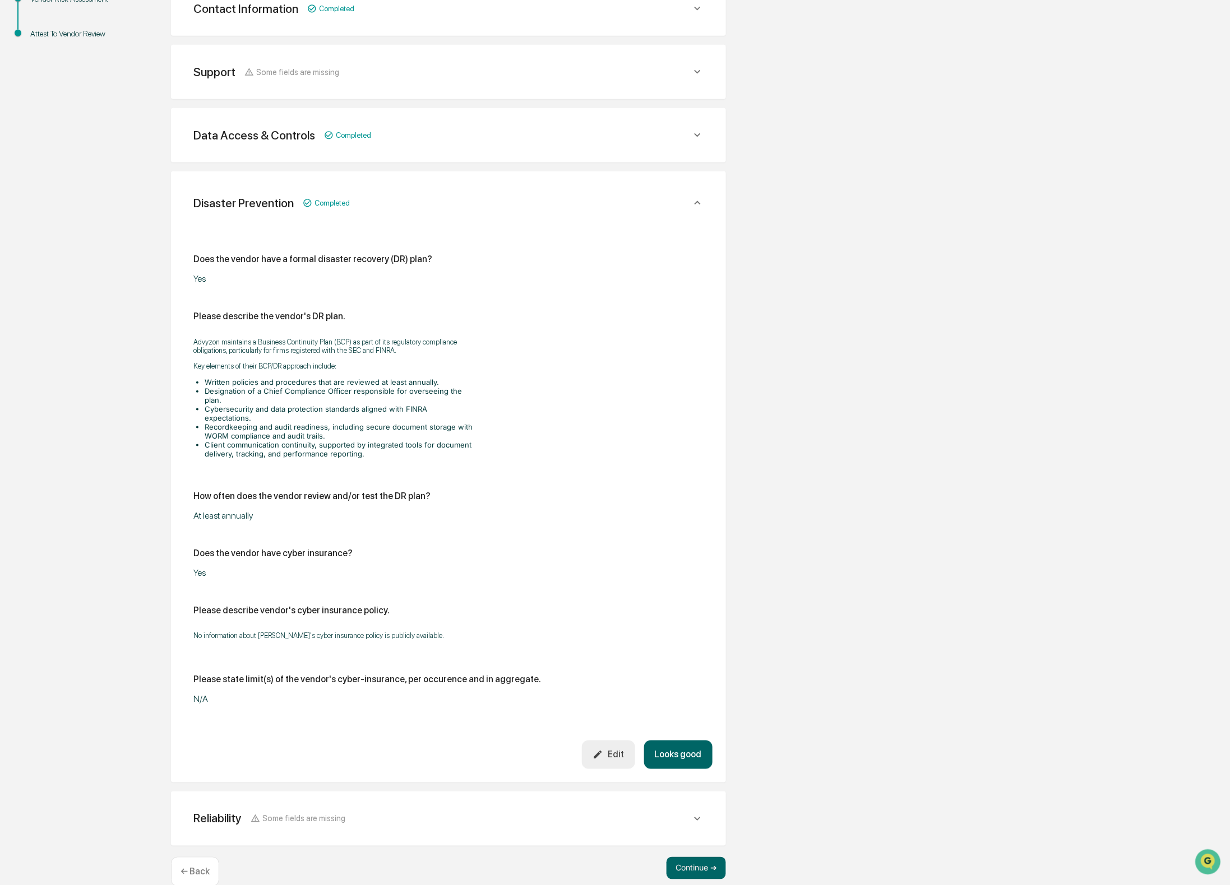
click at [690, 741] on button "Looks good" at bounding box center [678, 755] width 68 height 29
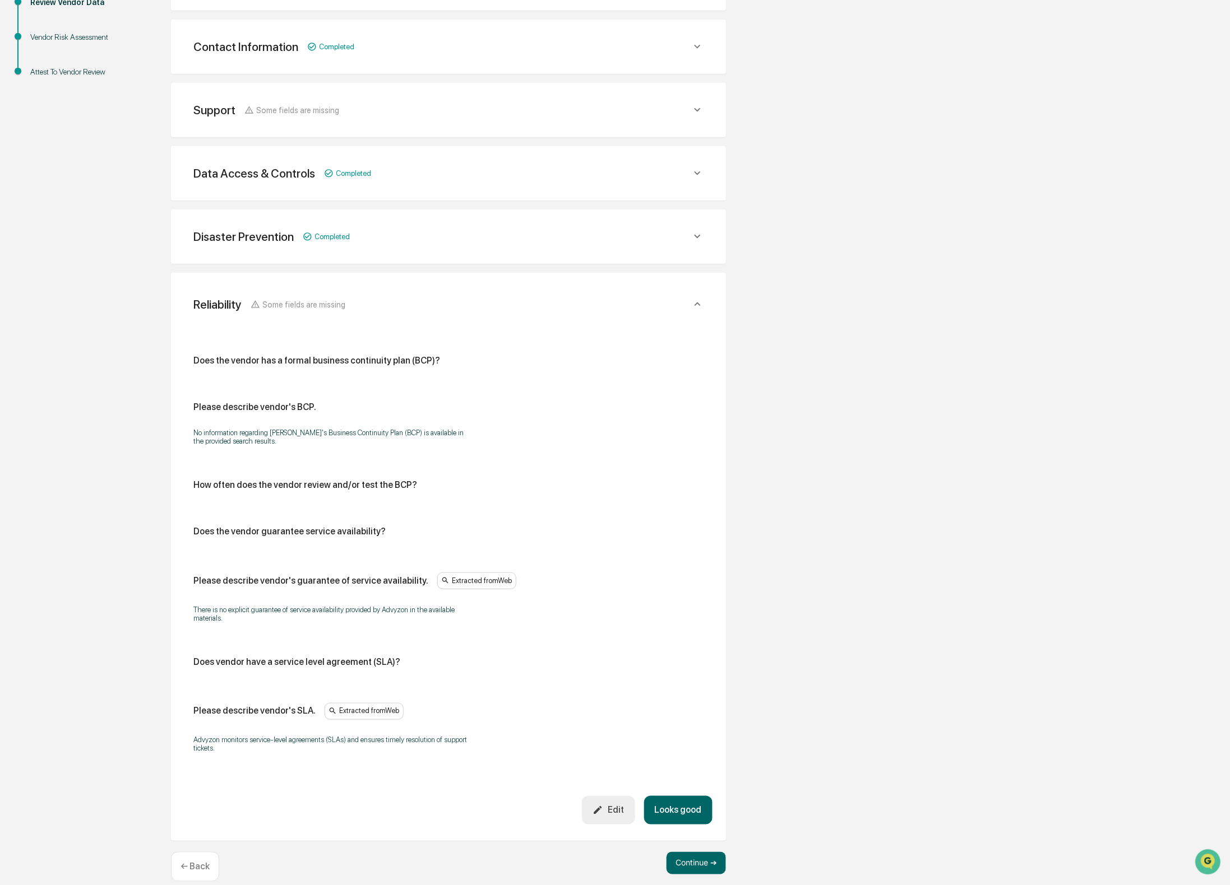
scroll to position [267, 0]
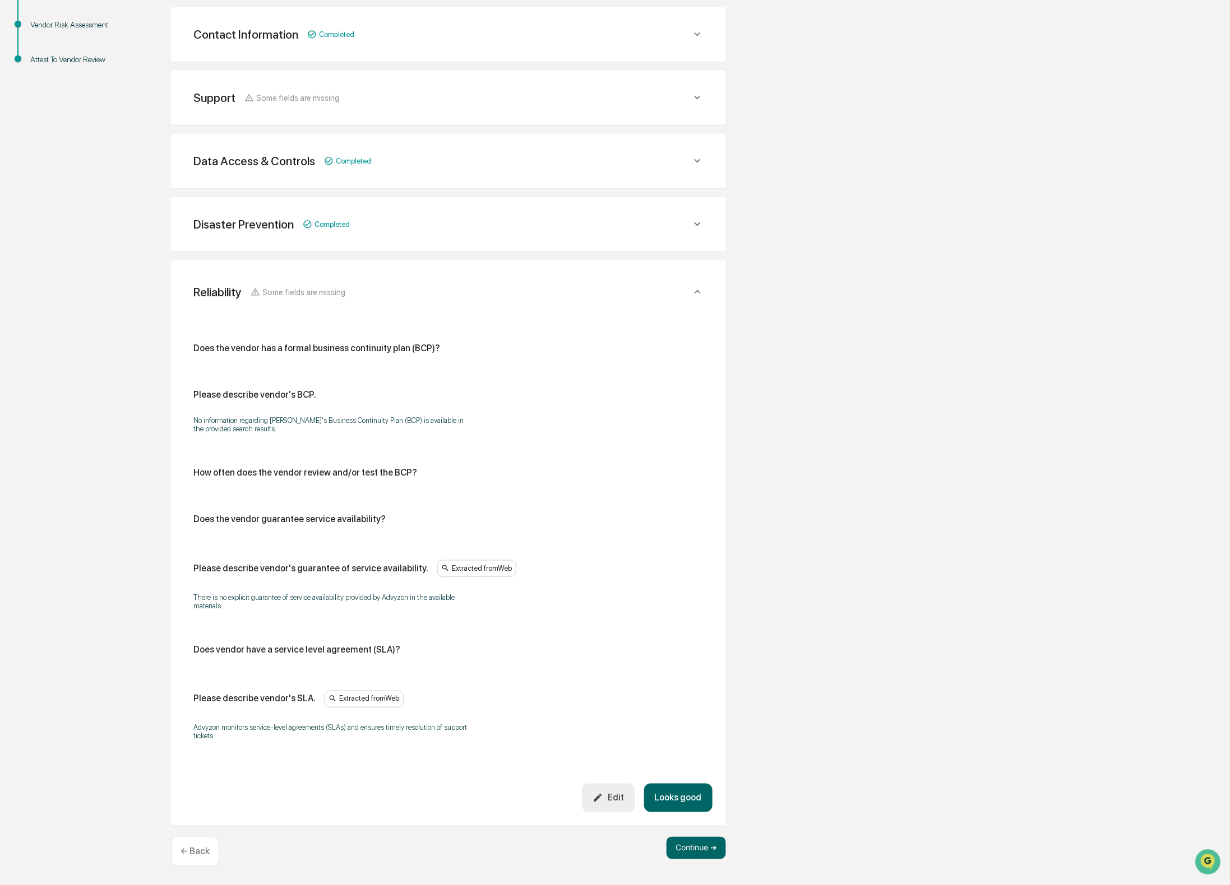
click at [244, 391] on div "Please describe vendor's BCP." at bounding box center [254, 395] width 123 height 11
copy div "Please describe vendor's BCP."
click at [617, 797] on div "Edit" at bounding box center [607, 798] width 31 height 11
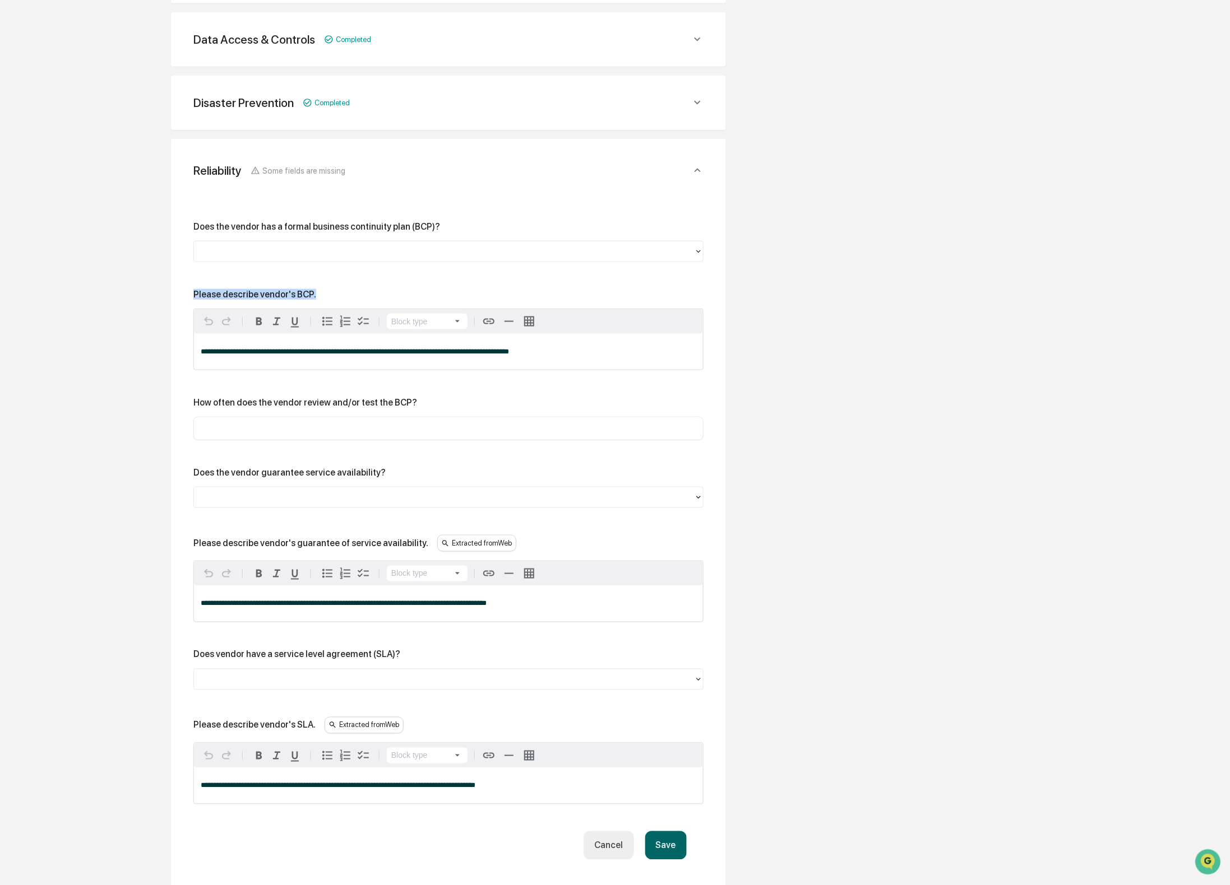
scroll to position [393, 0]
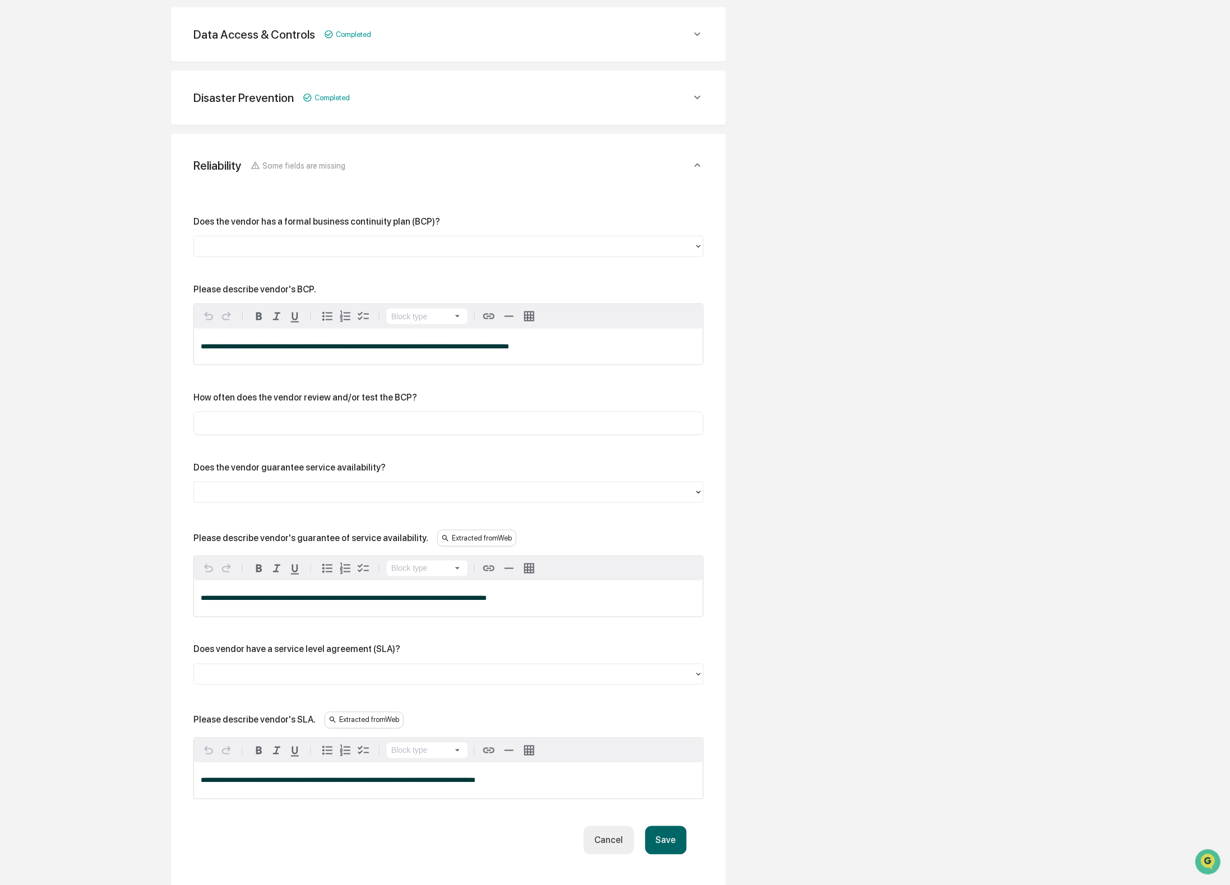
click at [432, 240] on div at bounding box center [444, 246] width 489 height 13
click at [409, 262] on div "Yes" at bounding box center [448, 269] width 510 height 22
click at [346, 431] on div "​" at bounding box center [448, 424] width 510 height 24
click at [350, 426] on input "text" at bounding box center [448, 423] width 493 height 11
type input "**********"
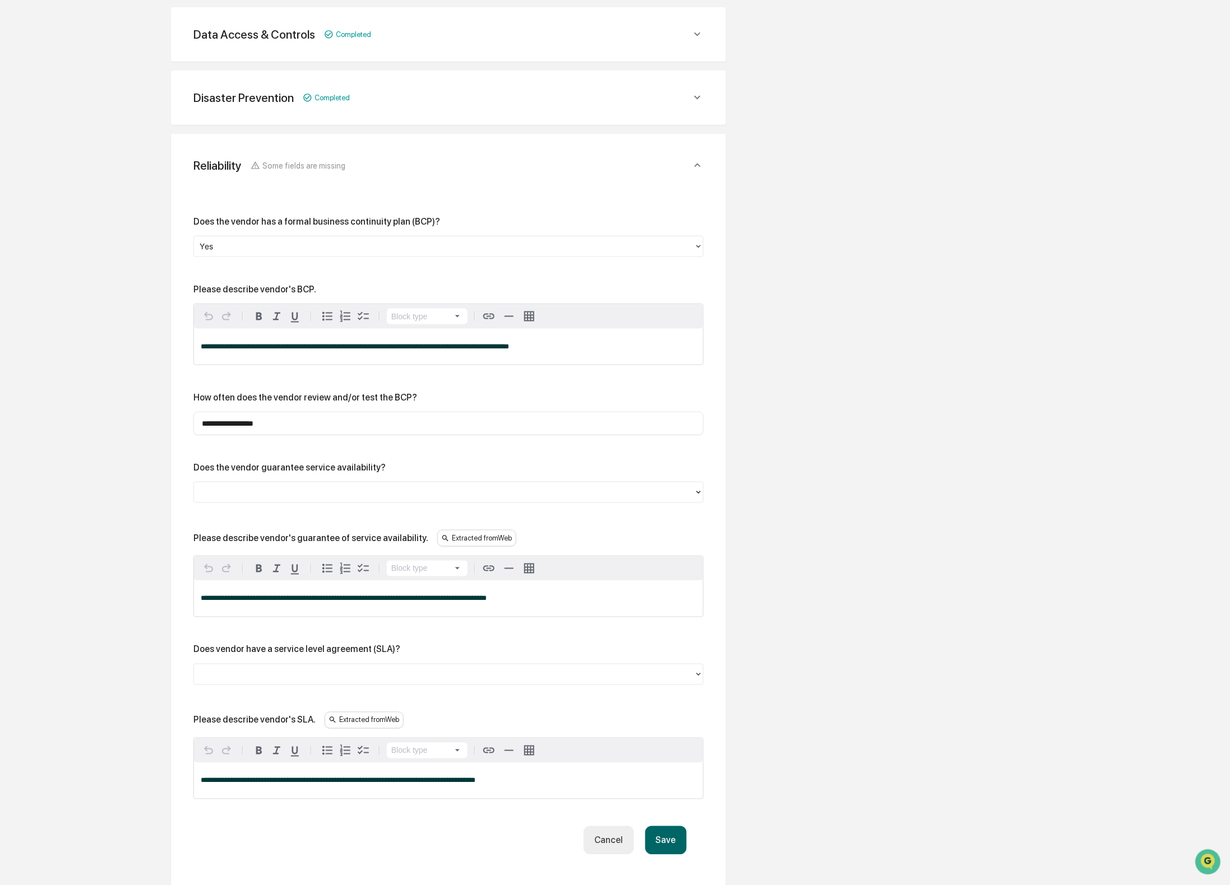
click at [298, 343] on span "**********" at bounding box center [355, 346] width 308 height 7
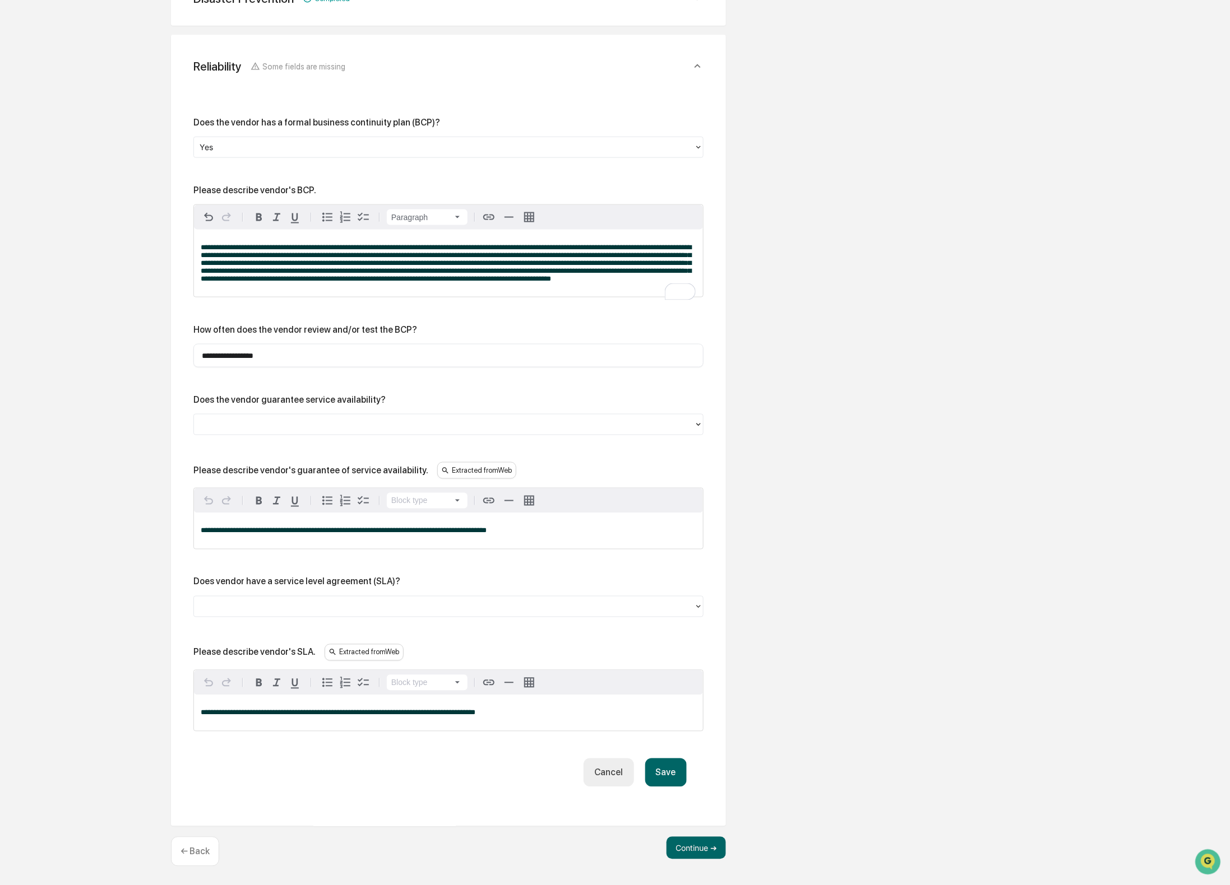
scroll to position [507, 0]
click at [332, 424] on div at bounding box center [444, 425] width 489 height 13
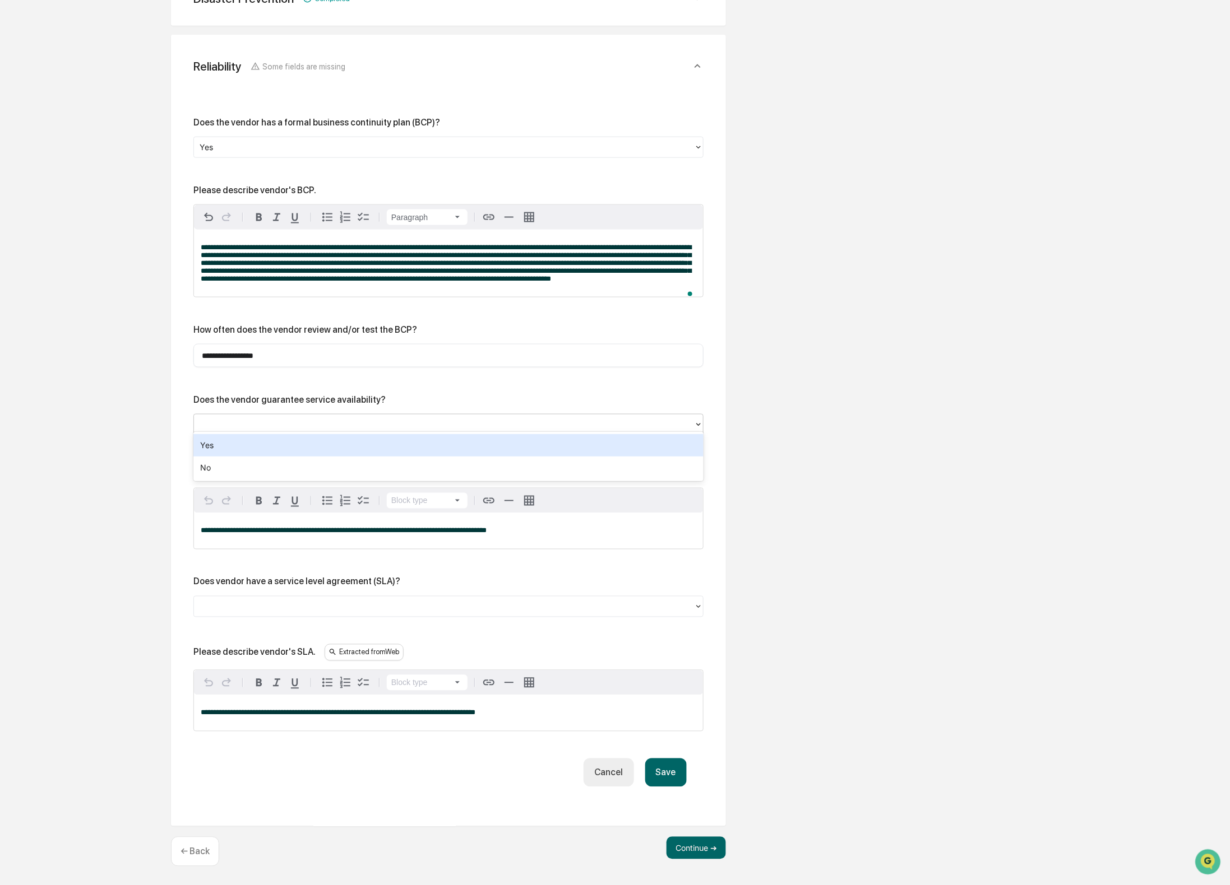
click at [332, 424] on div at bounding box center [444, 425] width 489 height 13
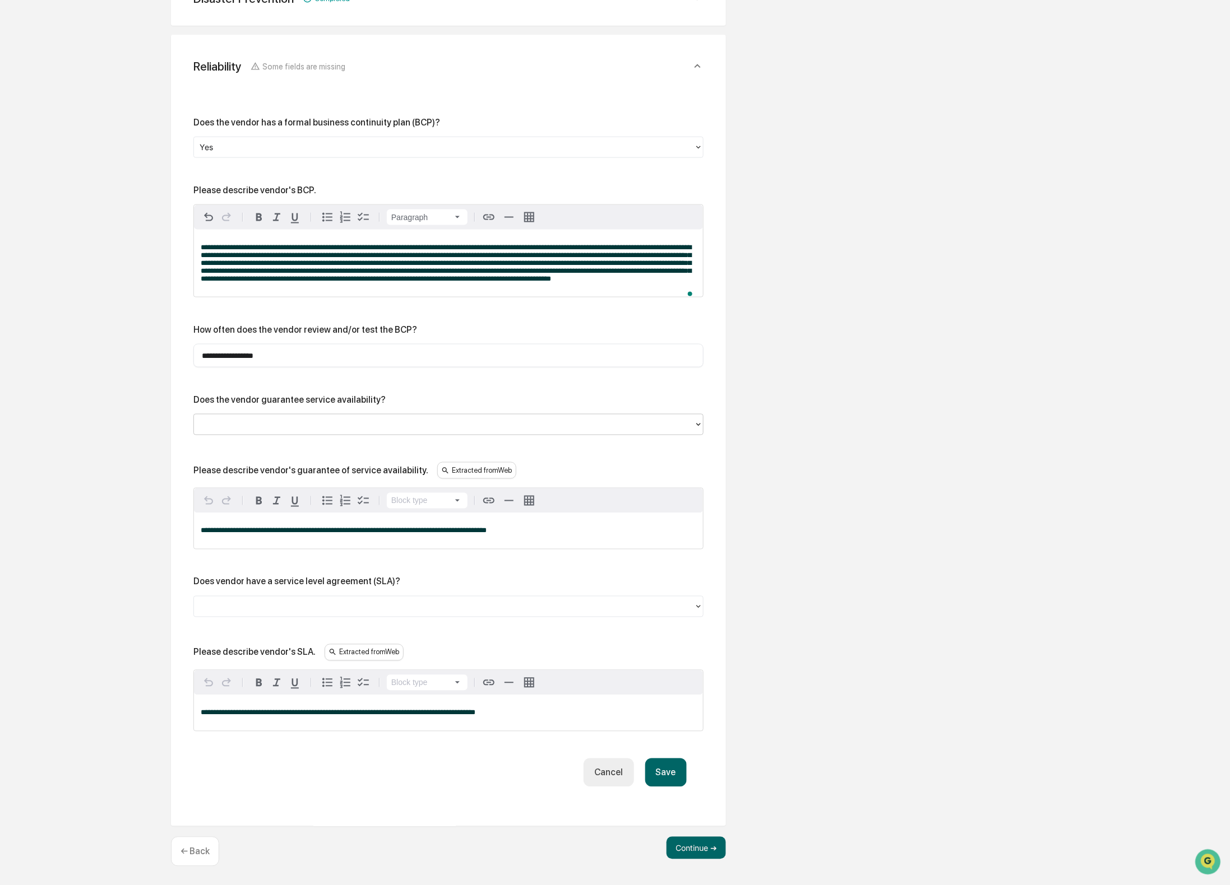
click at [307, 467] on div "Please describe vendor's guarantee of service availability." at bounding box center [310, 471] width 235 height 11
copy div "Please describe vendor's guarantee of service availability."
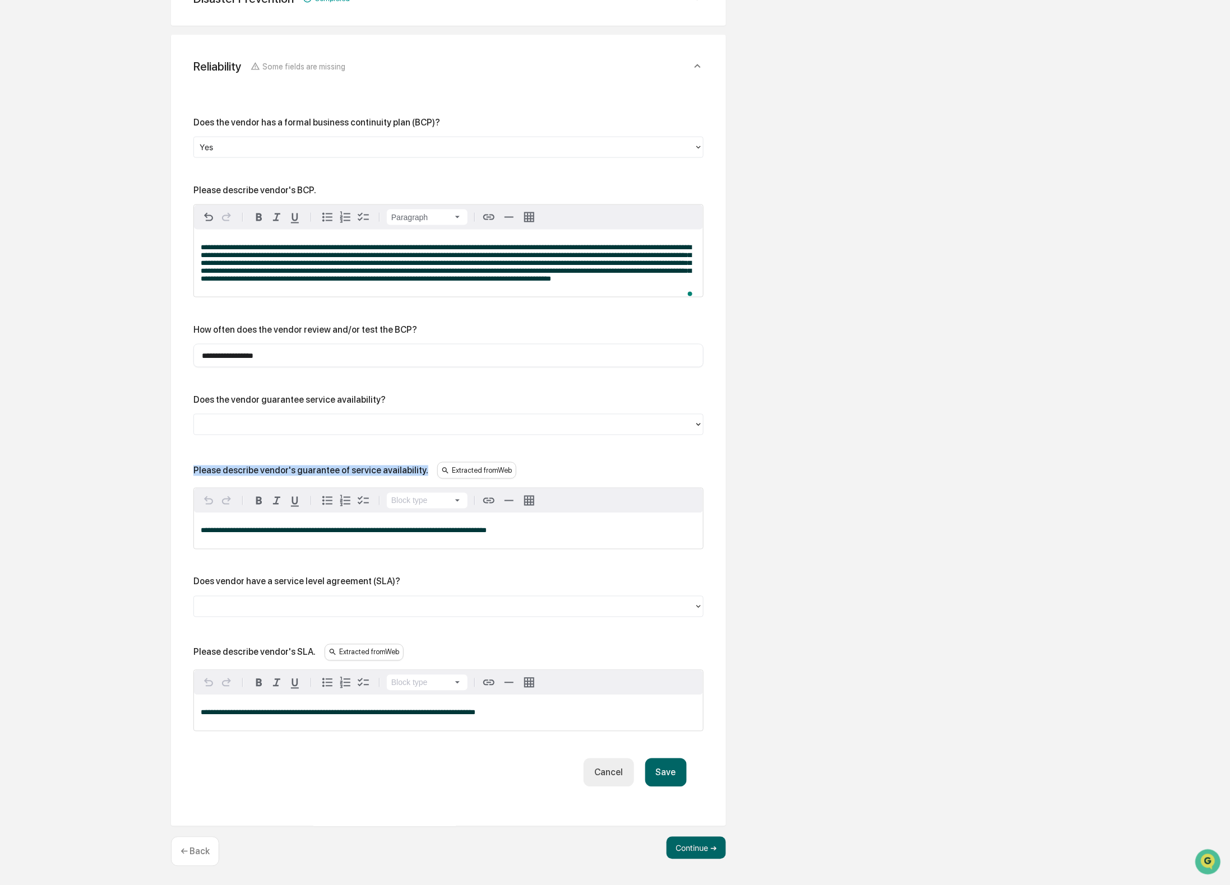
click at [441, 535] on div "**********" at bounding box center [448, 531] width 509 height 36
click at [441, 534] on div "**********" at bounding box center [448, 531] width 509 height 36
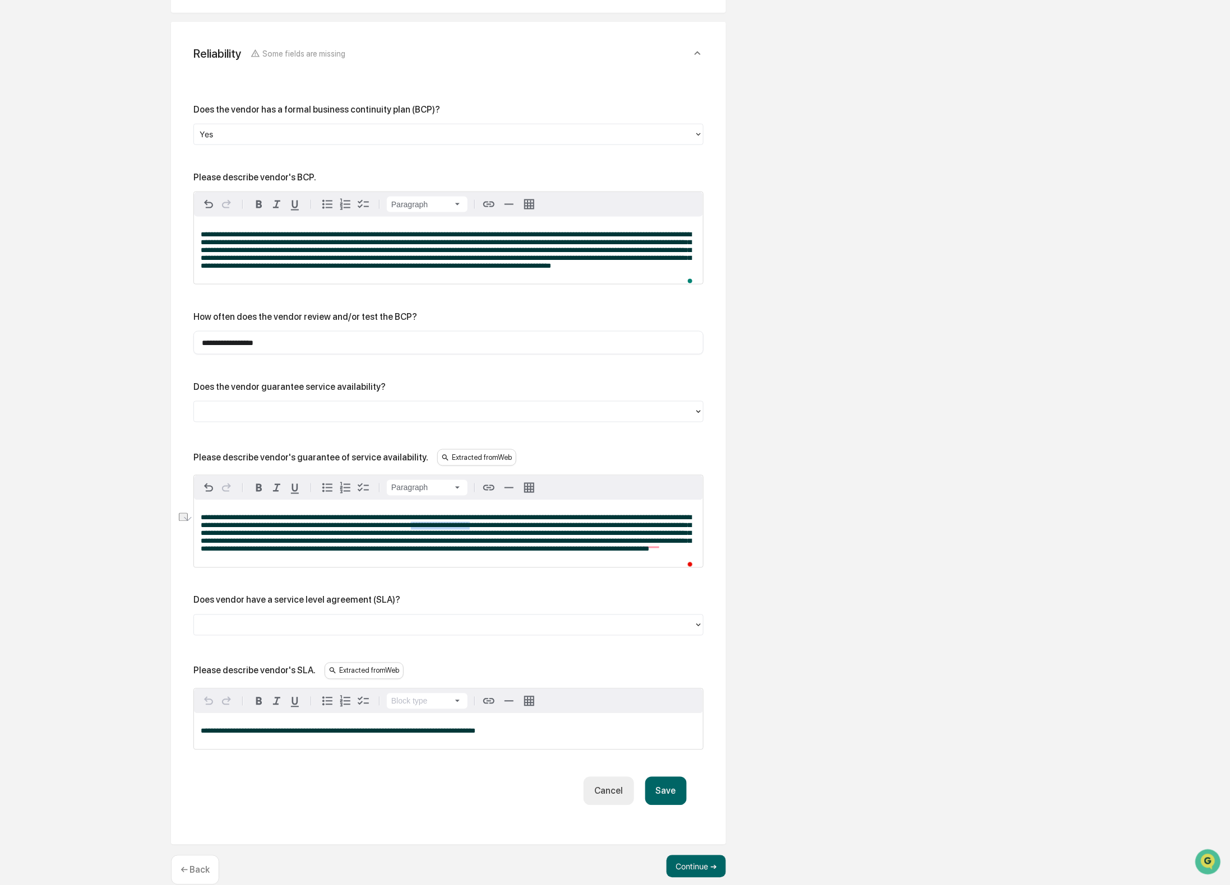
drag, startPoint x: 630, startPoint y: 537, endPoint x: 619, endPoint y: 555, distance: 20.9
click at [564, 537] on span "**********" at bounding box center [446, 533] width 490 height 39
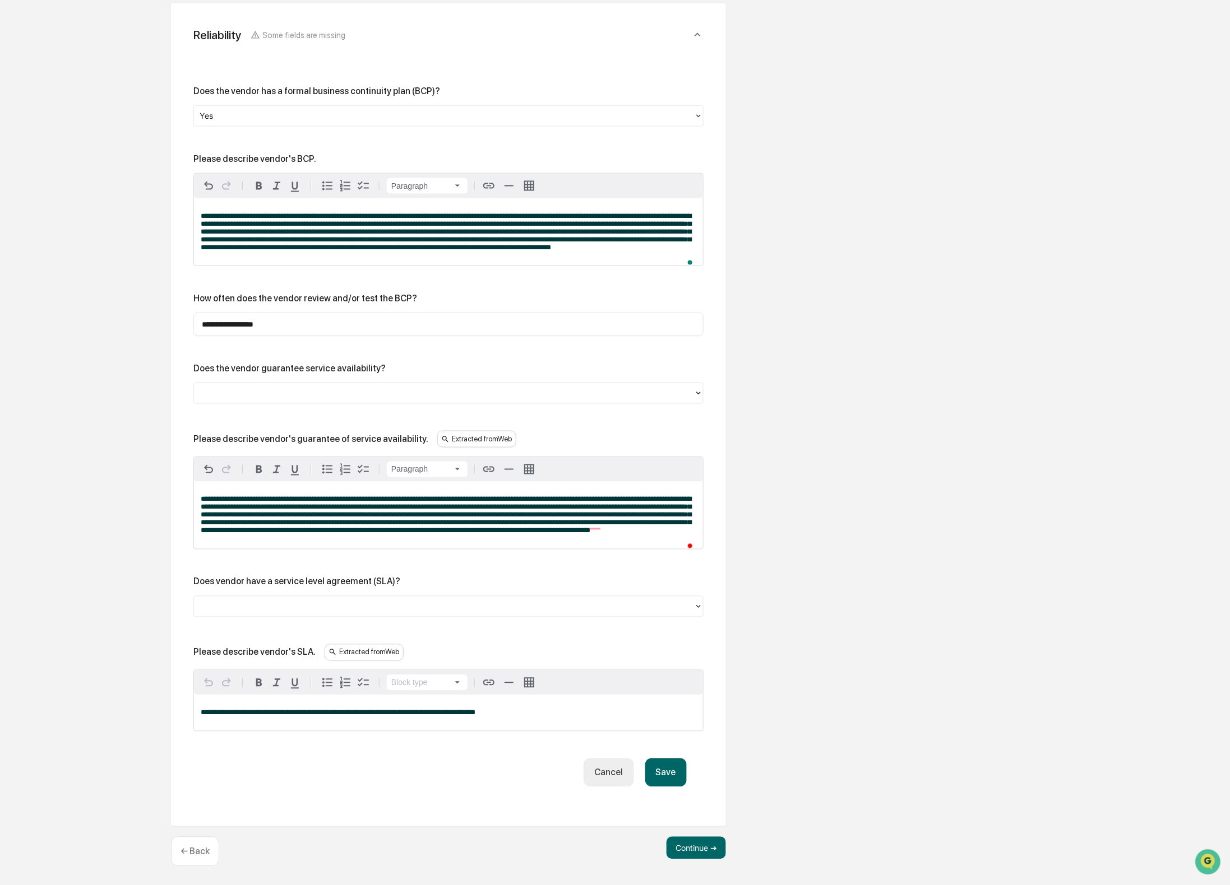
scroll to position [548, 0]
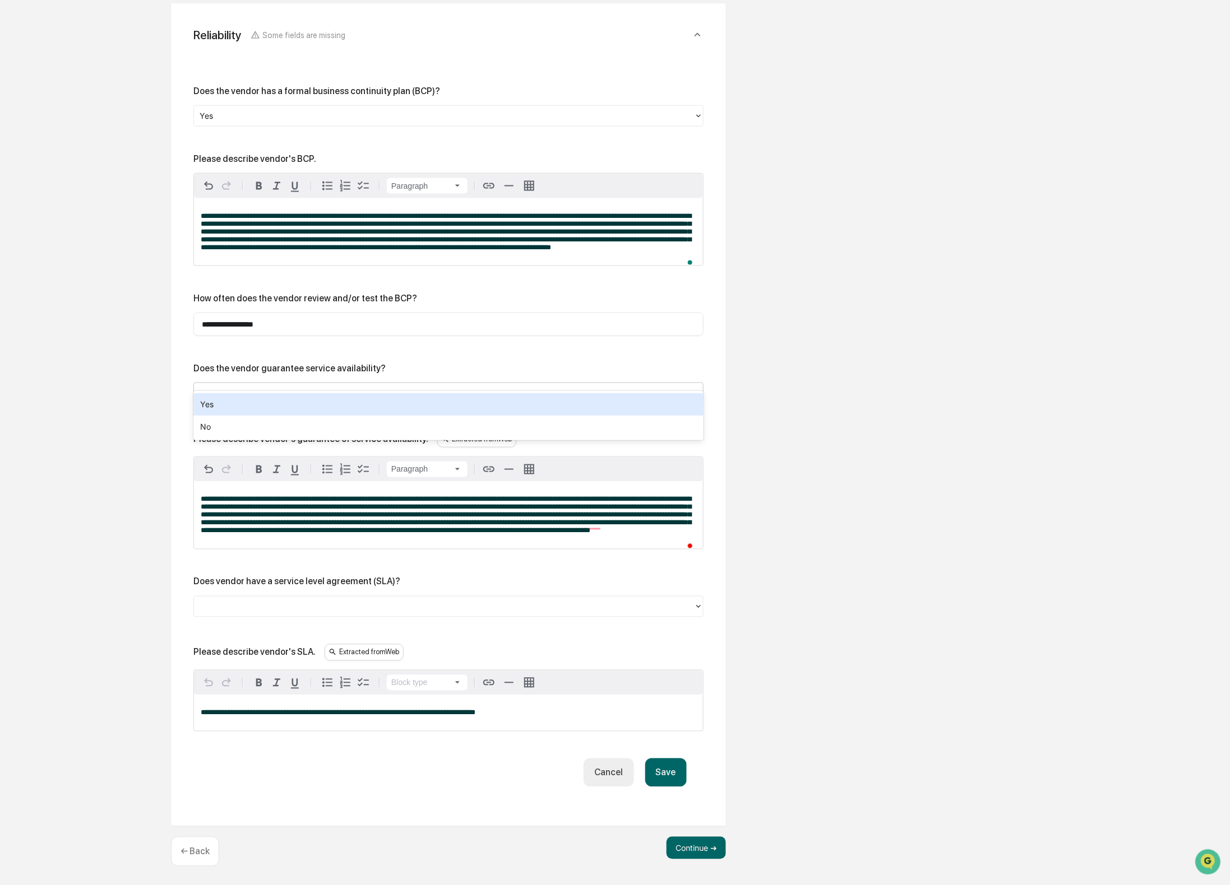
click at [486, 387] on div at bounding box center [444, 393] width 489 height 13
click at [487, 406] on div "Yes" at bounding box center [448, 404] width 510 height 22
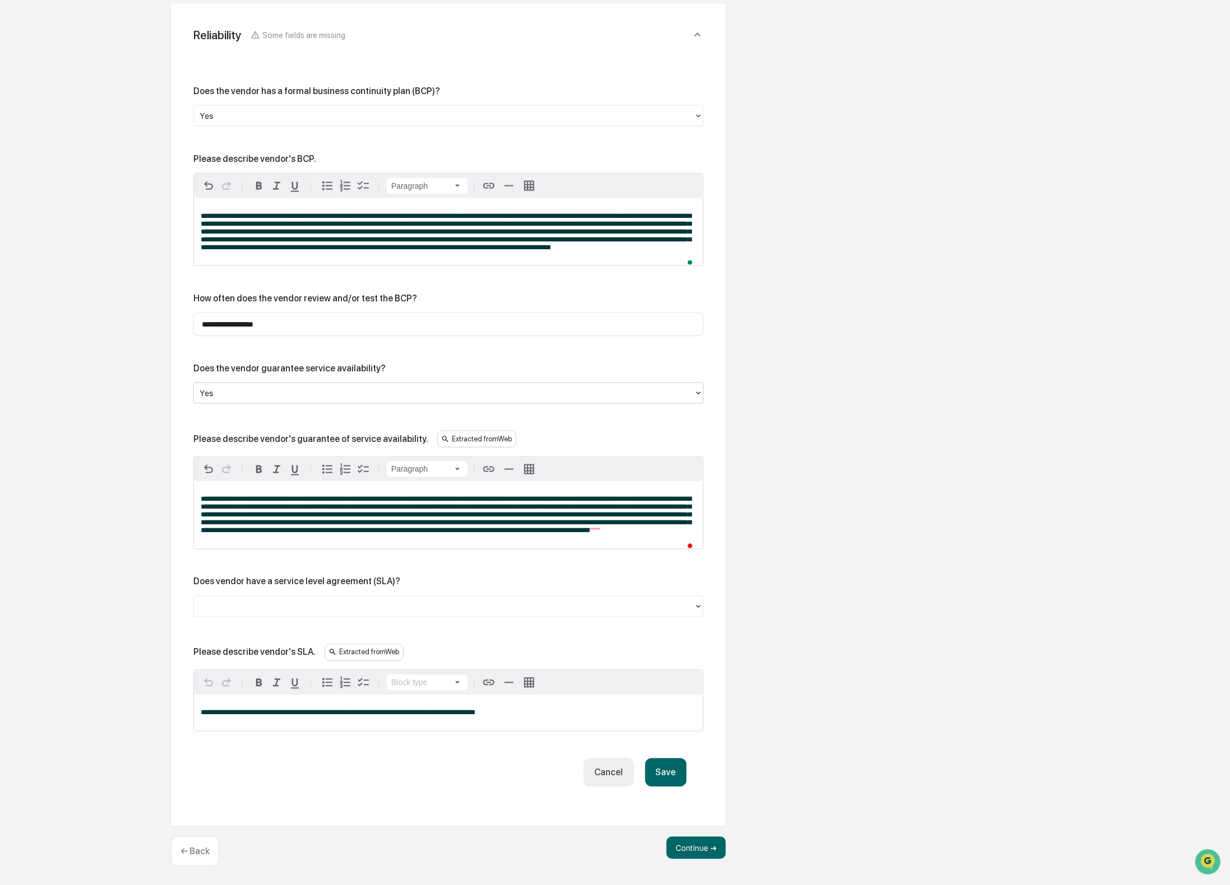
scroll to position [543, 0]
click at [275, 646] on div "**********" at bounding box center [448, 409] width 510 height 646
click at [273, 658] on div "Please describe vendor's SLA." at bounding box center [254, 652] width 122 height 11
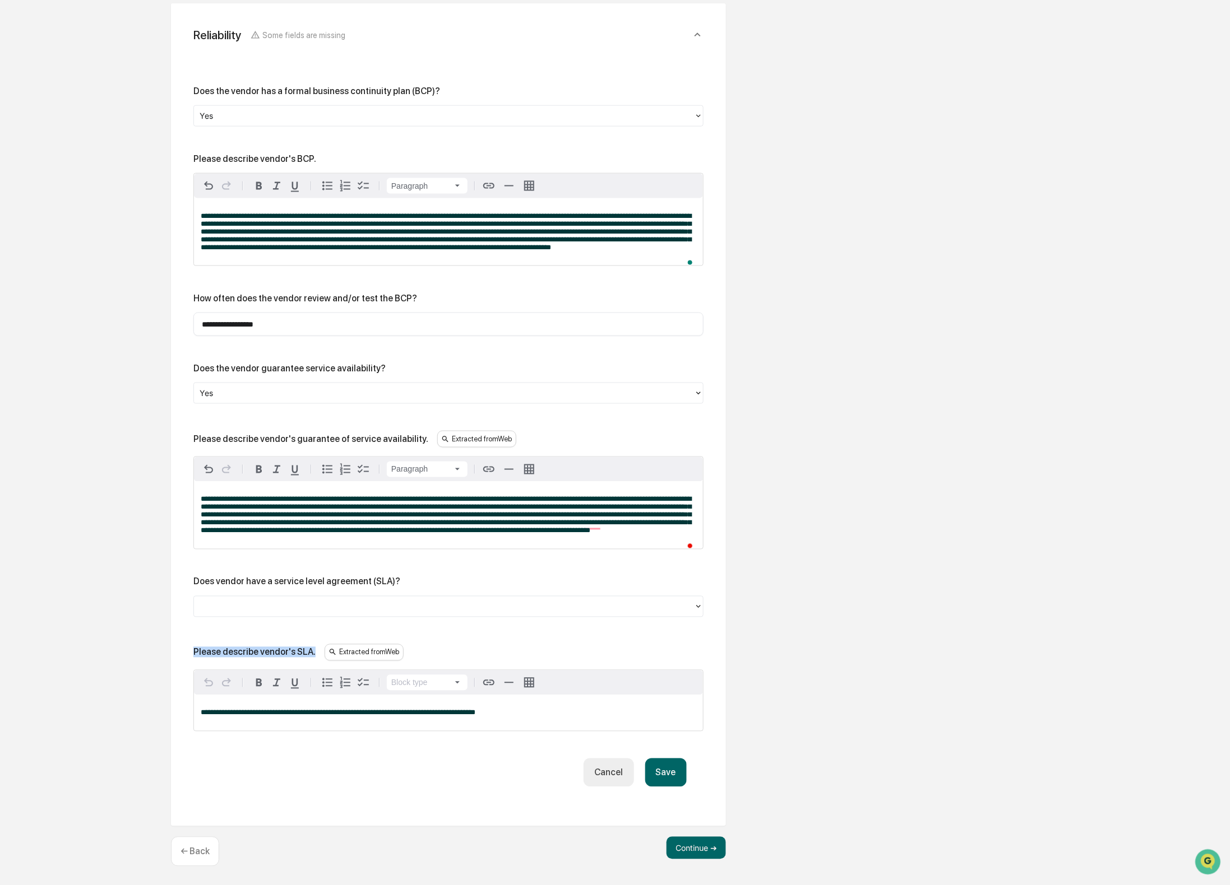
copy div "Please describe vendor's SLA."
click at [287, 610] on div at bounding box center [444, 606] width 489 height 13
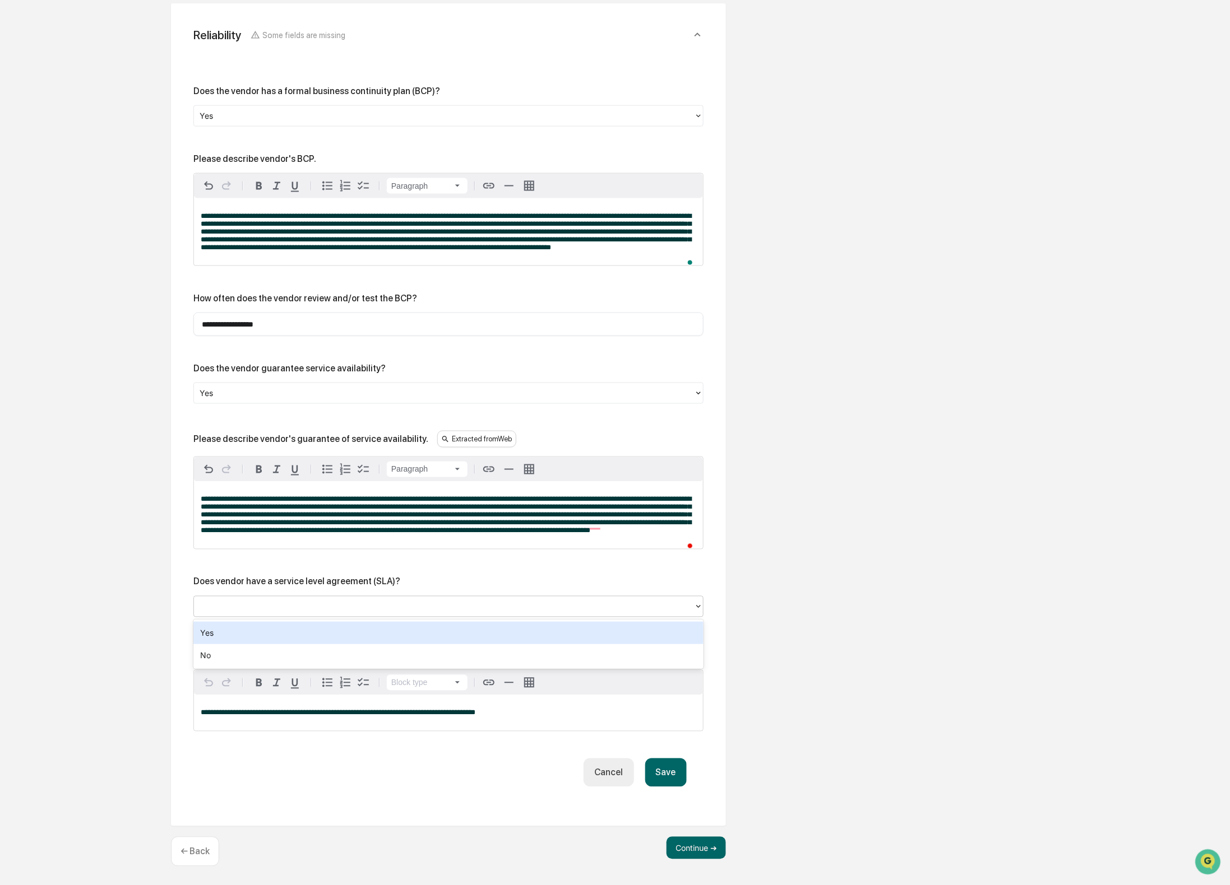
click at [269, 631] on div "Yes" at bounding box center [448, 633] width 510 height 22
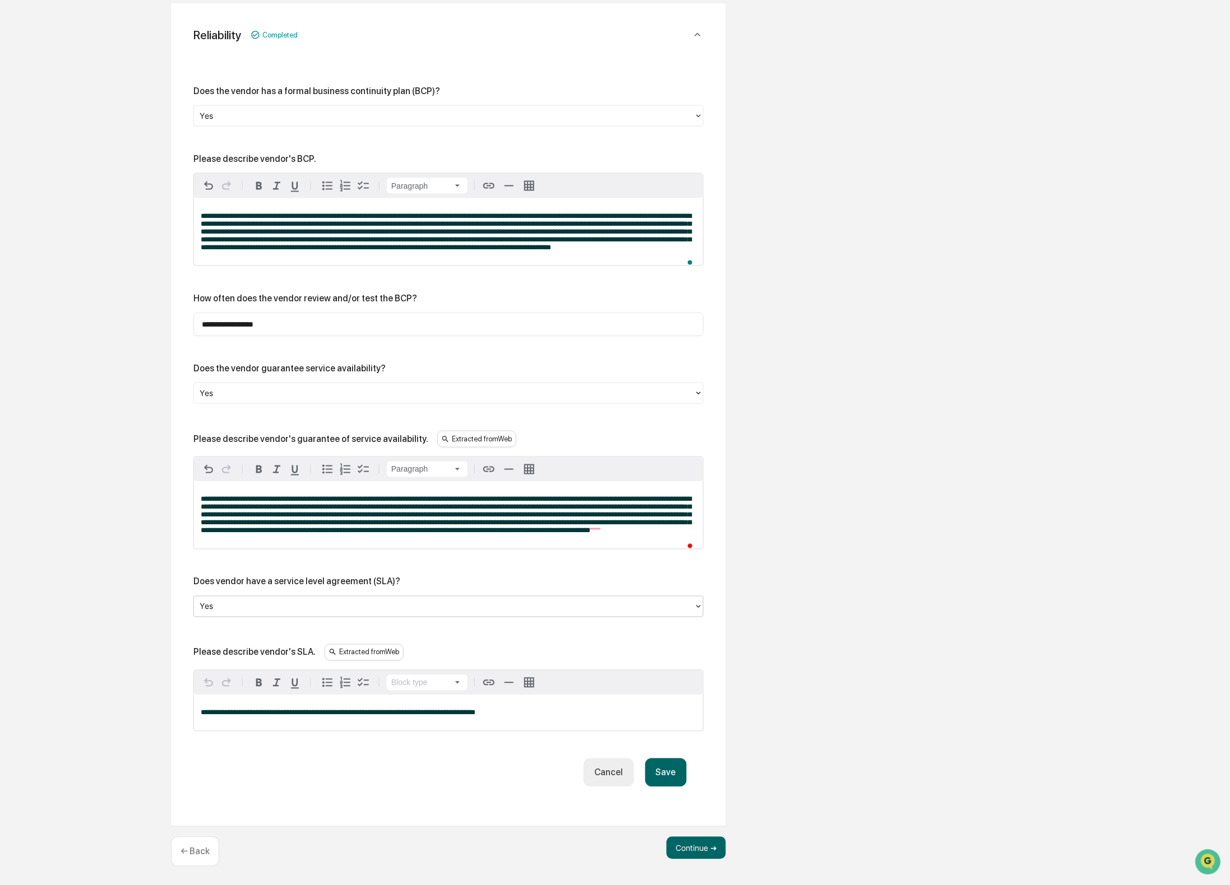
click at [325, 725] on div "**********" at bounding box center [448, 714] width 509 height 36
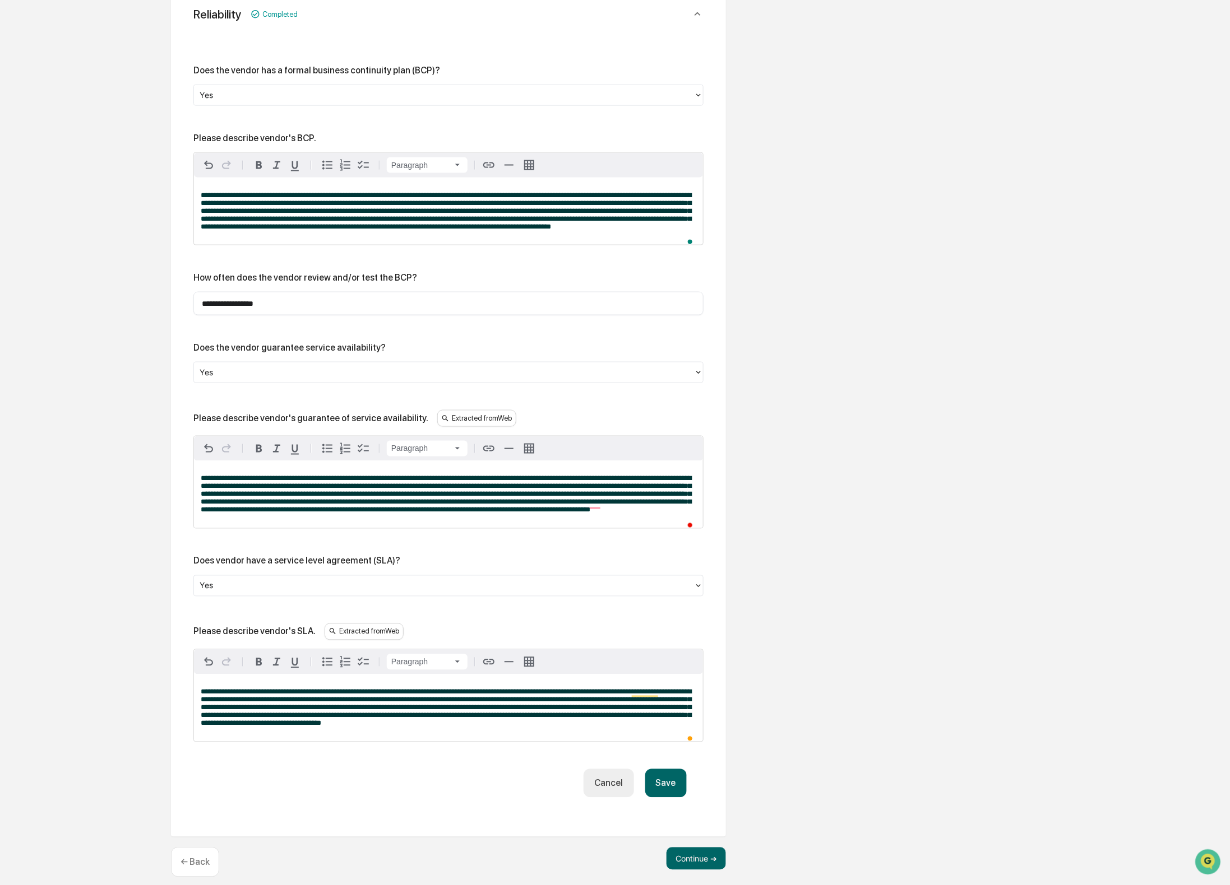
drag, startPoint x: 665, startPoint y: 712, endPoint x: 485, endPoint y: 727, distance: 180.5
click at [488, 727] on span "**********" at bounding box center [446, 708] width 490 height 39
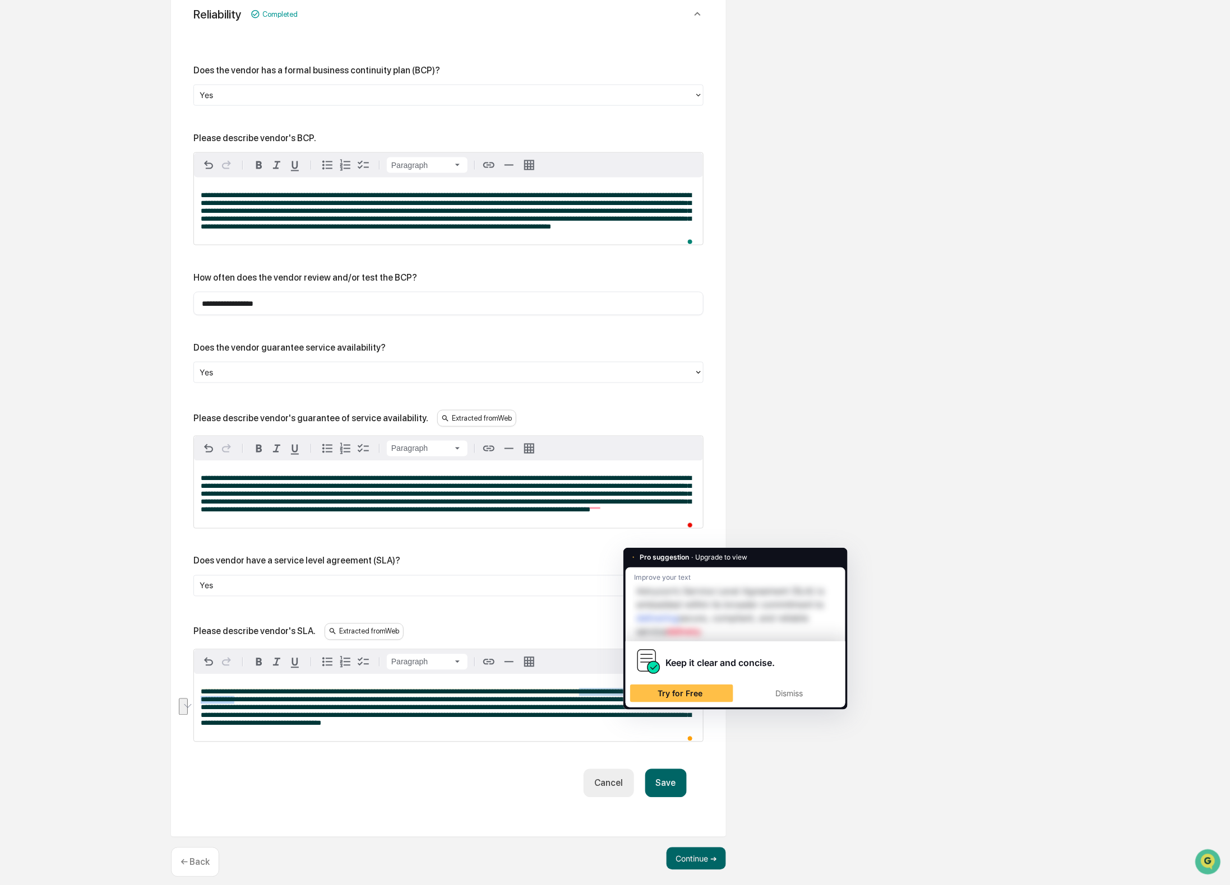
drag, startPoint x: 352, startPoint y: 721, endPoint x: 667, endPoint y: 712, distance: 315.7
click at [662, 713] on span "**********" at bounding box center [446, 708] width 490 height 39
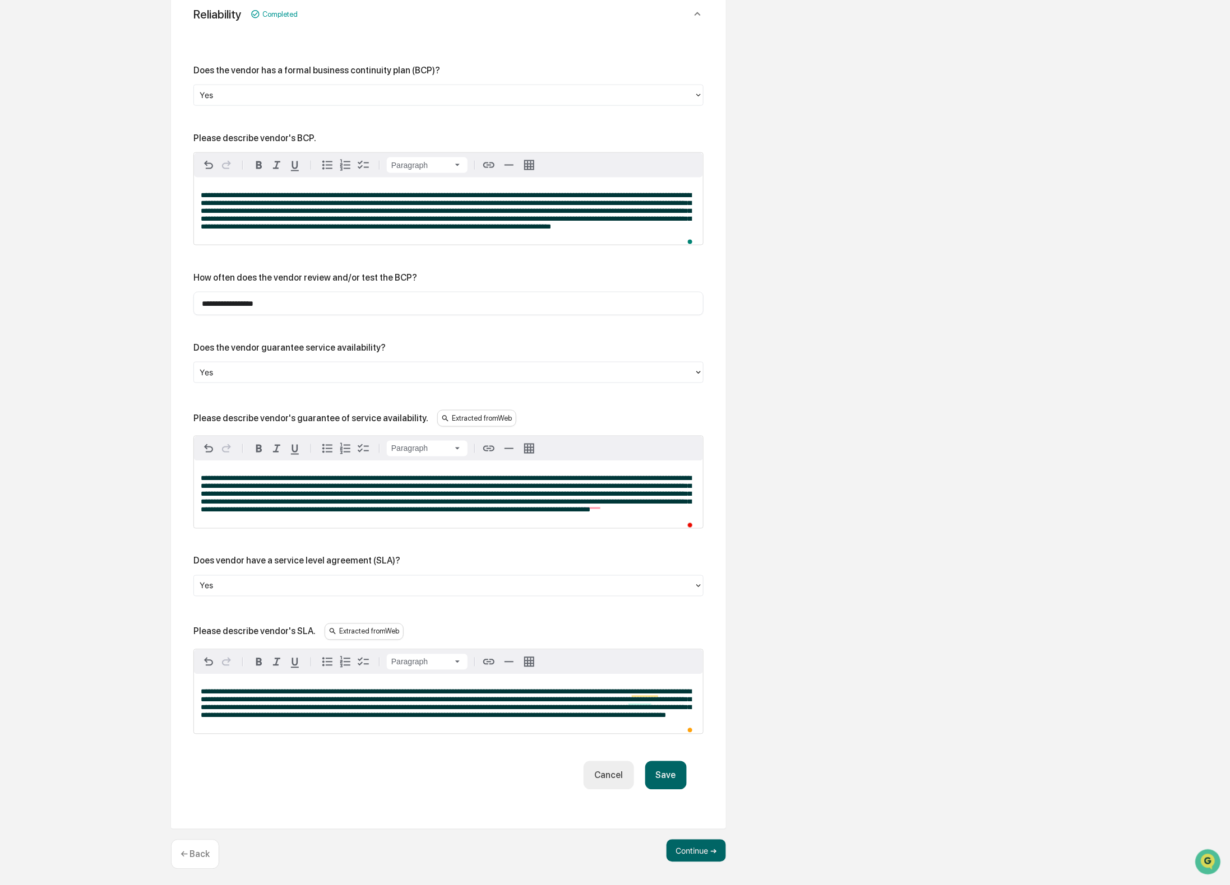
scroll to position [581, 0]
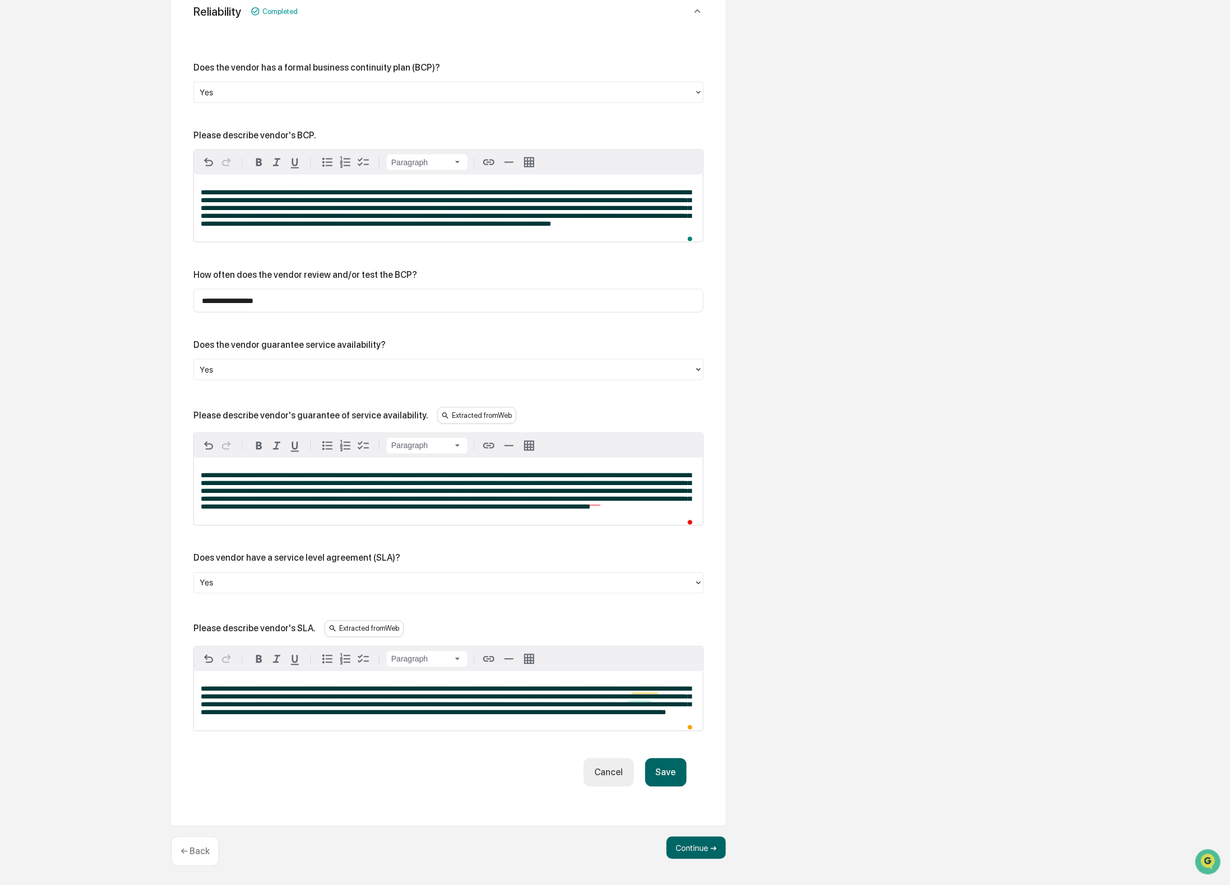
click at [670, 771] on button "Save" at bounding box center [665, 773] width 41 height 29
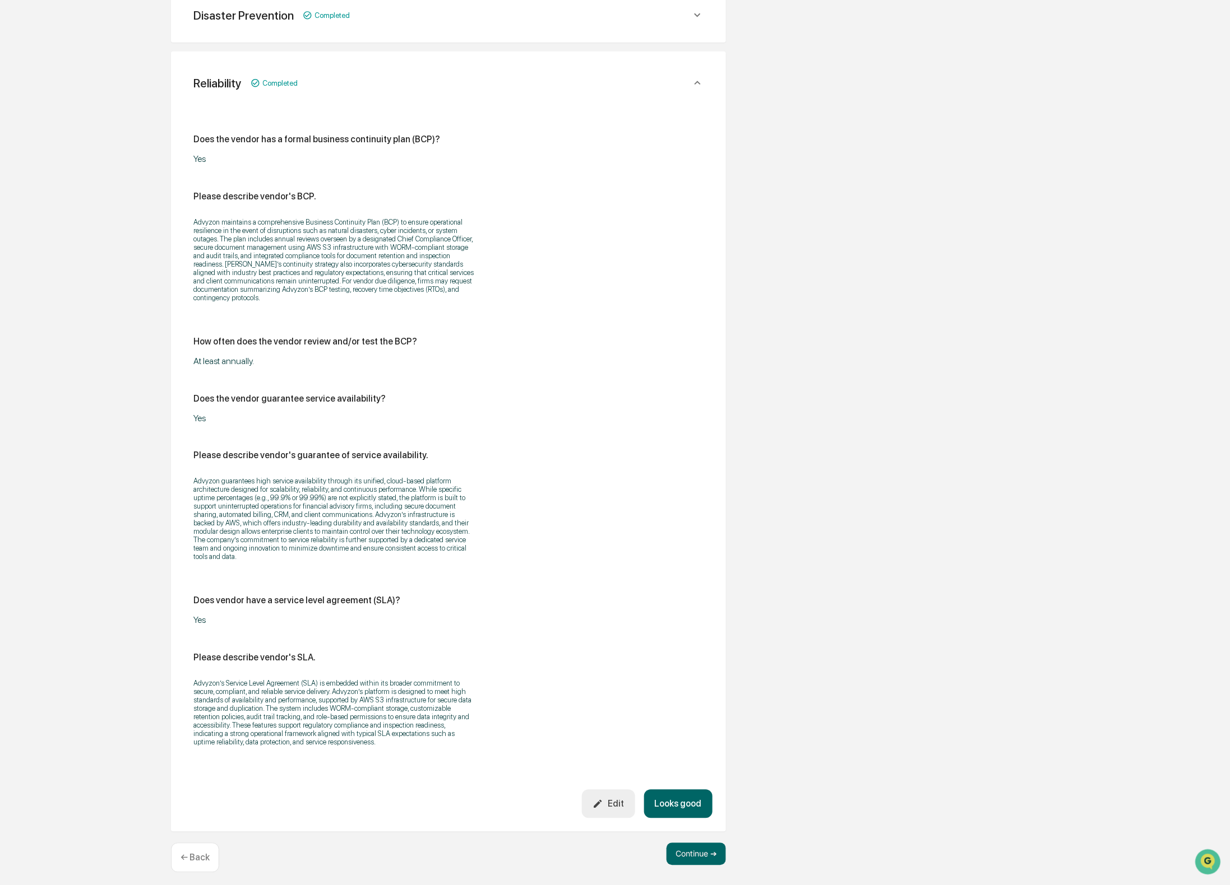
scroll to position [506, 0]
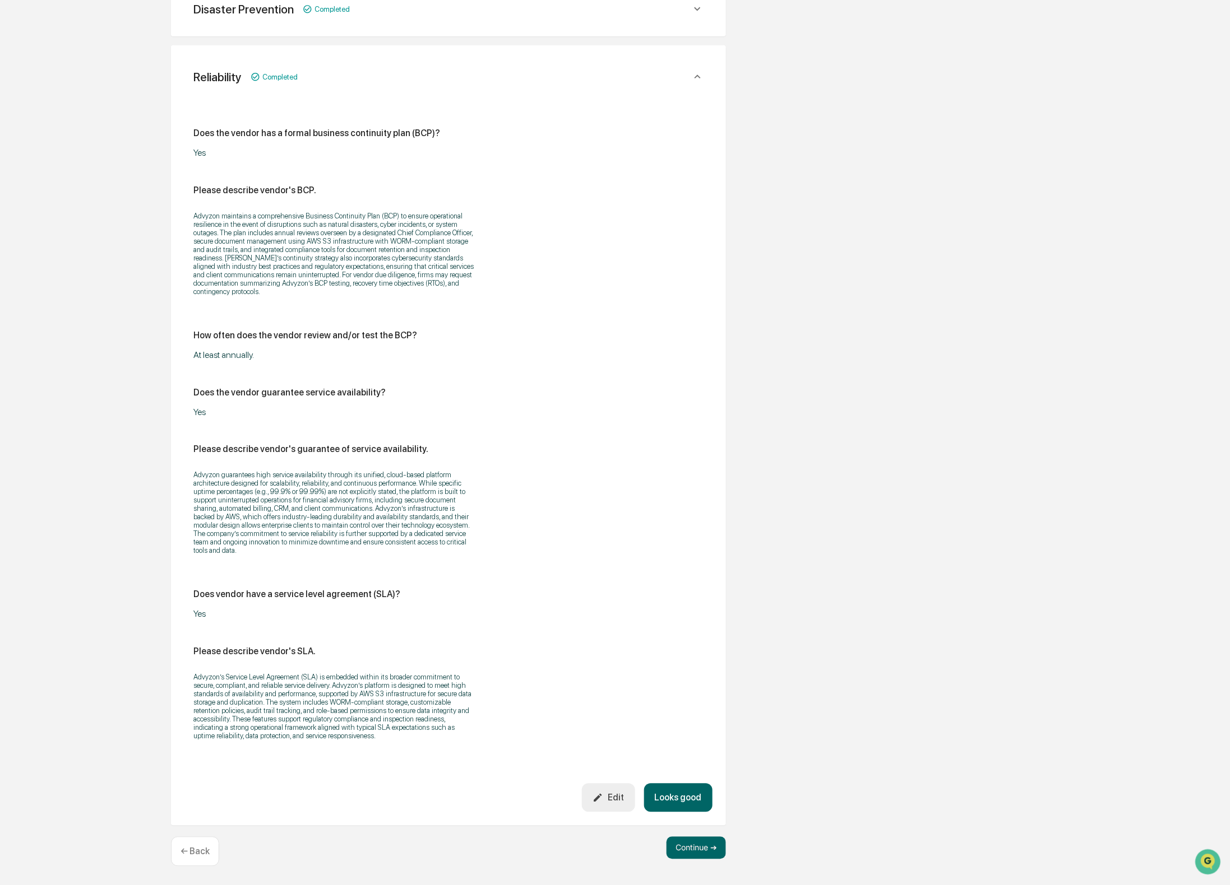
click at [688, 804] on button "Looks good" at bounding box center [678, 798] width 68 height 29
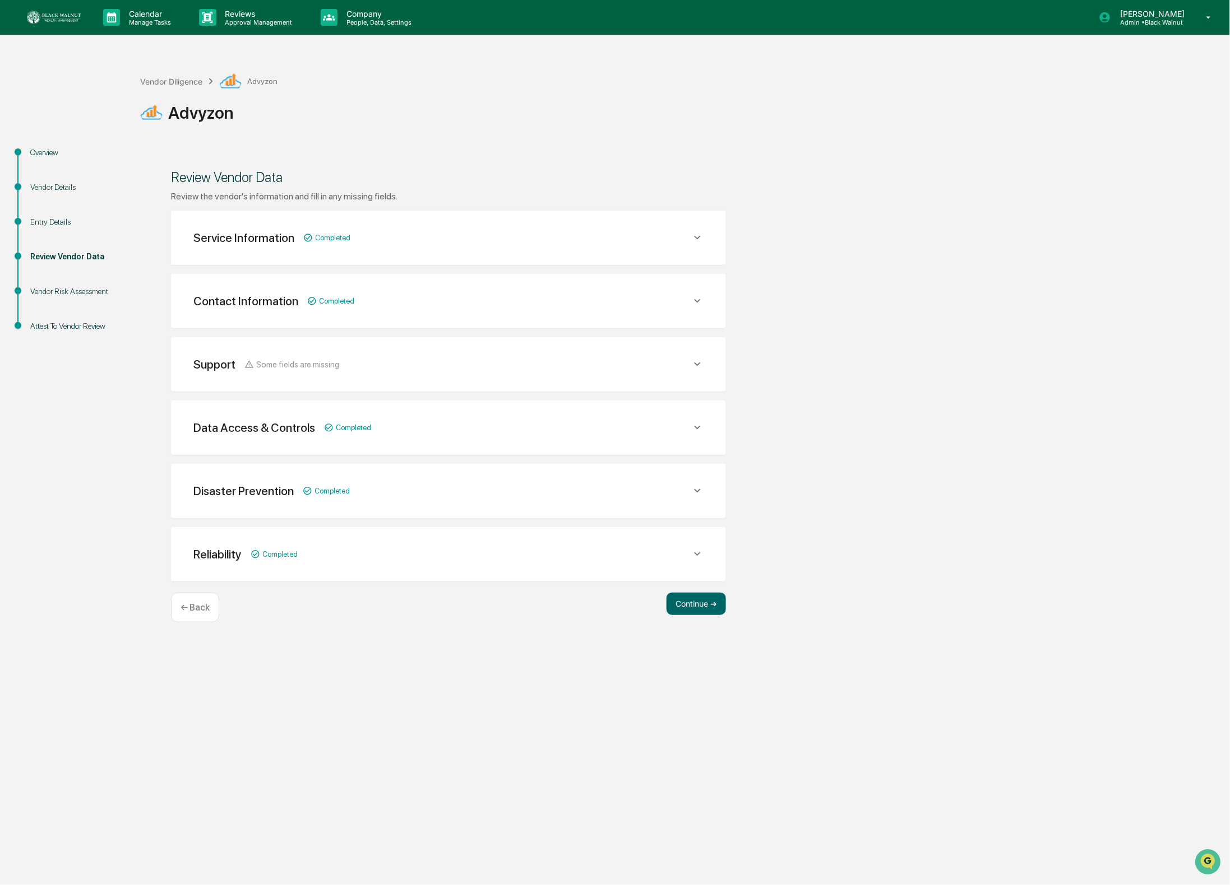
scroll to position [0, 0]
click at [697, 603] on button "Continue ➔" at bounding box center [695, 604] width 59 height 22
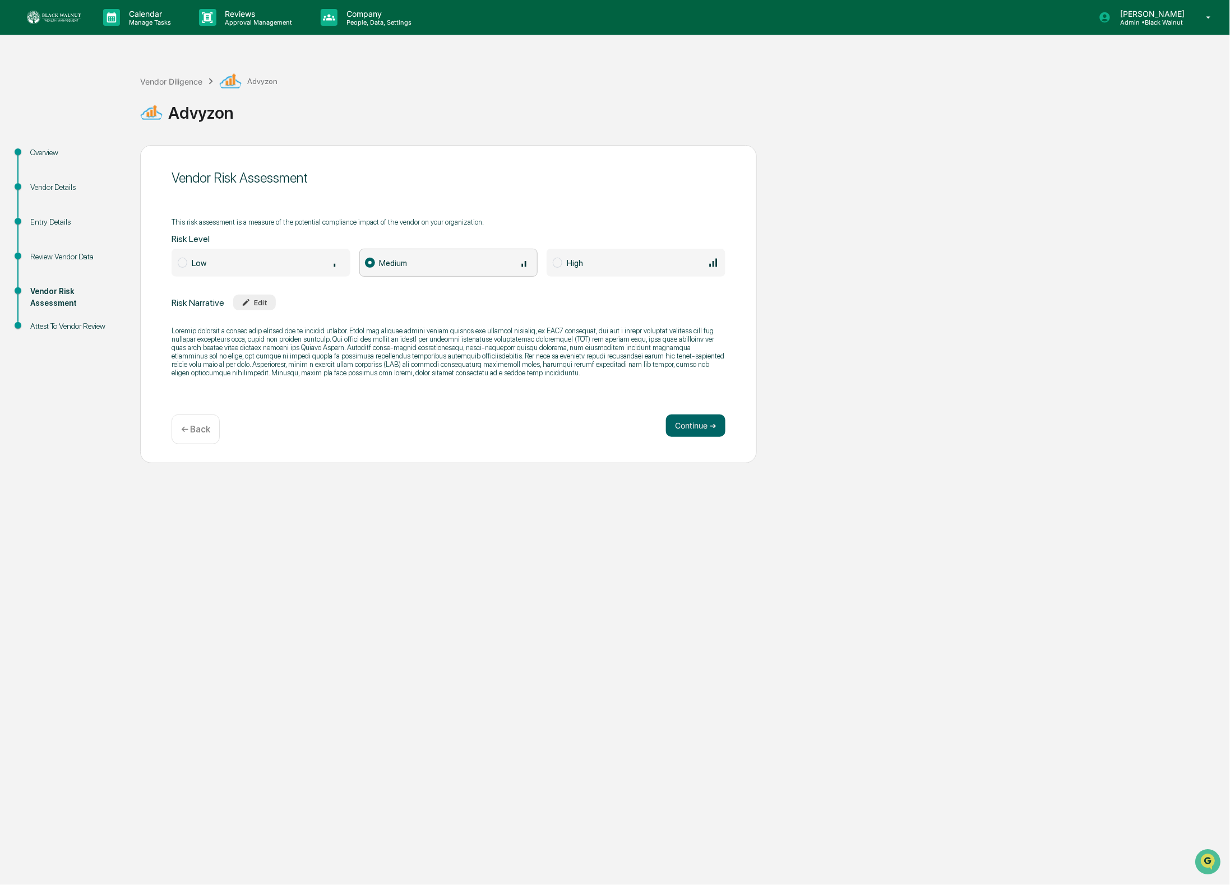
click at [266, 298] on div "Edit" at bounding box center [255, 302] width 26 height 8
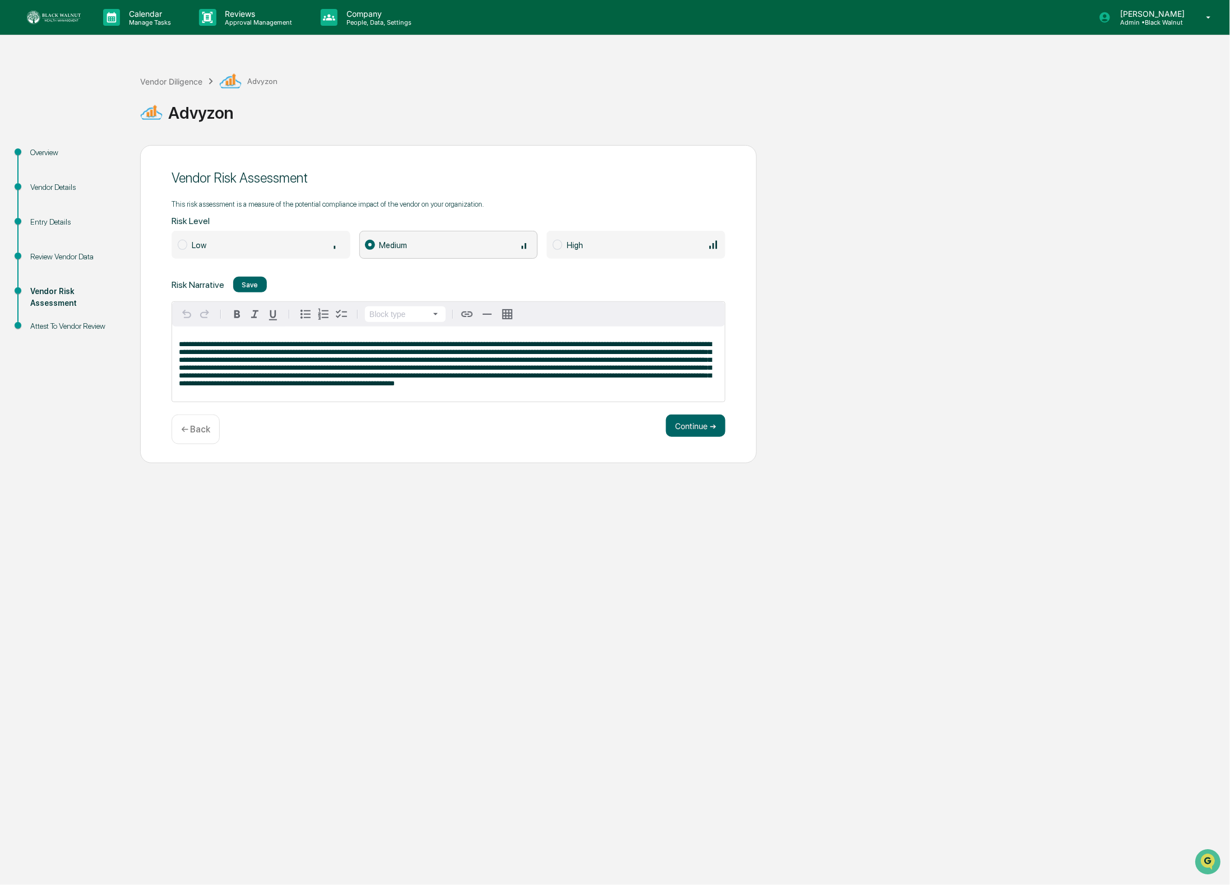
click at [465, 351] on span at bounding box center [445, 364] width 532 height 47
drag, startPoint x: 467, startPoint y: 352, endPoint x: 390, endPoint y: 351, distance: 77.9
click at [390, 351] on span "To enrich screen reader interactions, please activate Accessibility in Grammarl…" at bounding box center [445, 364] width 532 height 47
drag, startPoint x: 425, startPoint y: 342, endPoint x: 391, endPoint y: 342, distance: 33.6
click at [391, 342] on span "**********" at bounding box center [445, 364] width 532 height 47
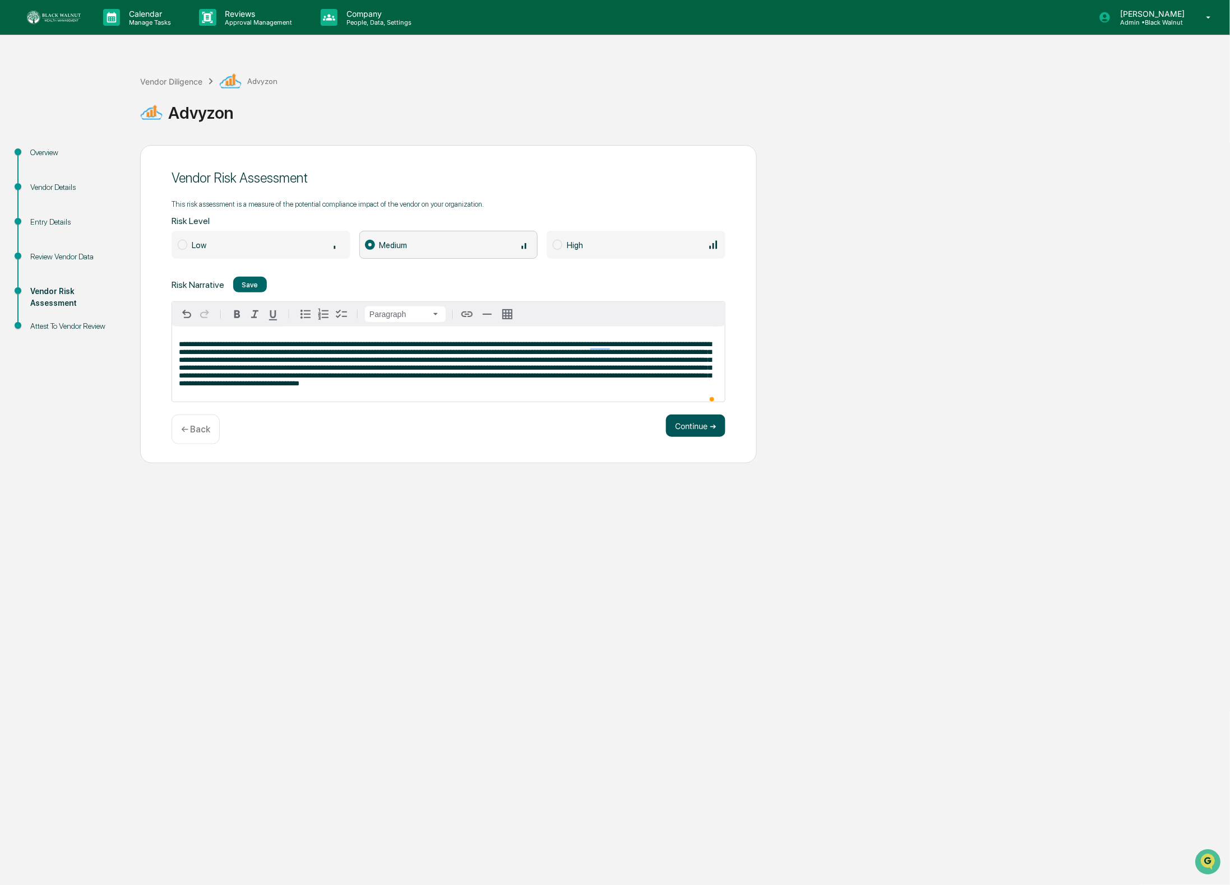
click at [673, 434] on button "Continue ➔" at bounding box center [695, 426] width 59 height 22
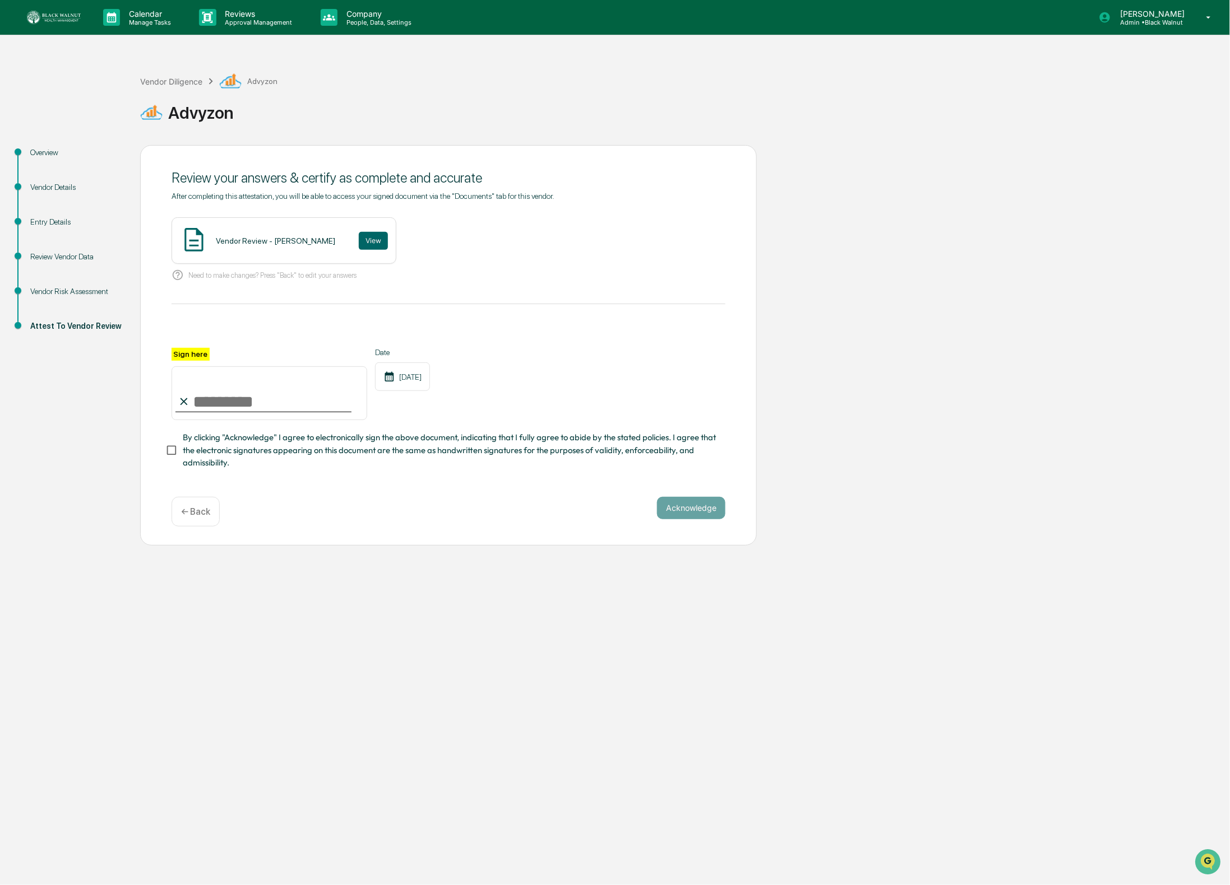
click at [313, 400] on input "Sign here" at bounding box center [269, 394] width 196 height 54
type input "**********"
click at [335, 444] on span "By clicking "Acknowledge" I agree to electronically sign the above document, in…" at bounding box center [450, 451] width 534 height 38
click at [720, 506] on button "Acknowledge" at bounding box center [691, 508] width 68 height 22
click at [346, 230] on div "Vendor Review - Hannah Near View" at bounding box center [283, 240] width 225 height 47
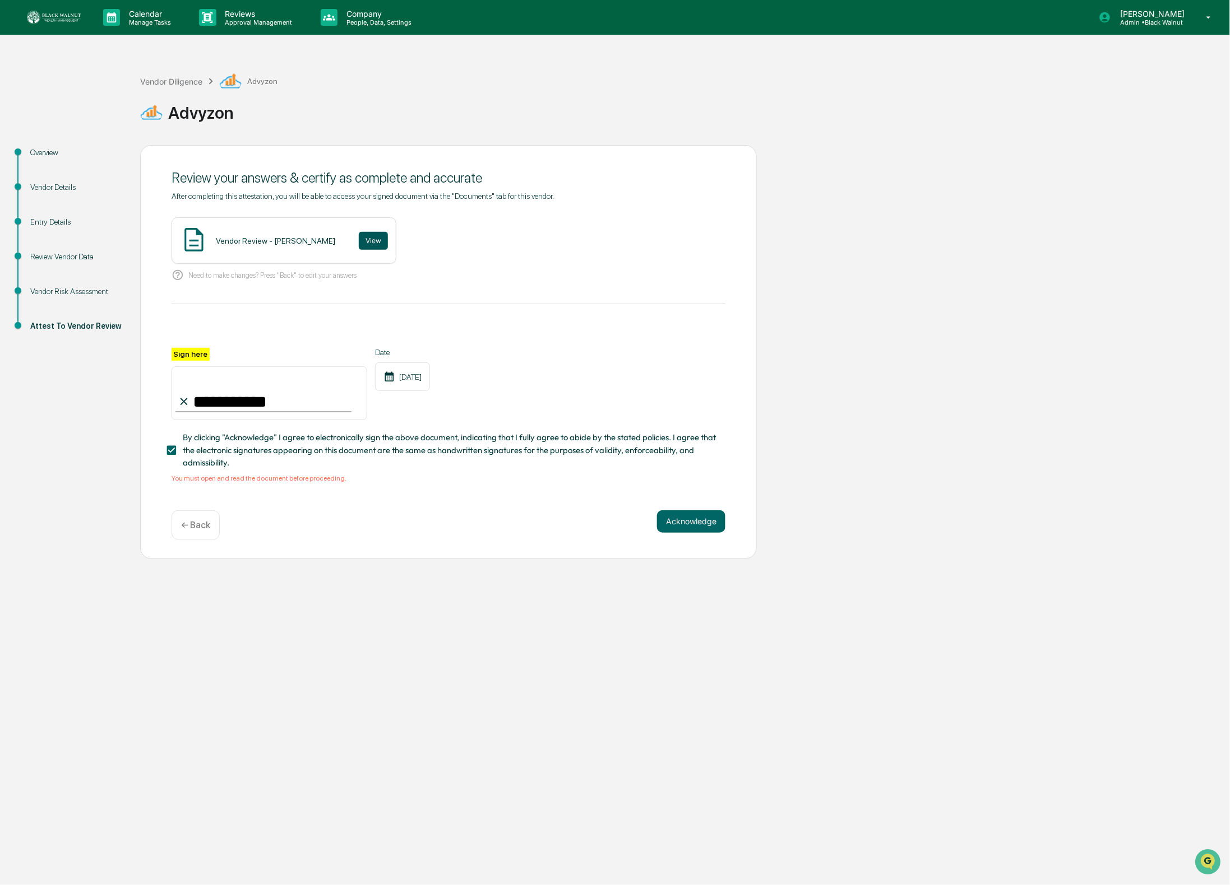
click at [359, 235] on button "View" at bounding box center [373, 241] width 29 height 18
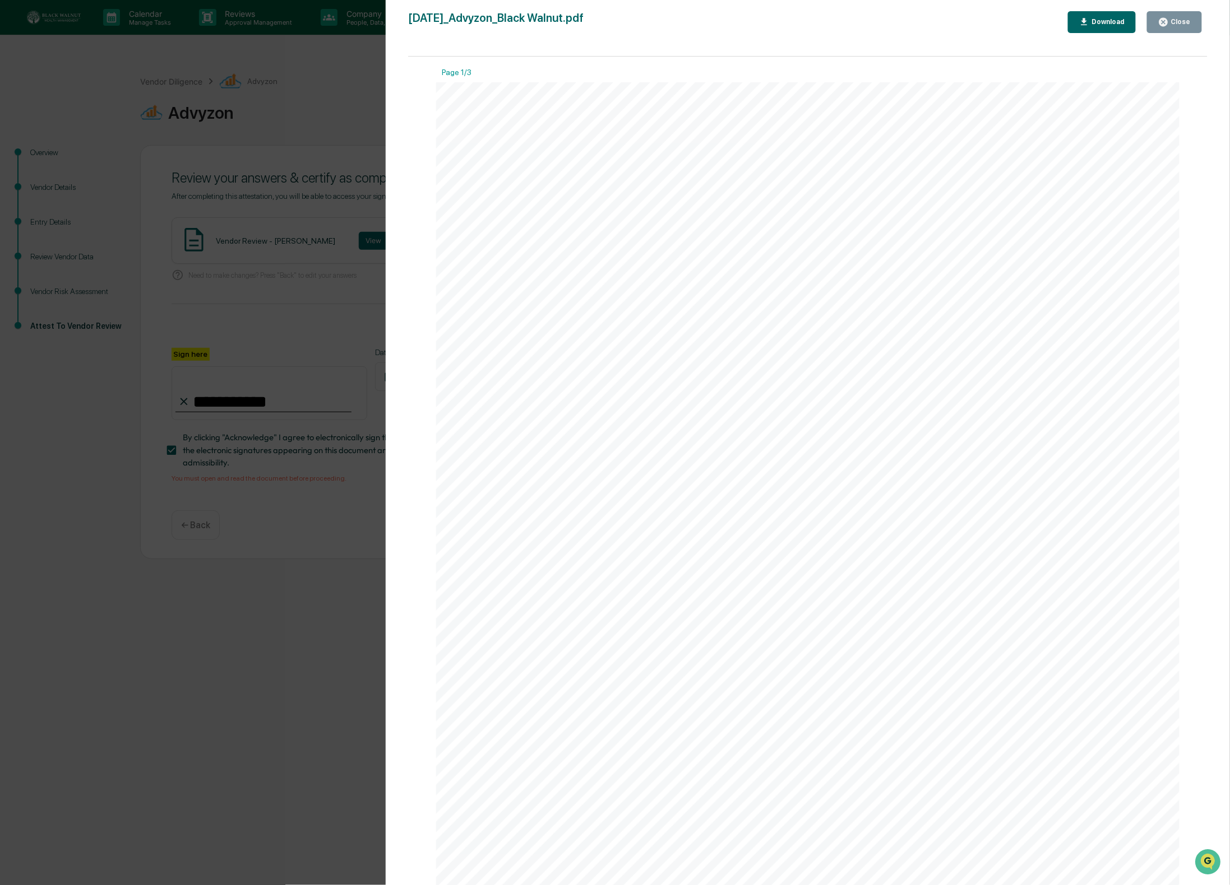
click at [1169, 23] on icon "button" at bounding box center [1163, 22] width 11 height 11
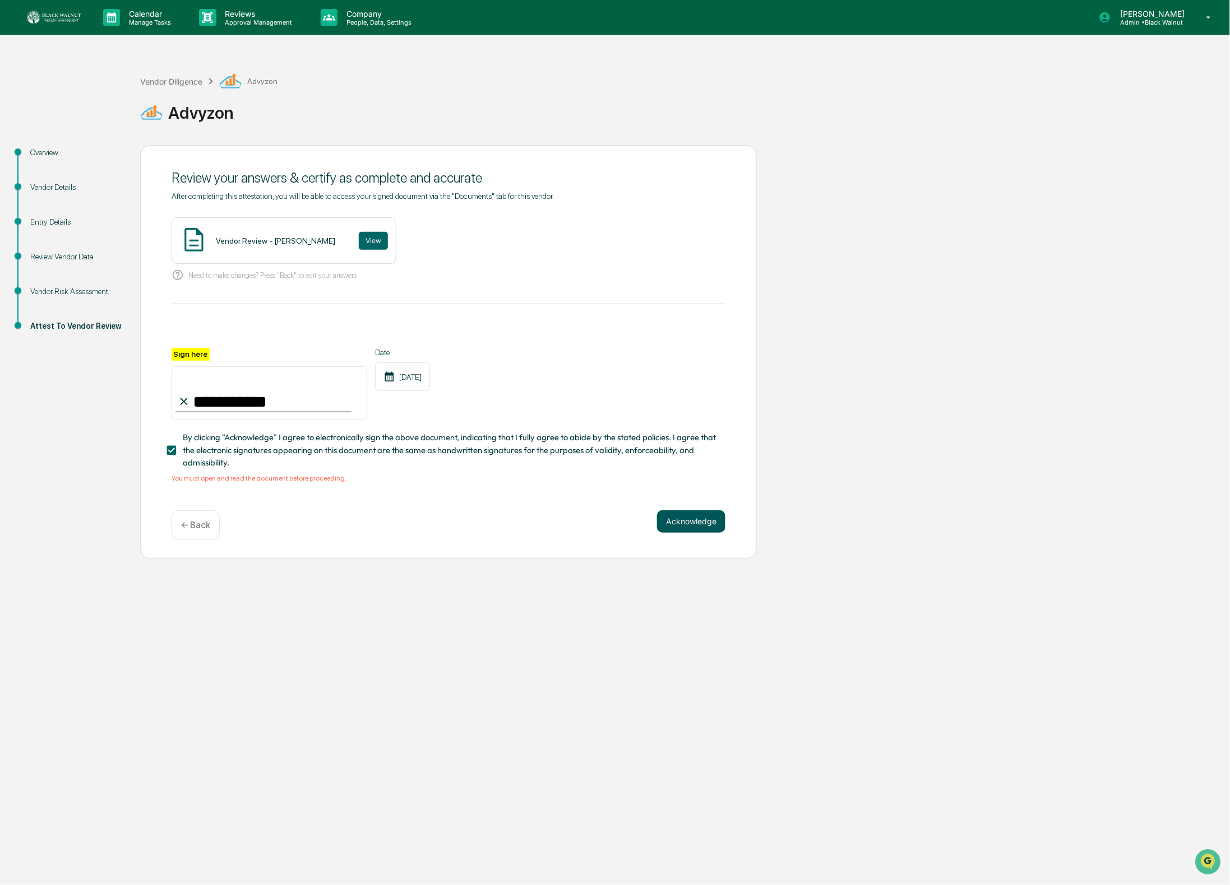
click at [692, 526] on button "Acknowledge" at bounding box center [691, 522] width 68 height 22
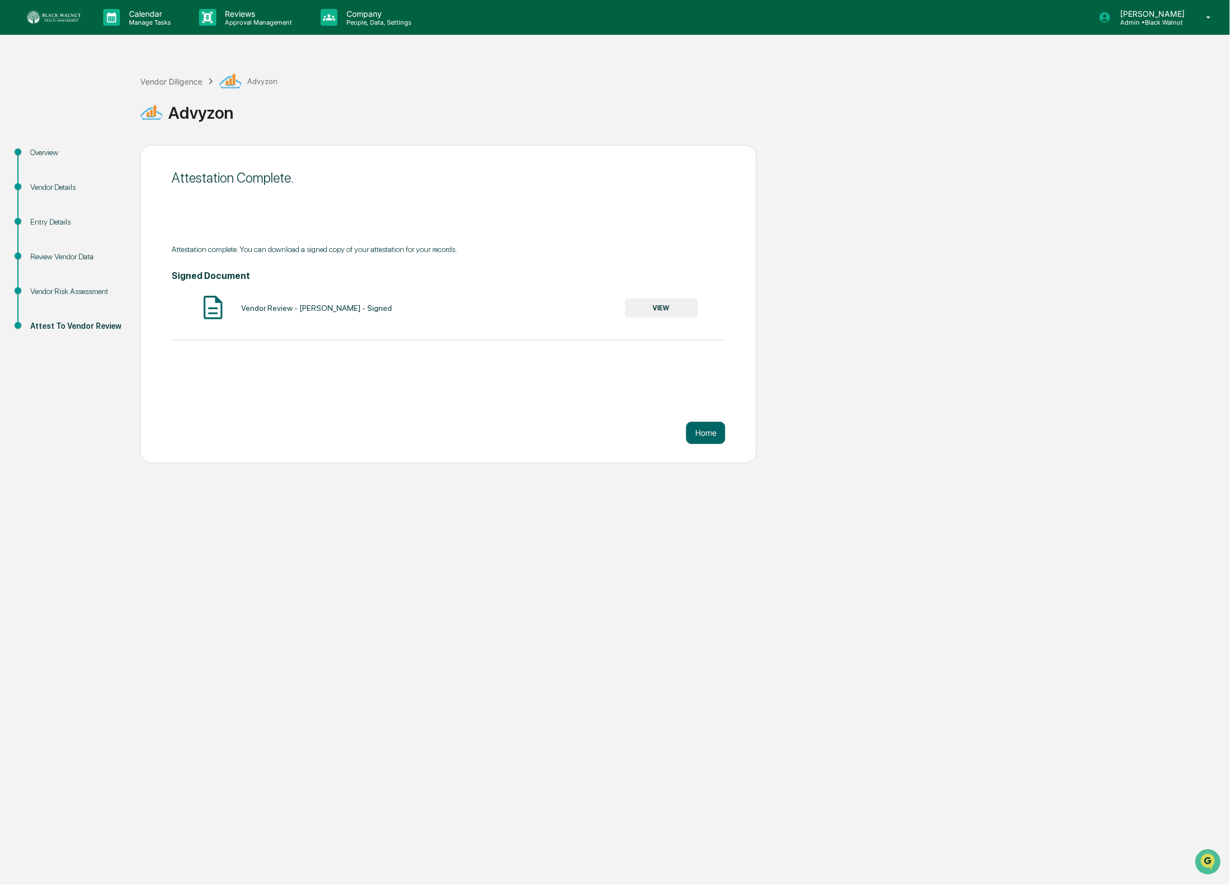
click at [669, 316] on button "VIEW" at bounding box center [661, 308] width 73 height 19
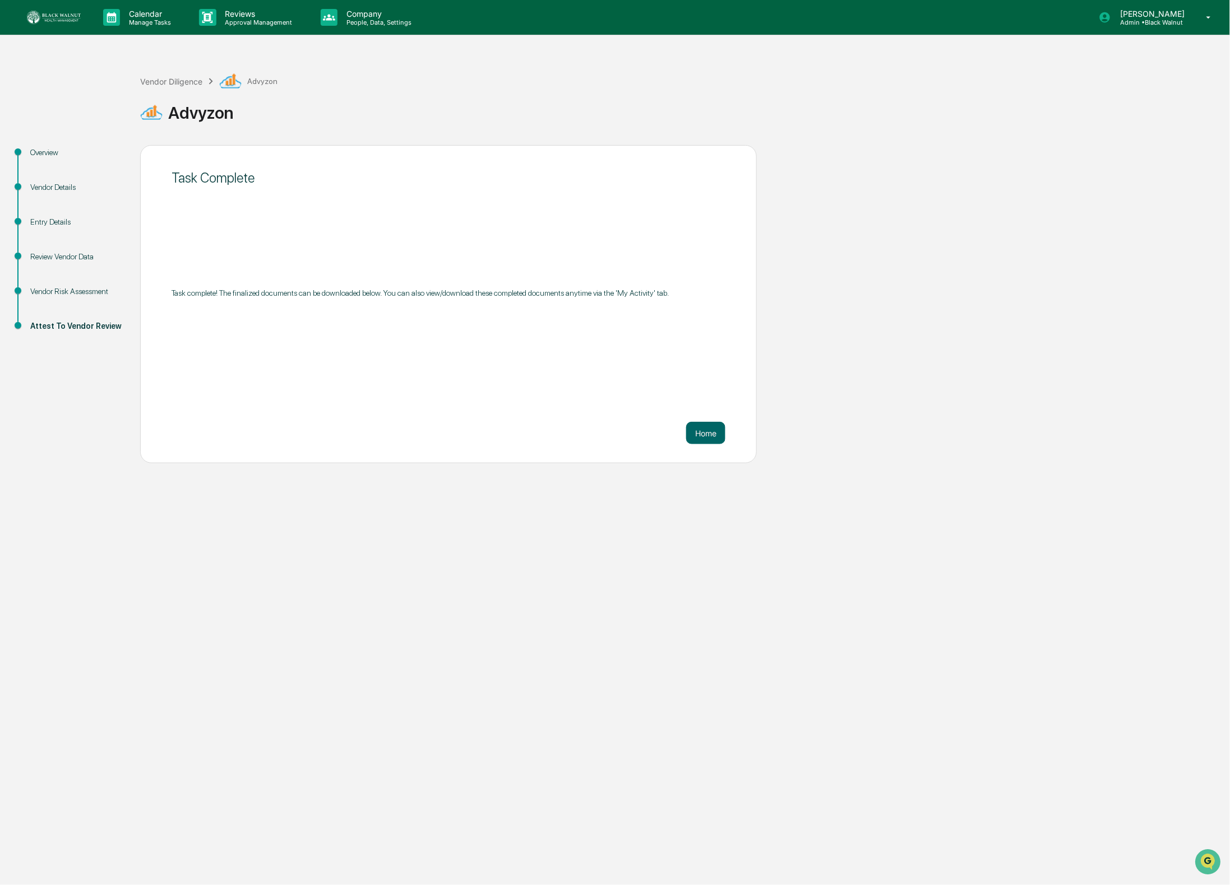
click at [54, 296] on div "Vendor Risk Assessment" at bounding box center [76, 292] width 92 height 12
click at [186, 82] on div "Vendor Diligence" at bounding box center [171, 82] width 62 height 10
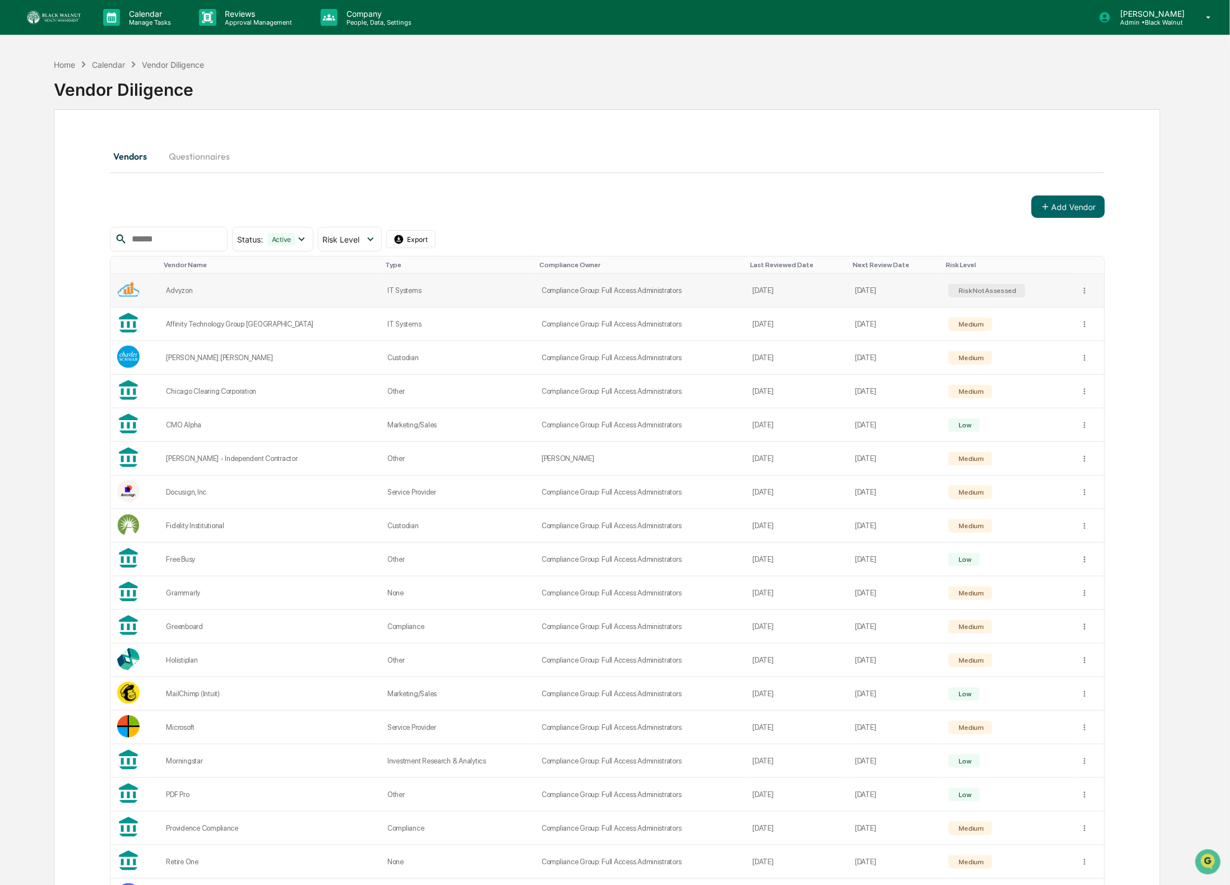
click at [202, 284] on td "Advyzon" at bounding box center [270, 291] width 221 height 34
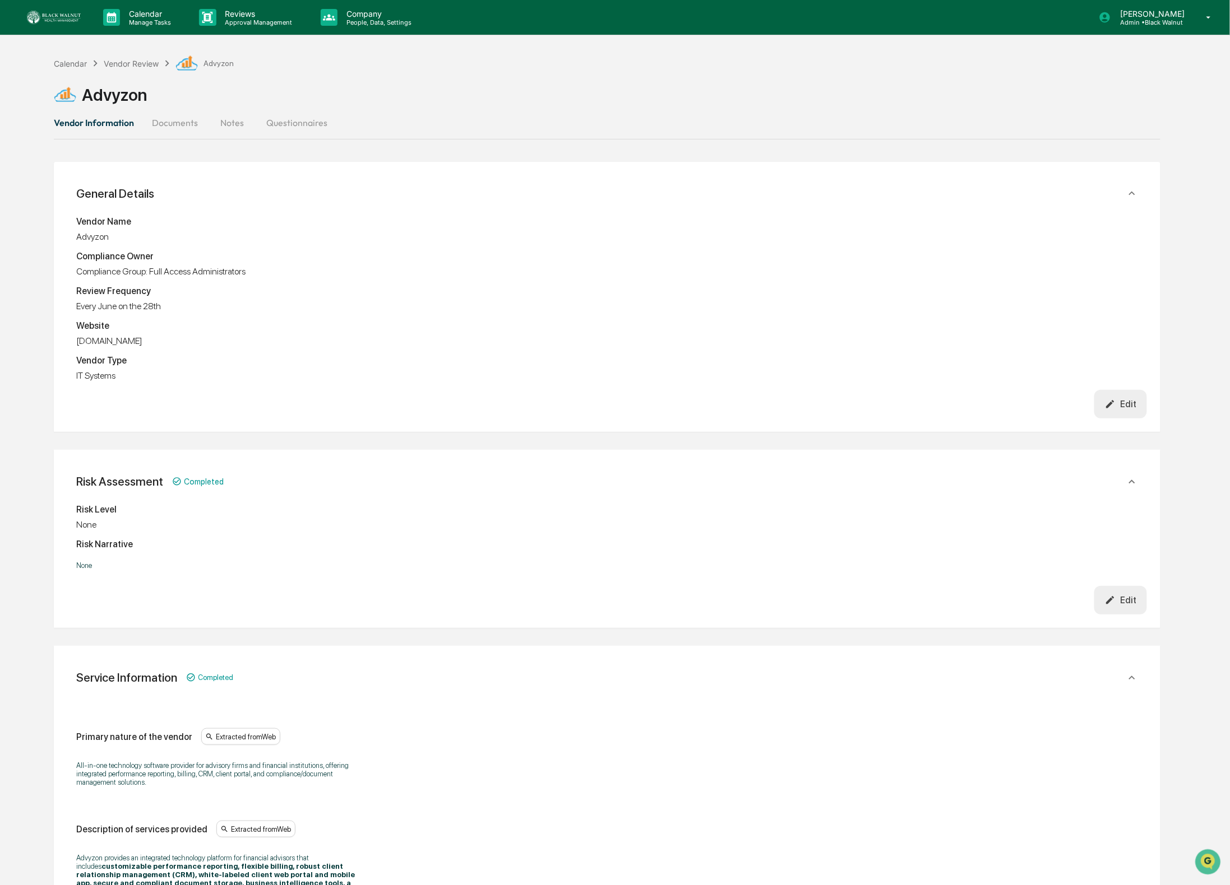
click at [180, 129] on button "Documents" at bounding box center [175, 122] width 64 height 27
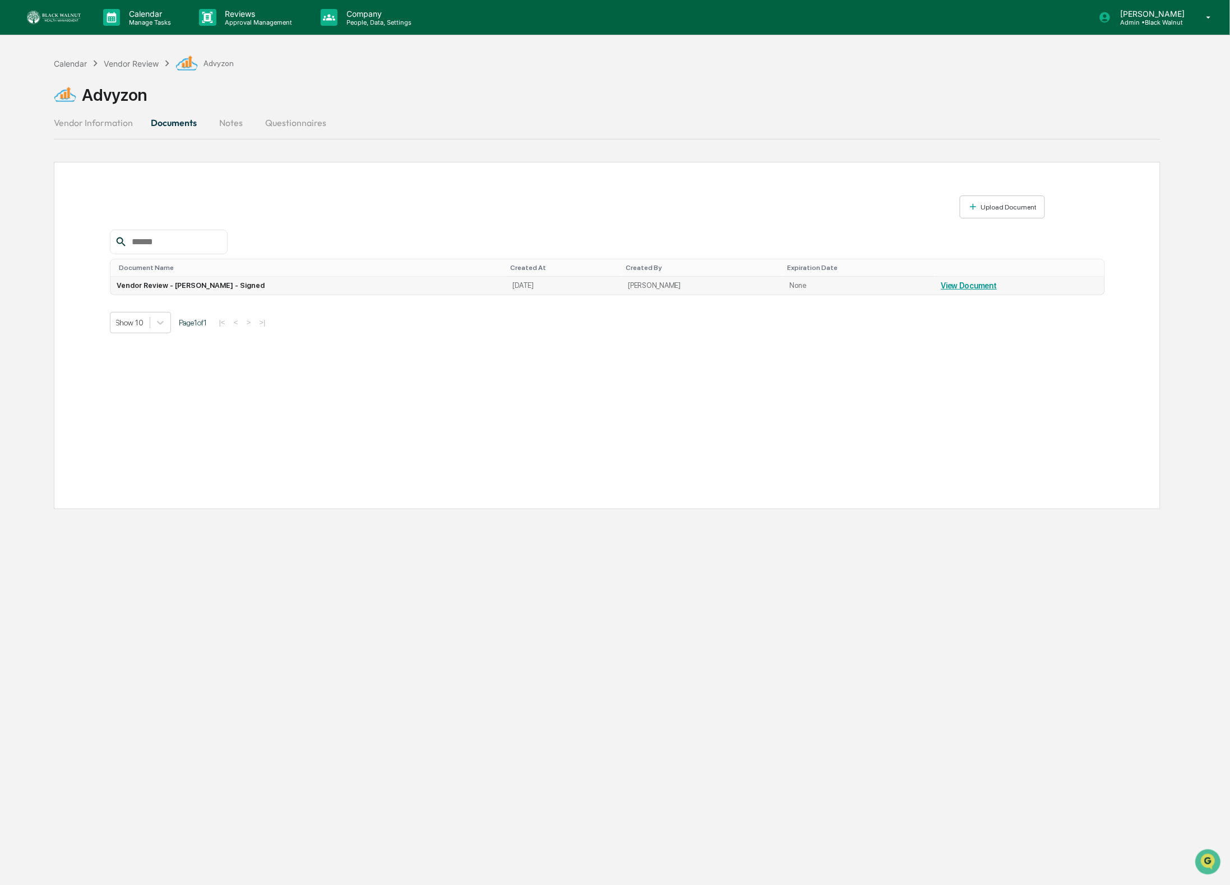
click at [956, 289] on link "View Document" at bounding box center [969, 285] width 56 height 9
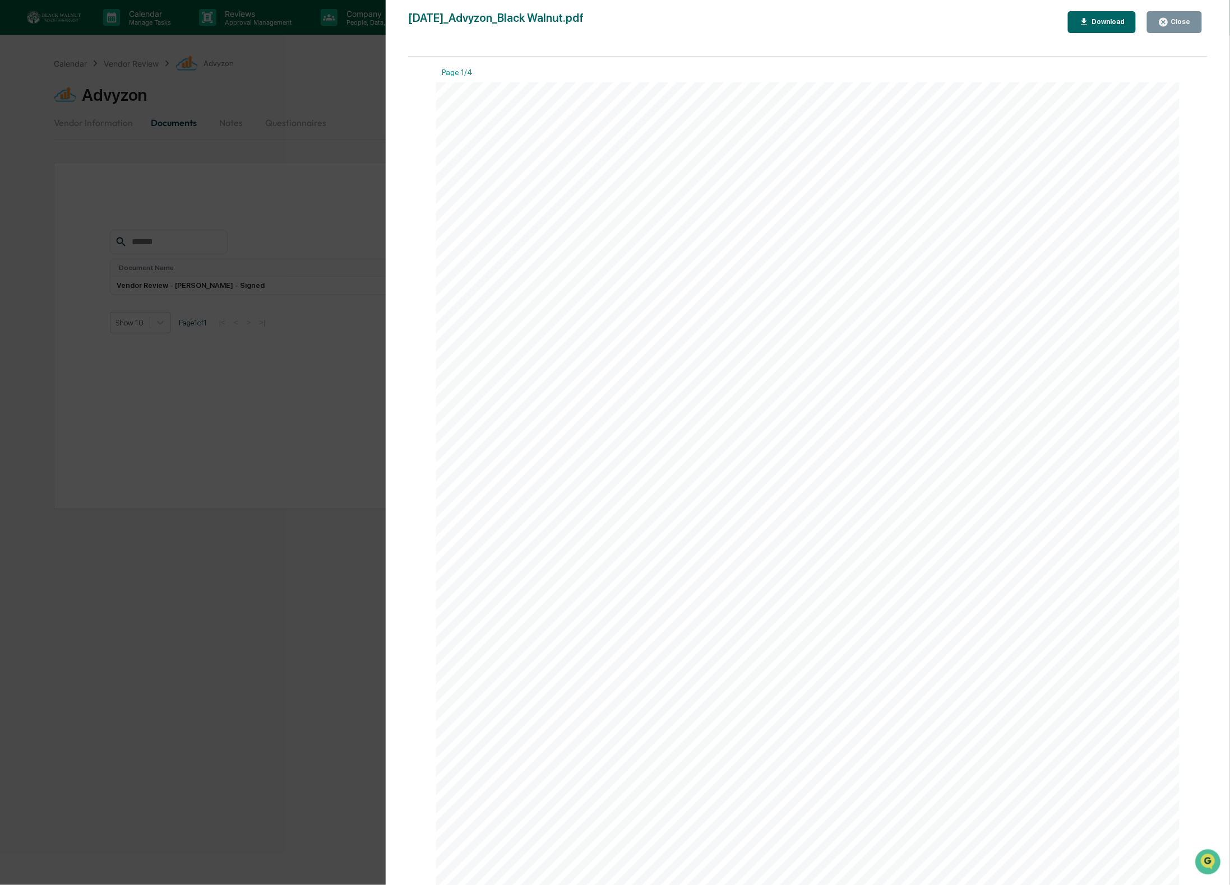
click at [1092, 20] on div "Download" at bounding box center [1106, 22] width 35 height 8
click at [1183, 24] on div "Close" at bounding box center [1180, 22] width 22 height 8
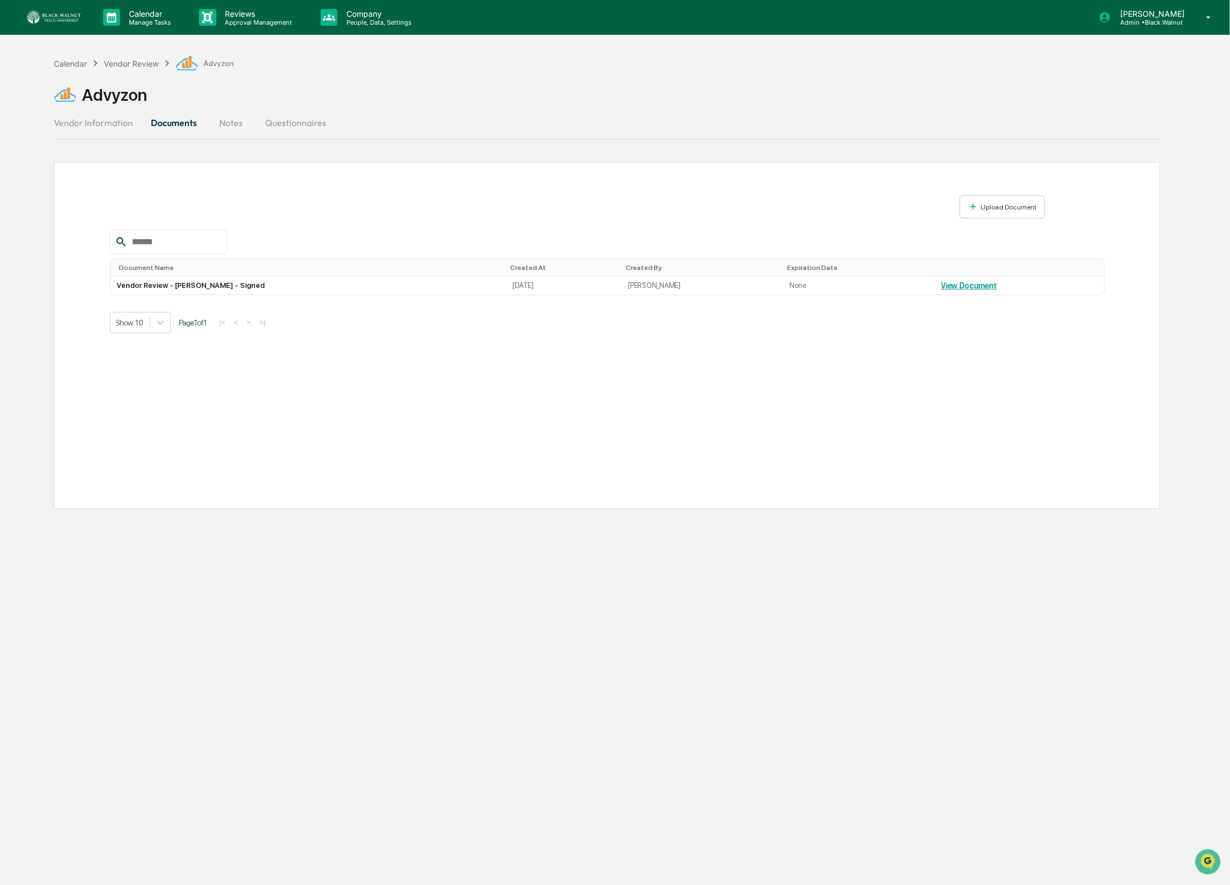
click at [55, 9] on link at bounding box center [60, 17] width 67 height 35
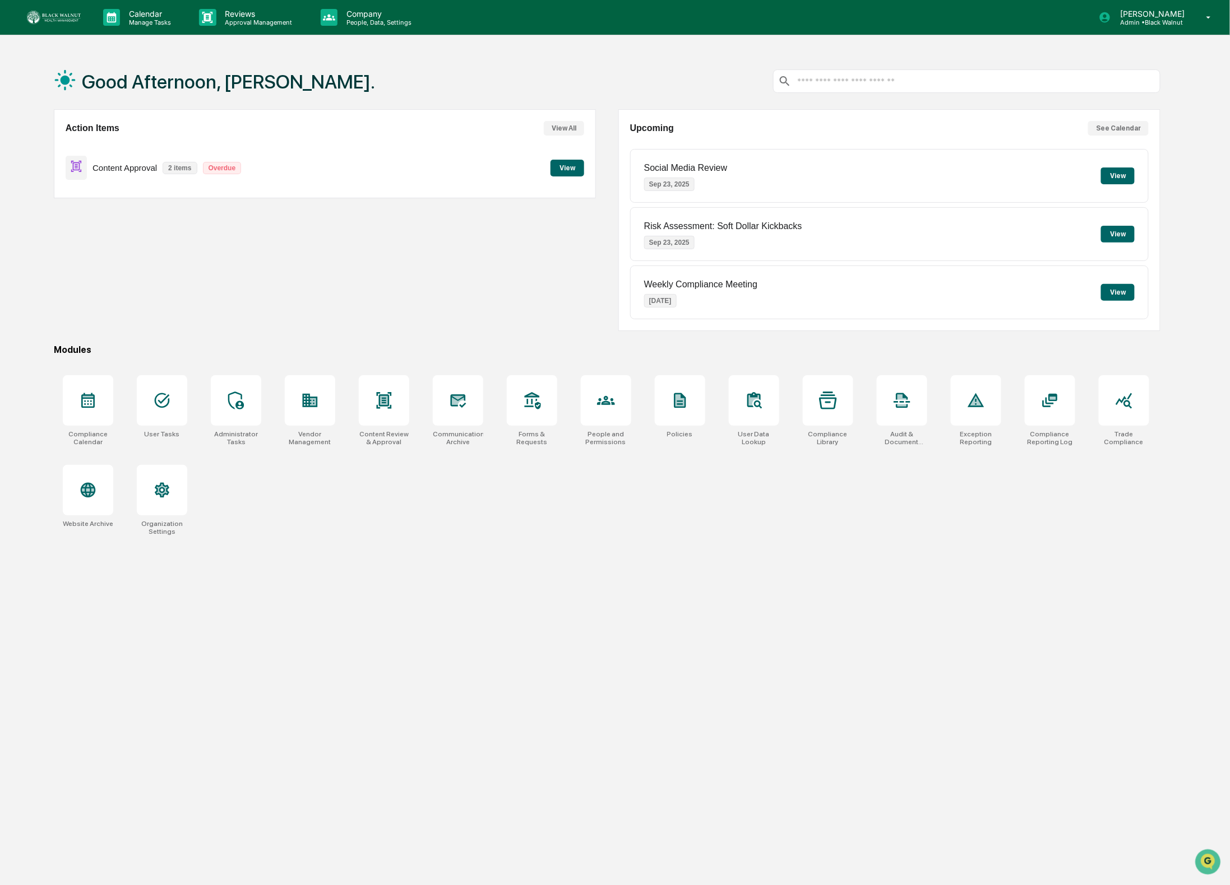
click at [497, 620] on div "Good Afternoon, [PERSON_NAME]. Action Items View All Content Approval 2 items O…" at bounding box center [607, 495] width 1140 height 885
